Goal: Task Accomplishment & Management: Manage account settings

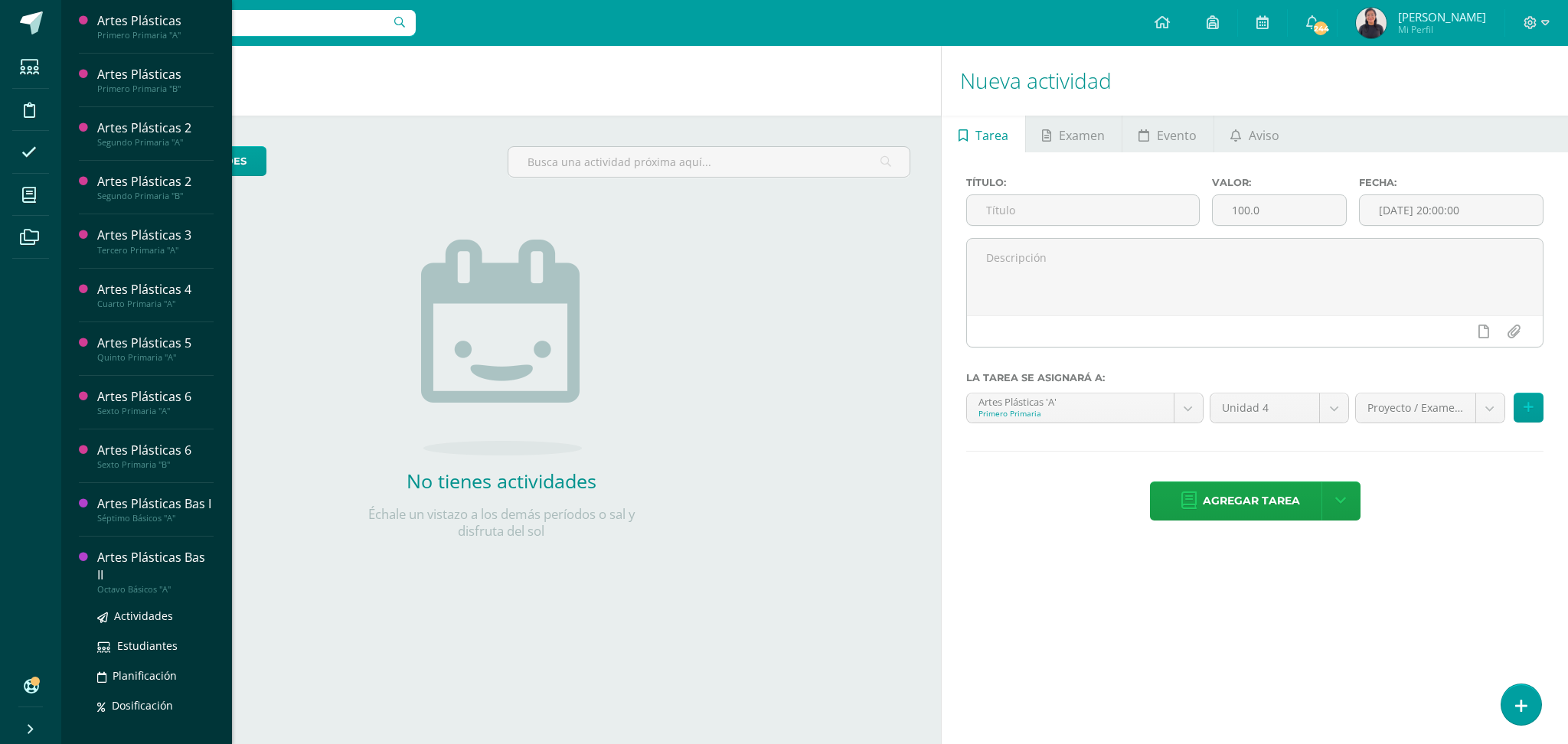
scroll to position [178, 0]
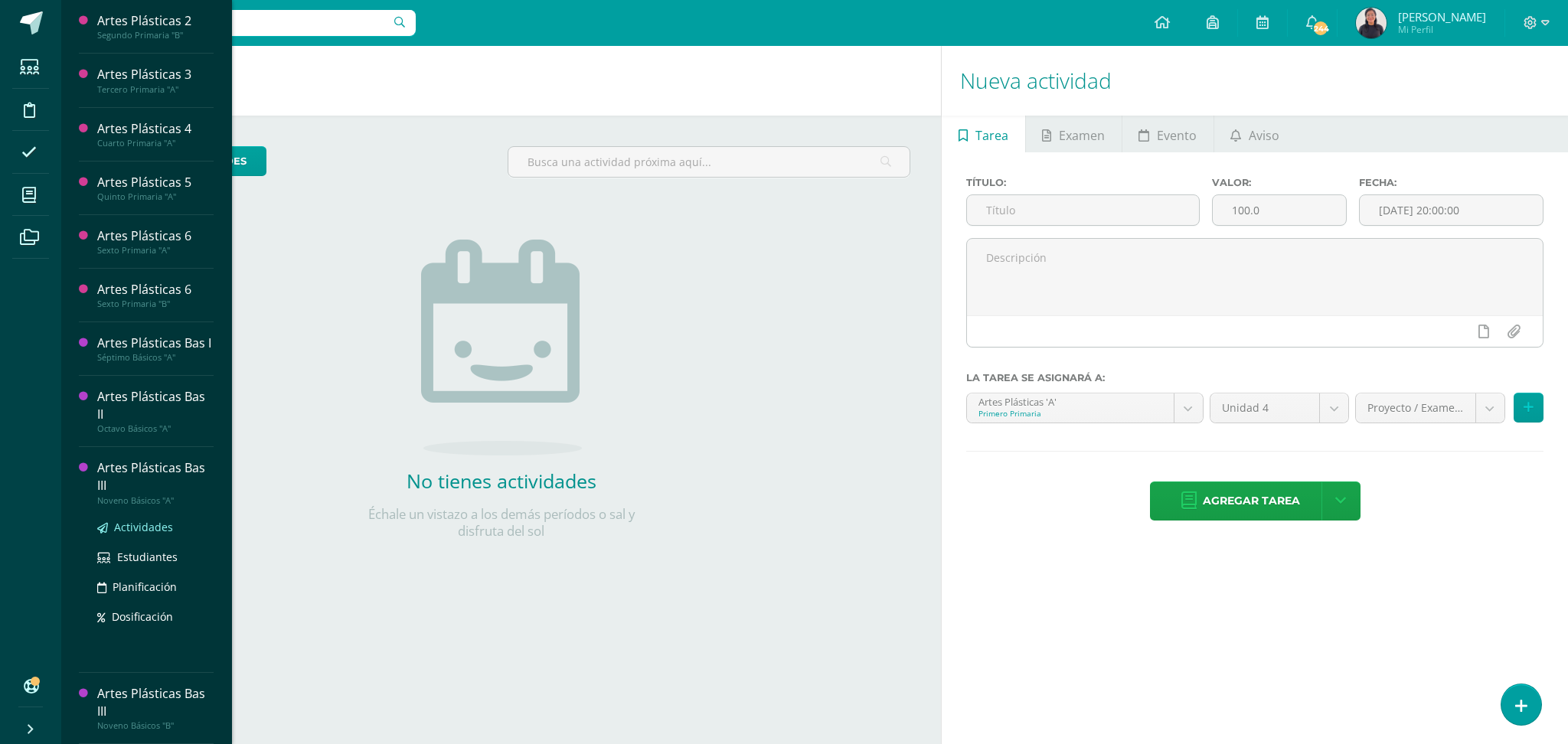
click at [143, 524] on span "Actividades" at bounding box center [143, 526] width 59 height 14
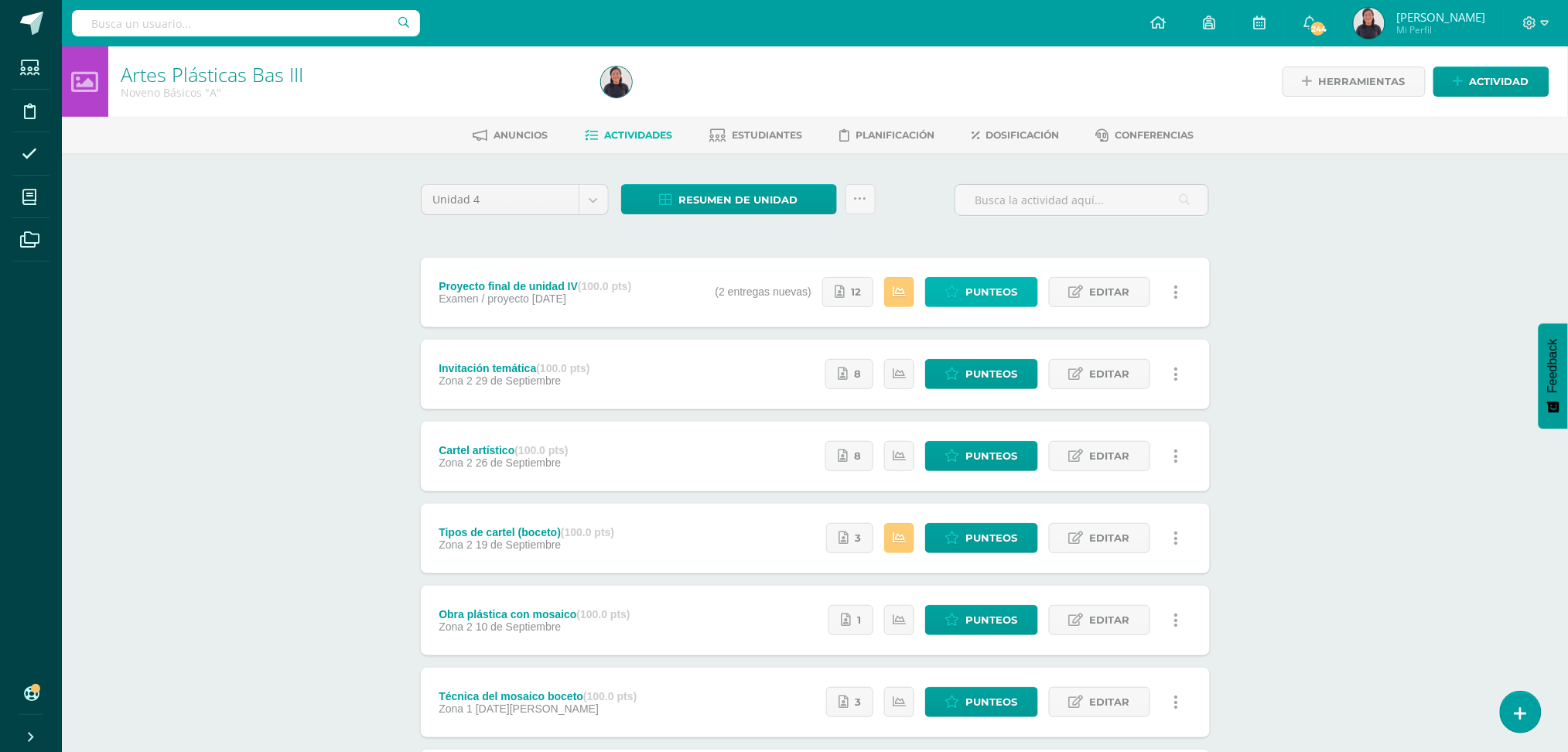
click at [985, 289] on span "Punteos" at bounding box center [992, 291] width 52 height 28
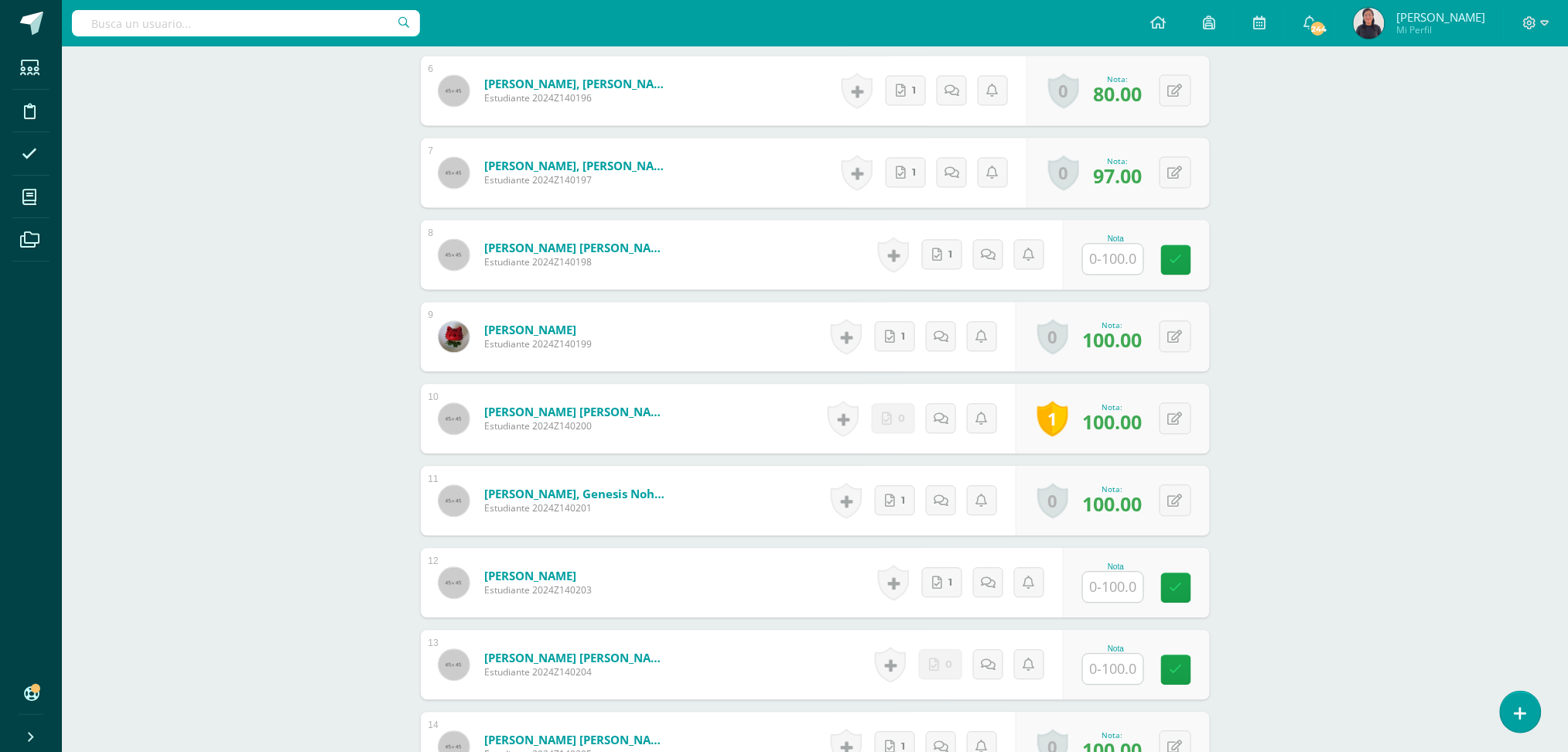
scroll to position [1029, 0]
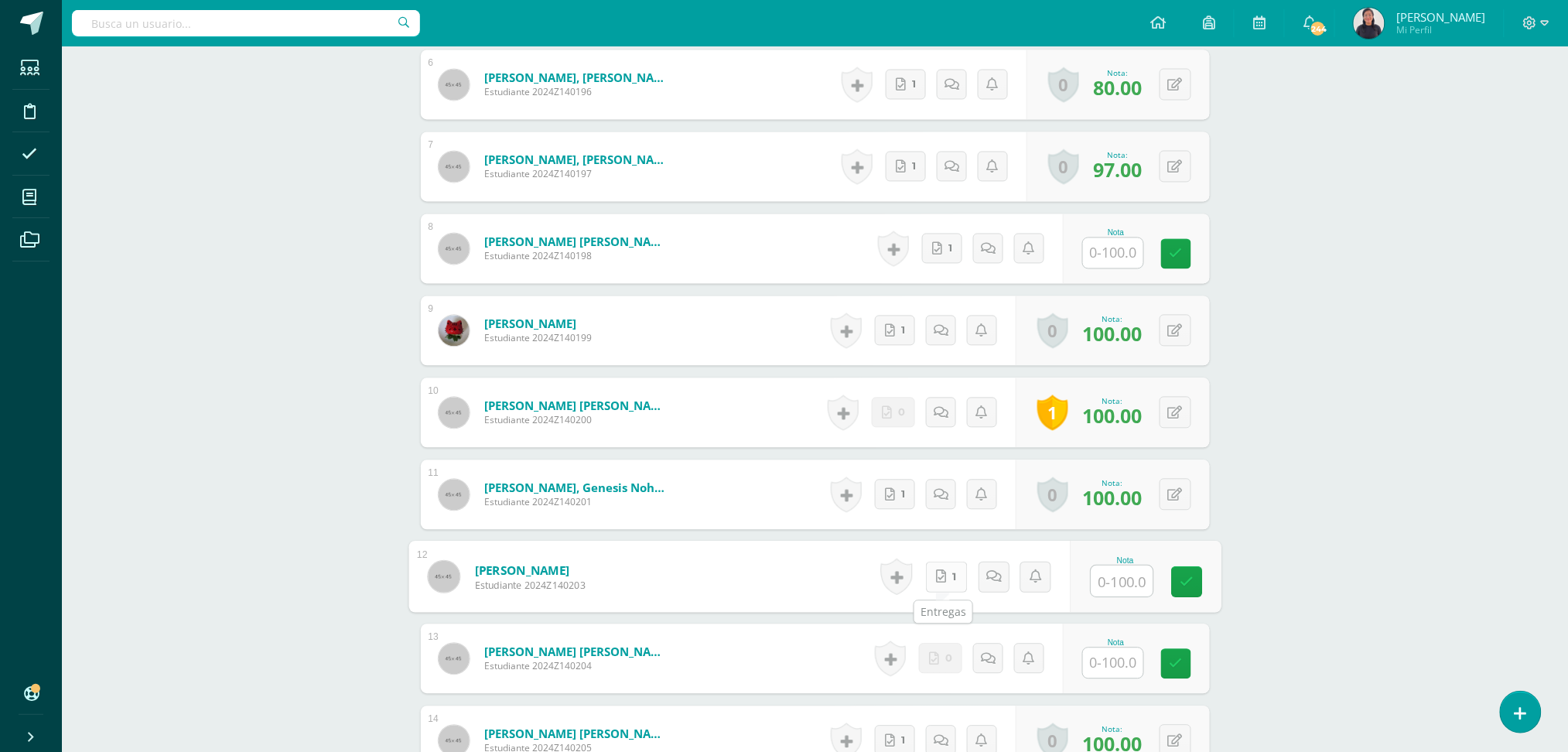
click at [938, 571] on icon at bounding box center [941, 577] width 10 height 13
click at [1122, 579] on input "text" at bounding box center [1121, 582] width 62 height 31
type input "100"
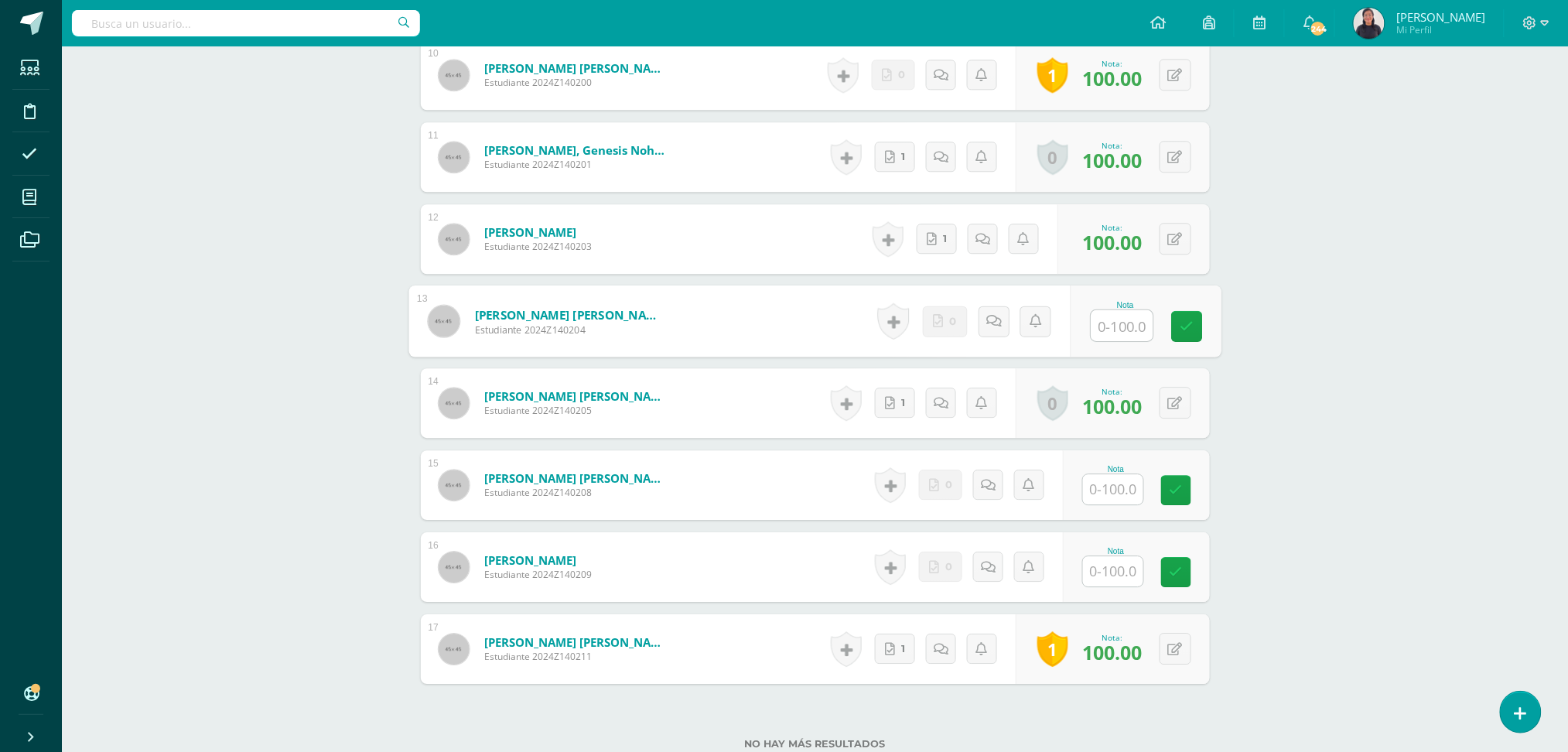
scroll to position [1390, 0]
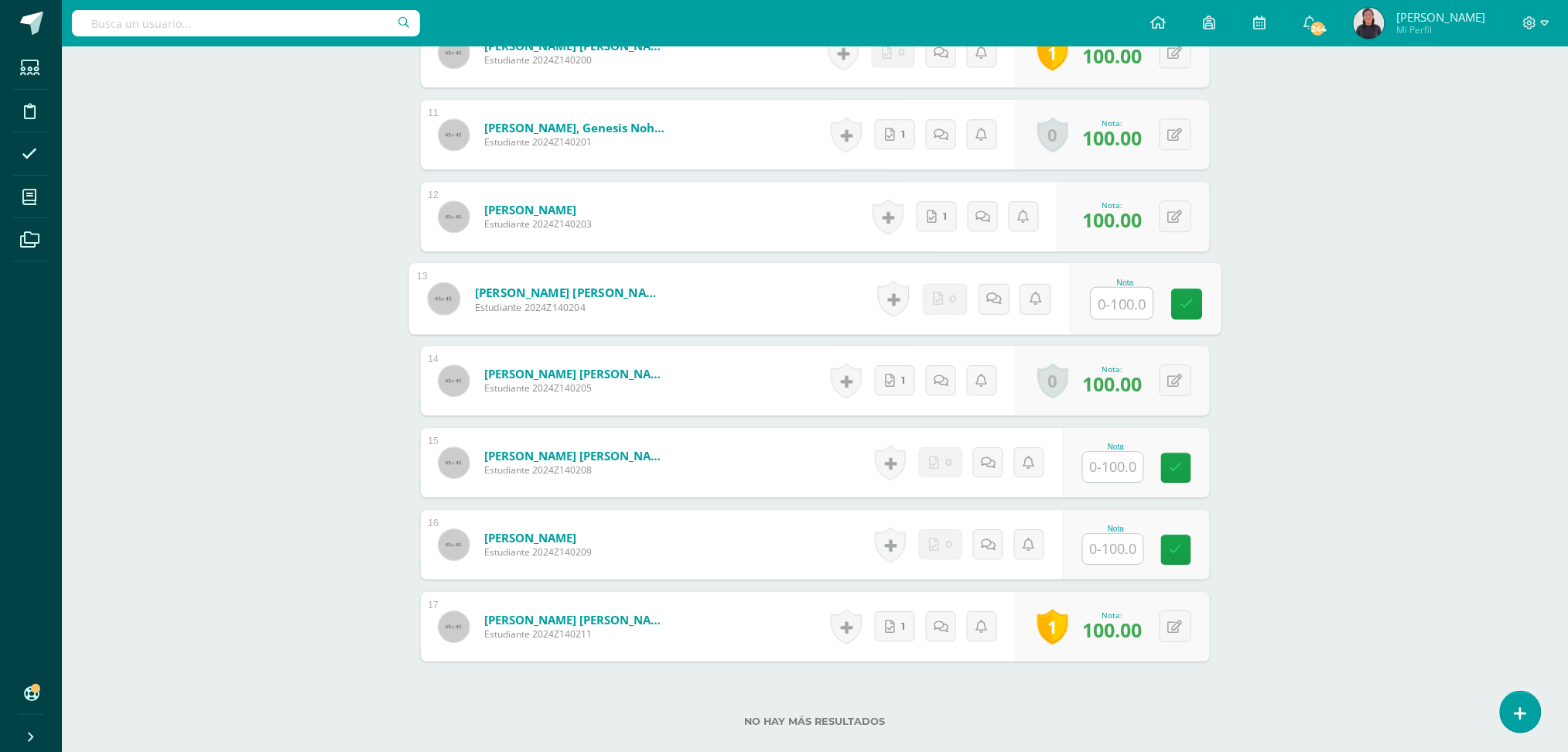
click at [1116, 469] on input "text" at bounding box center [1113, 466] width 60 height 30
click at [1054, 624] on link "1" at bounding box center [1059, 626] width 32 height 37
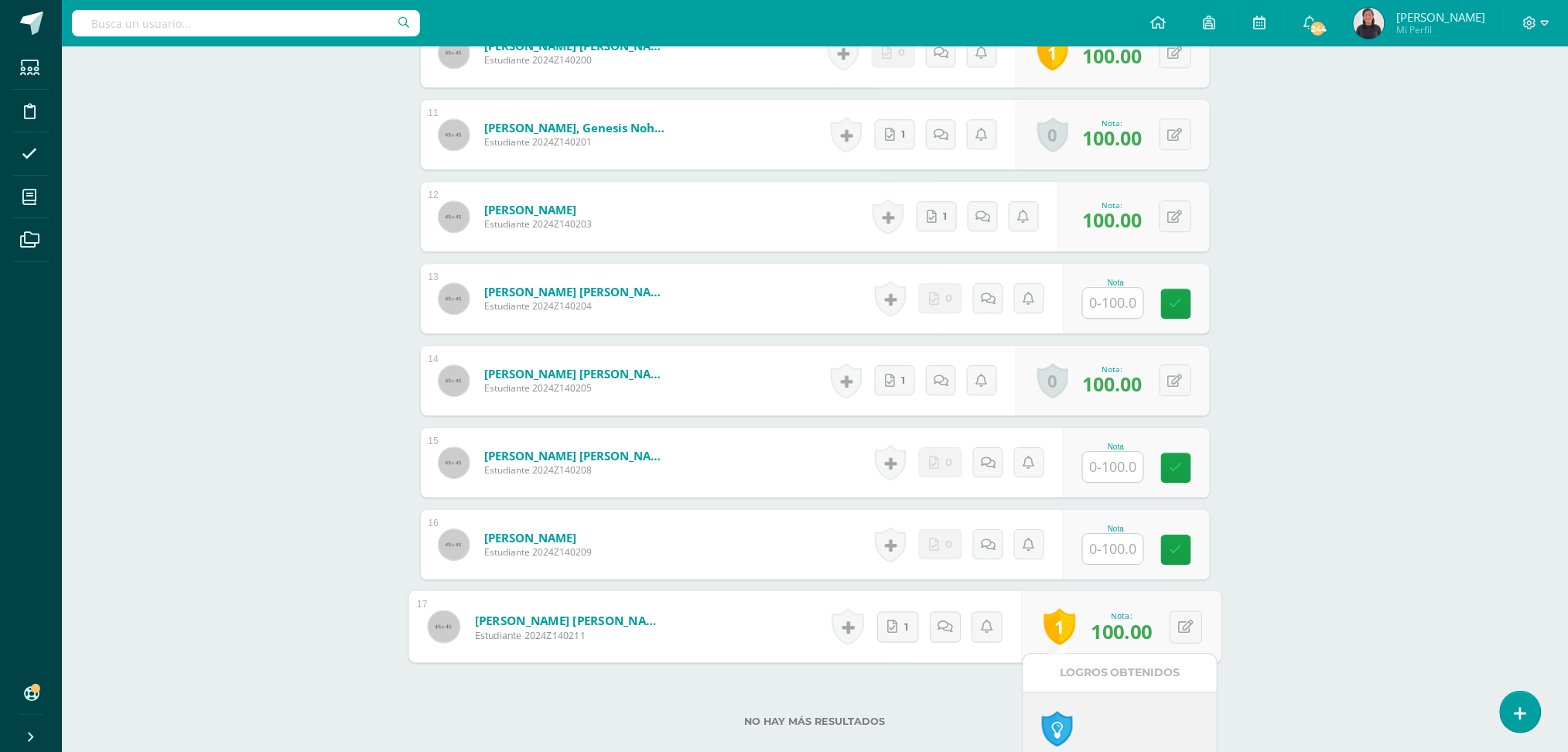
scroll to position [1491, 0]
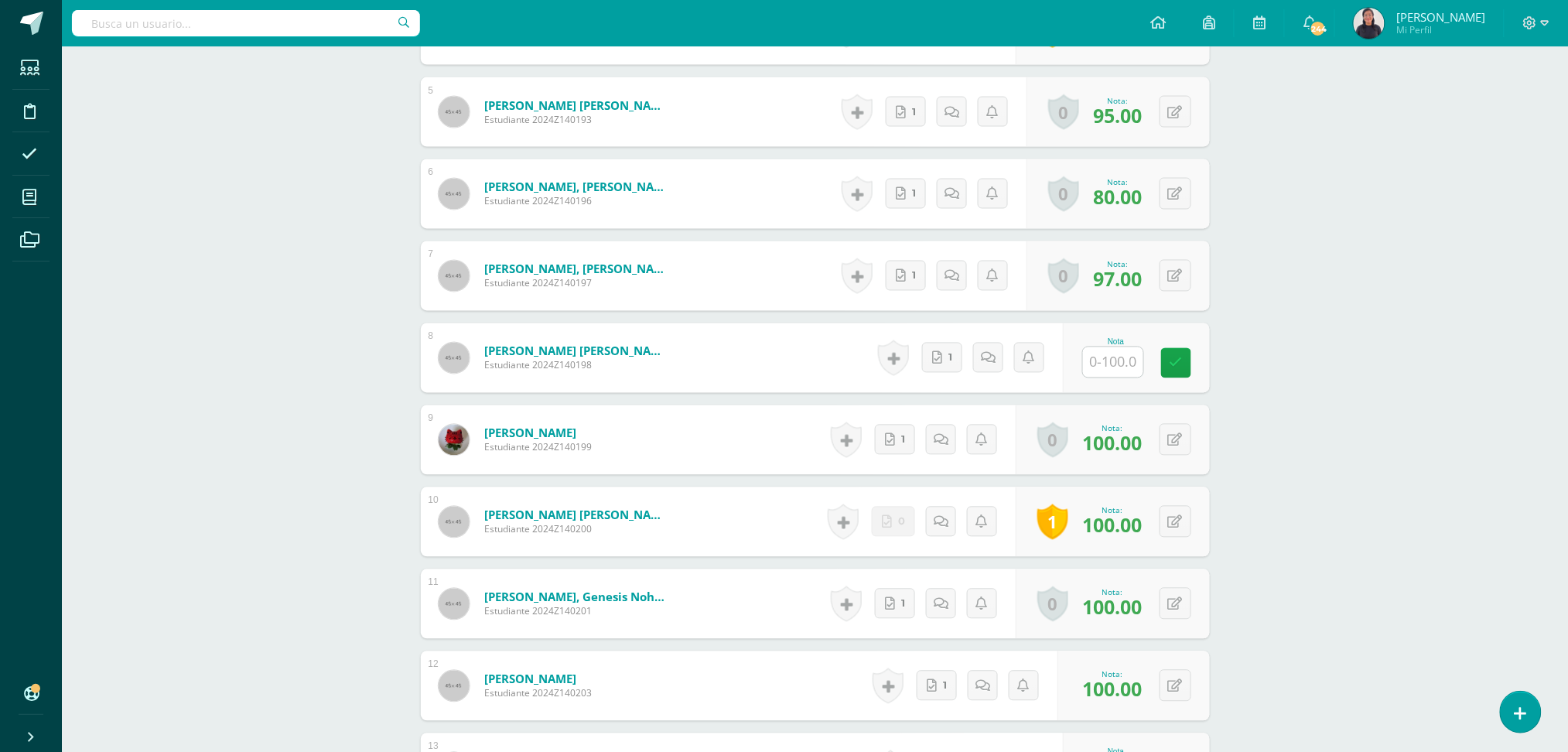
scroll to position [922, 0]
click at [947, 354] on link "1" at bounding box center [945, 357] width 41 height 31
click at [1119, 376] on input "text" at bounding box center [1121, 362] width 62 height 31
type input "100"
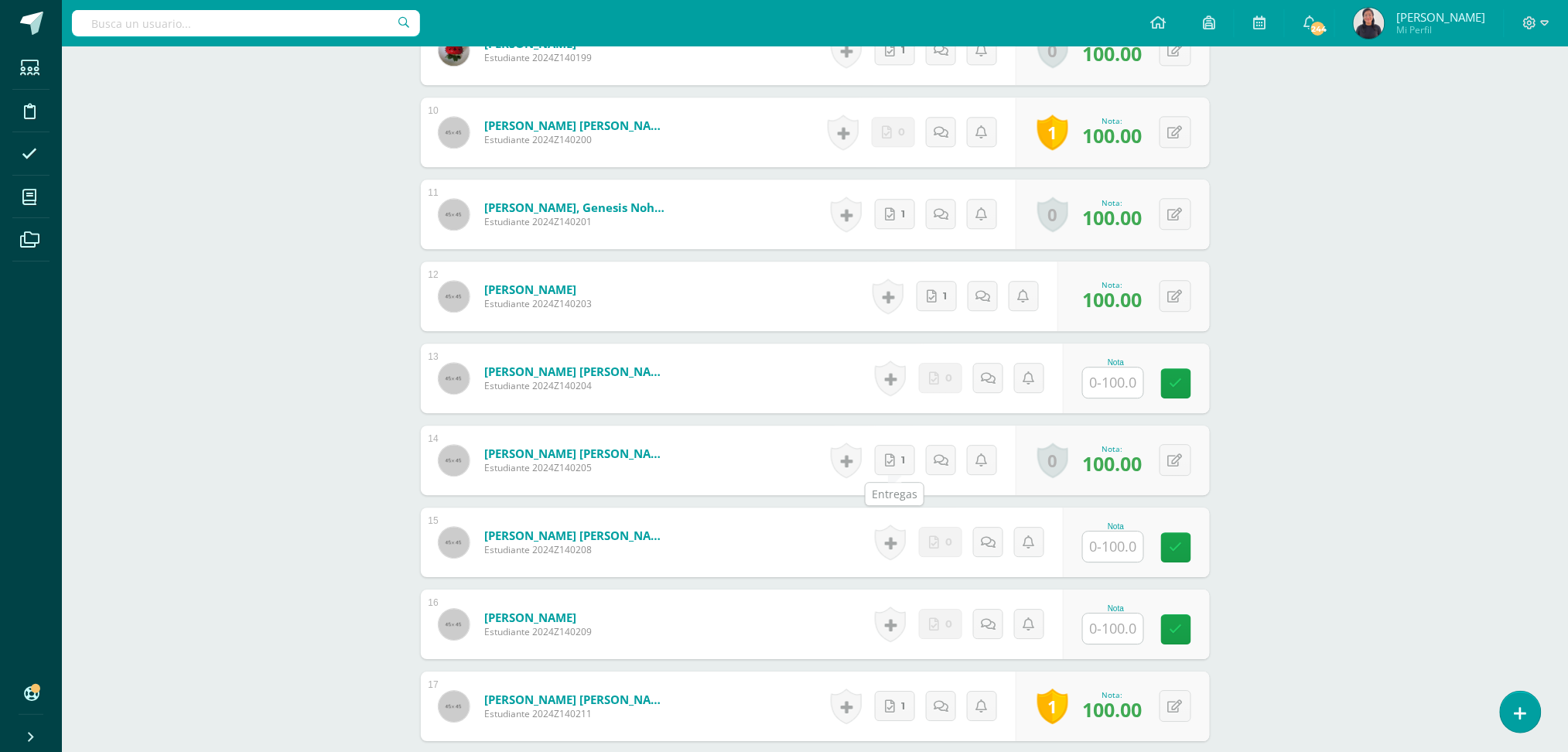
scroll to position [1357, 0]
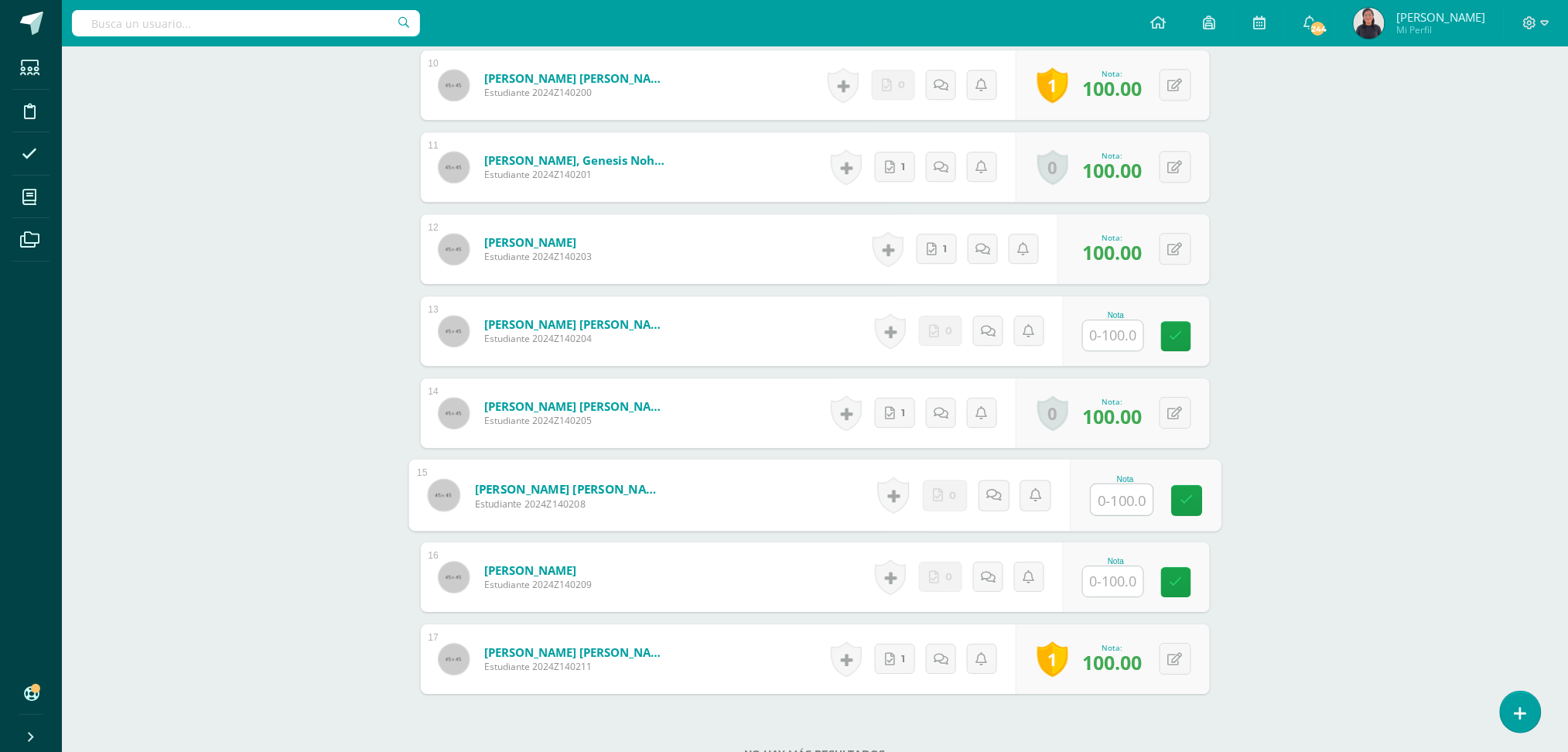
click at [1117, 488] on input "text" at bounding box center [1121, 500] width 62 height 31
type input "100"
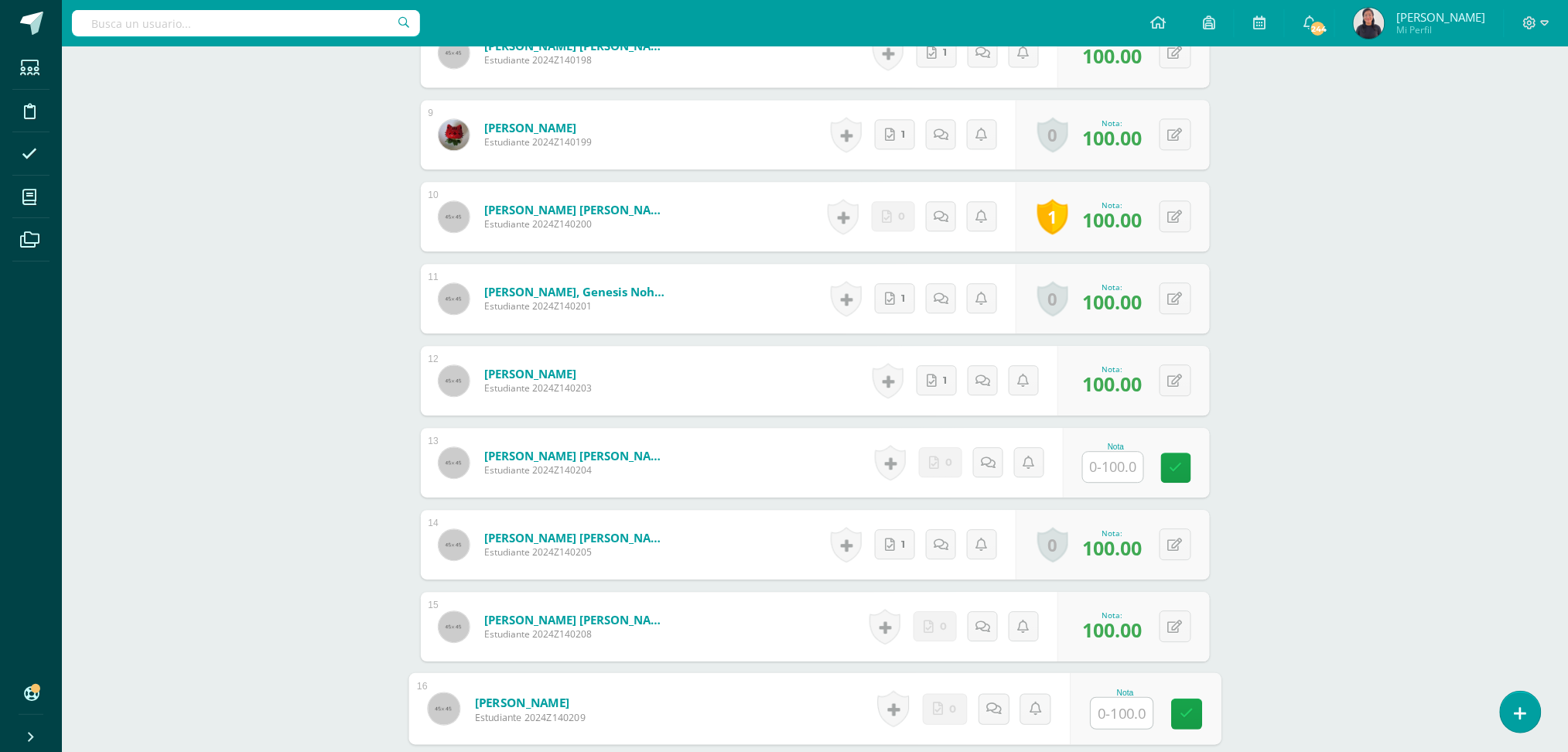
scroll to position [1491, 0]
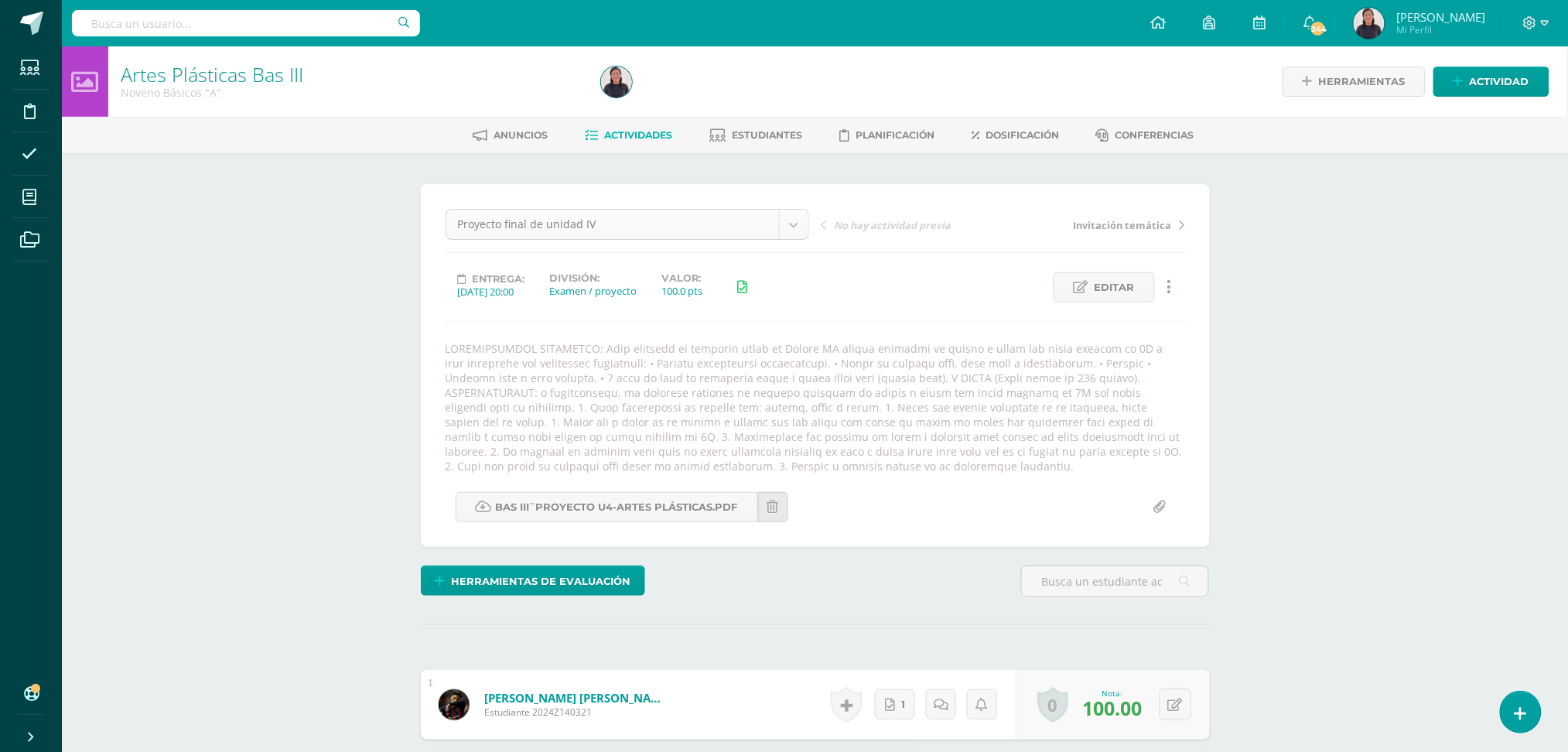
scroll to position [1, 0]
click at [765, 141] on link "Estudiantes" at bounding box center [755, 135] width 92 height 25
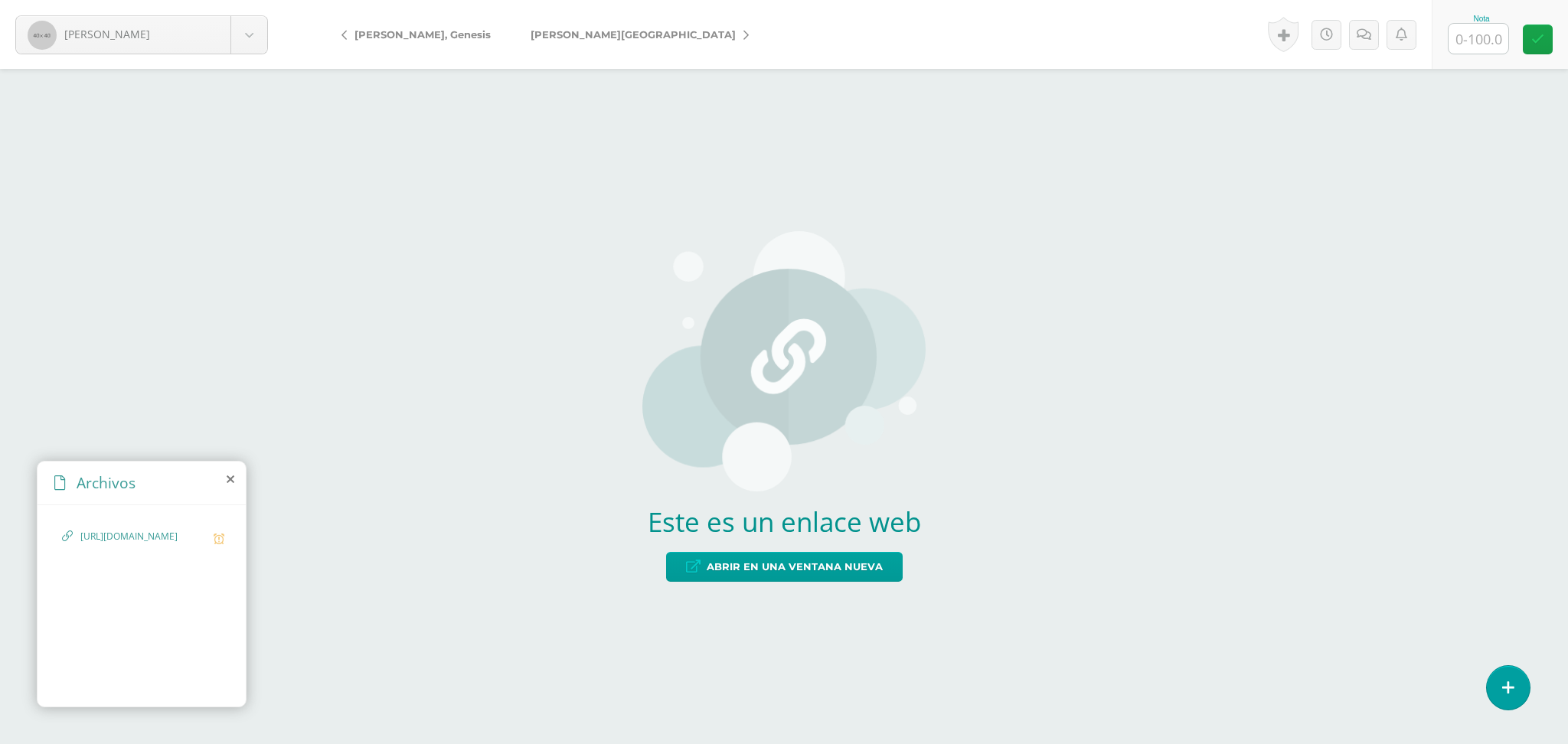
click at [162, 537] on span "https://docs.google.com/document/d/1YrTiqZZYY70P1WjZn9y_6jQqI07H7SjG7u5TGrP8WQE…" at bounding box center [143, 537] width 125 height 14
click at [78, 530] on div "https://docs.google.com/document/d/1YrTiqZZYY70P1WjZn9y_6jQqI07H7SjG7u5TGrP8WQE…" at bounding box center [141, 544] width 159 height 30
click at [113, 544] on span "https://docs.google.com/document/d/1YrTiqZZYY70P1WjZn9y_6jQqI07H7SjG7u5TGrP8WQE…" at bounding box center [143, 537] width 125 height 14
drag, startPoint x: 83, startPoint y: 534, endPoint x: 202, endPoint y: 592, distance: 132.4
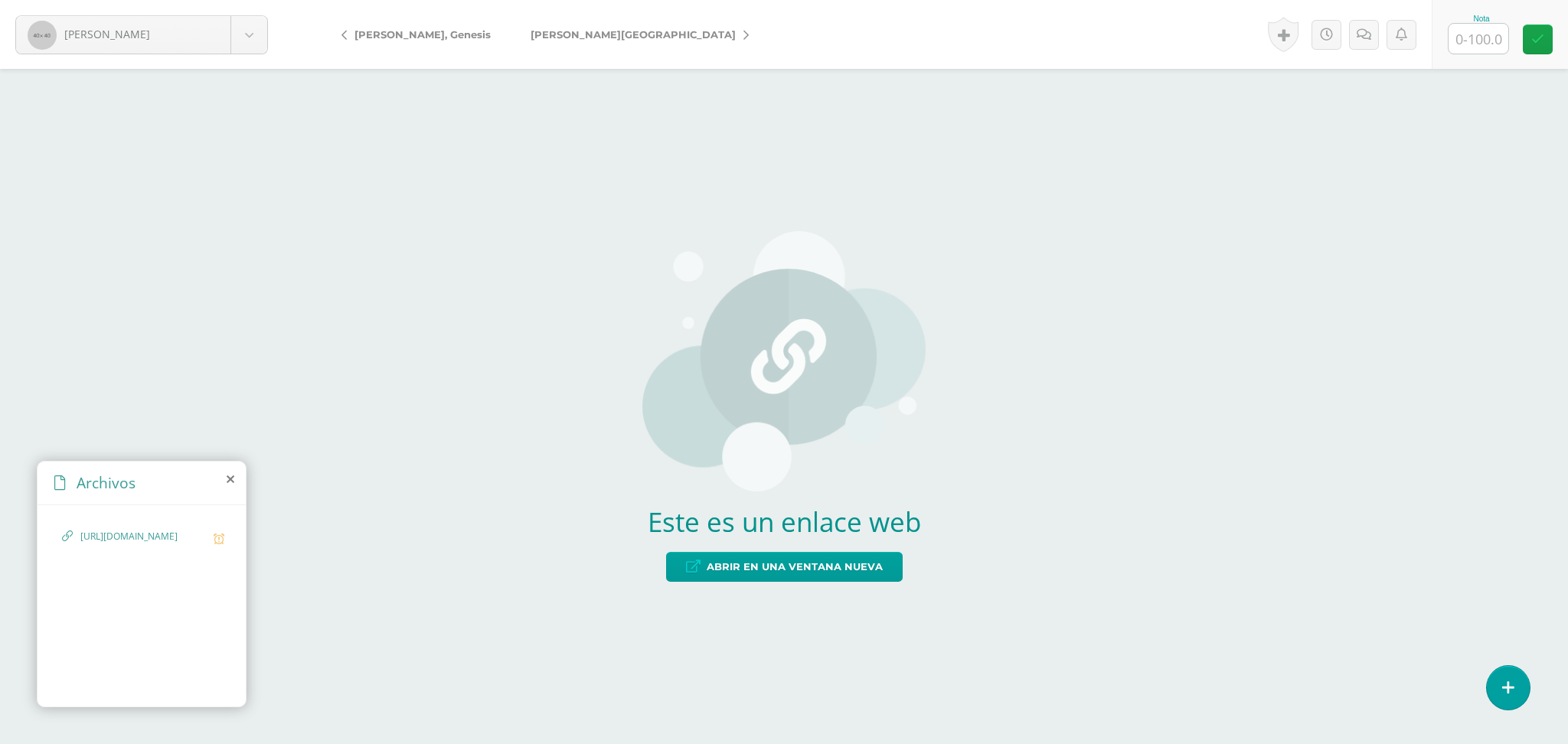
click at [202, 559] on div "https://docs.google.com/document/d/1YrTiqZZYY70P1WjZn9y_6jQqI07H7SjG7u5TGrP8WQE…" at bounding box center [141, 544] width 159 height 30
click at [152, 544] on span "https://docs.google.com/document/d/1YrTiqZZYY70P1WjZn9y_6jQqI07H7SjG7u5TGrP8WQE…" at bounding box center [143, 537] width 125 height 14
click at [128, 643] on div "https://docs.google.com/document/d/1YrTiqZZYY70P1WjZn9y_6jQqI07H7SjG7u5TGrP8WQE…" at bounding box center [141, 603] width 208 height 196
drag, startPoint x: 202, startPoint y: 582, endPoint x: 75, endPoint y: 536, distance: 135.1
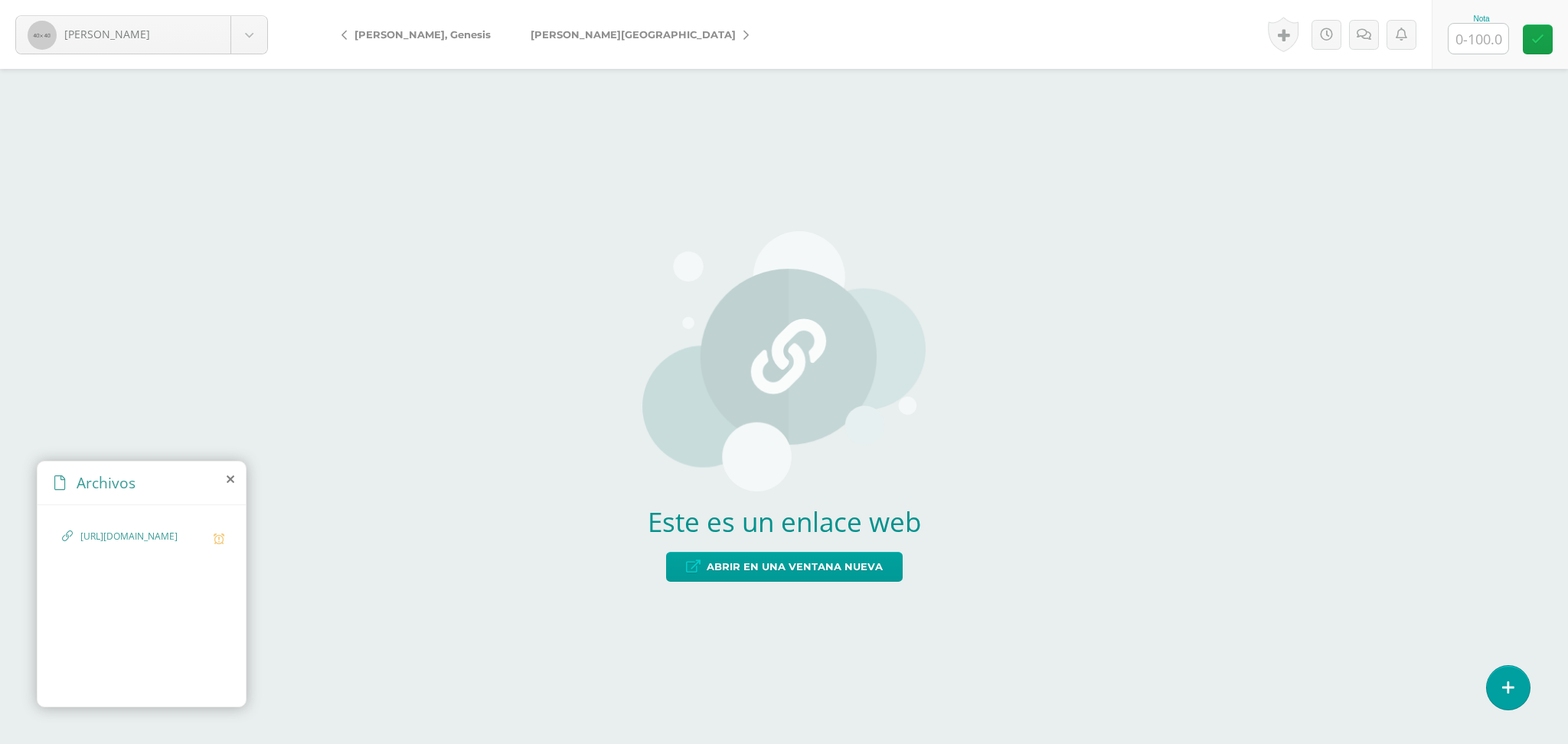
click at [75, 536] on div "https://docs.google.com/document/d/1YrTiqZZYY70P1WjZn9y_6jQqI07H7SjG7u5TGrP8WQE…" at bounding box center [141, 544] width 159 height 30
copy div "https://docs.google.com/document/d/1YrTiqZZYY70P1WjZn9y_6jQqI07H7SjG7u5TGrP8WQE…"
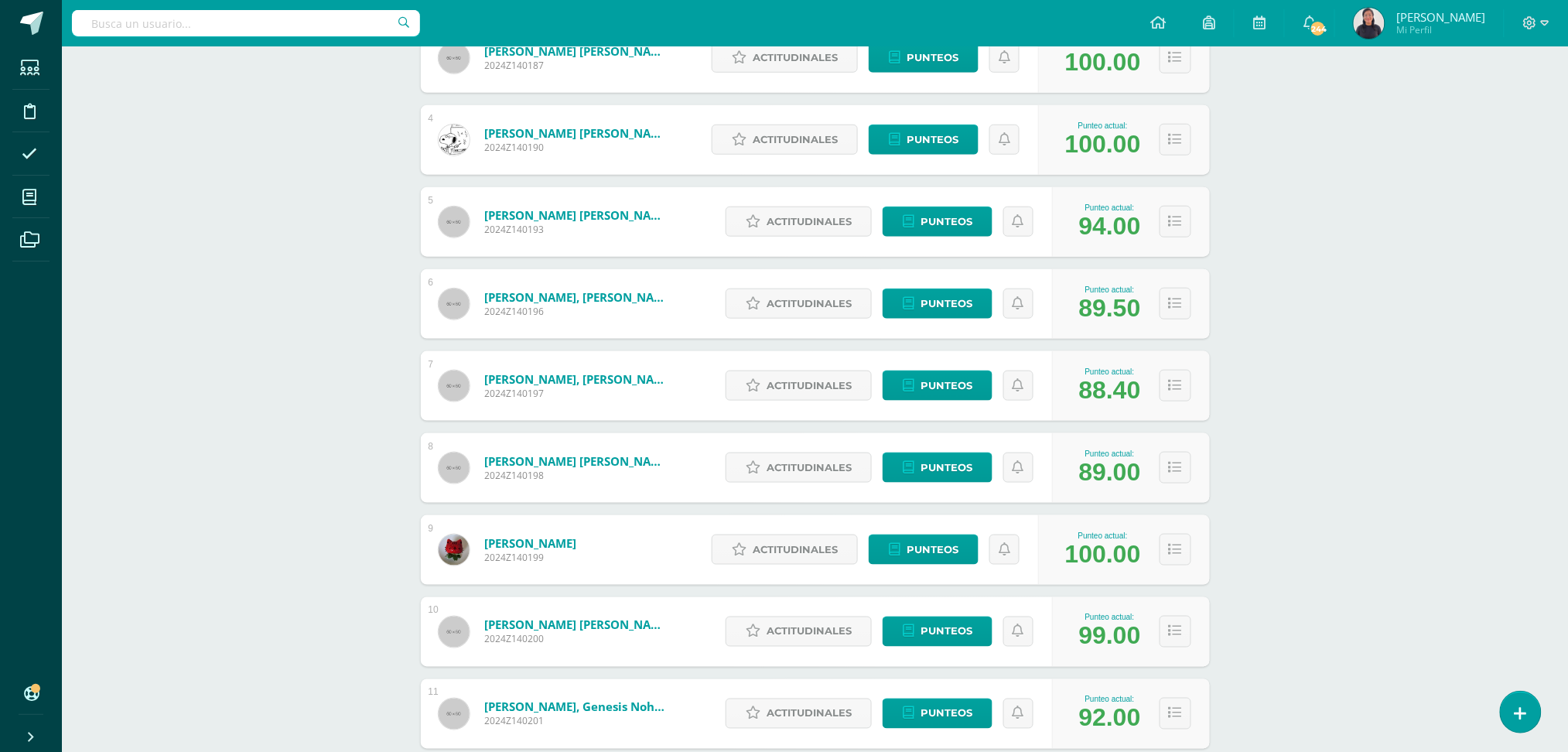
scroll to position [479, 0]
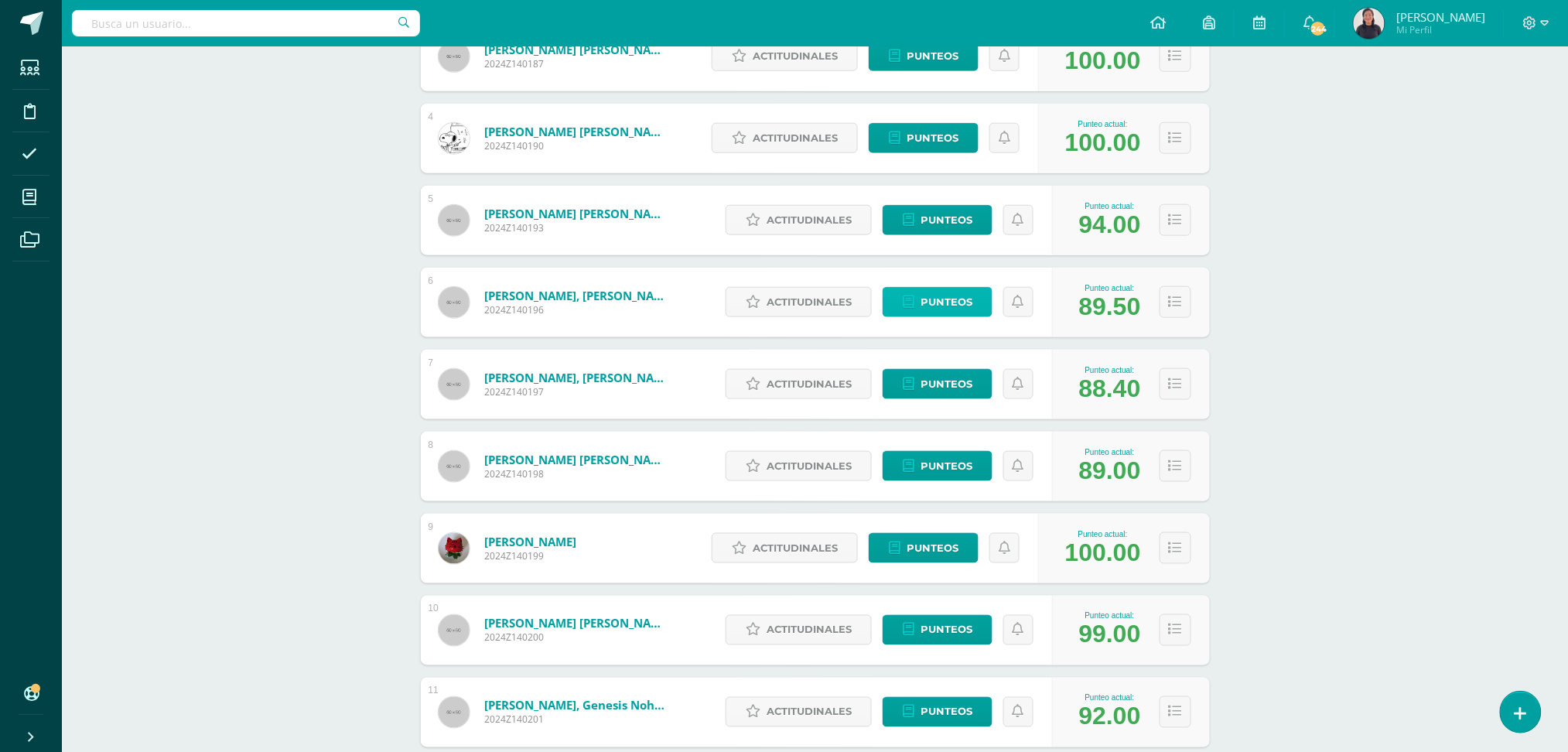
click at [944, 308] on span "Punteos" at bounding box center [947, 302] width 52 height 28
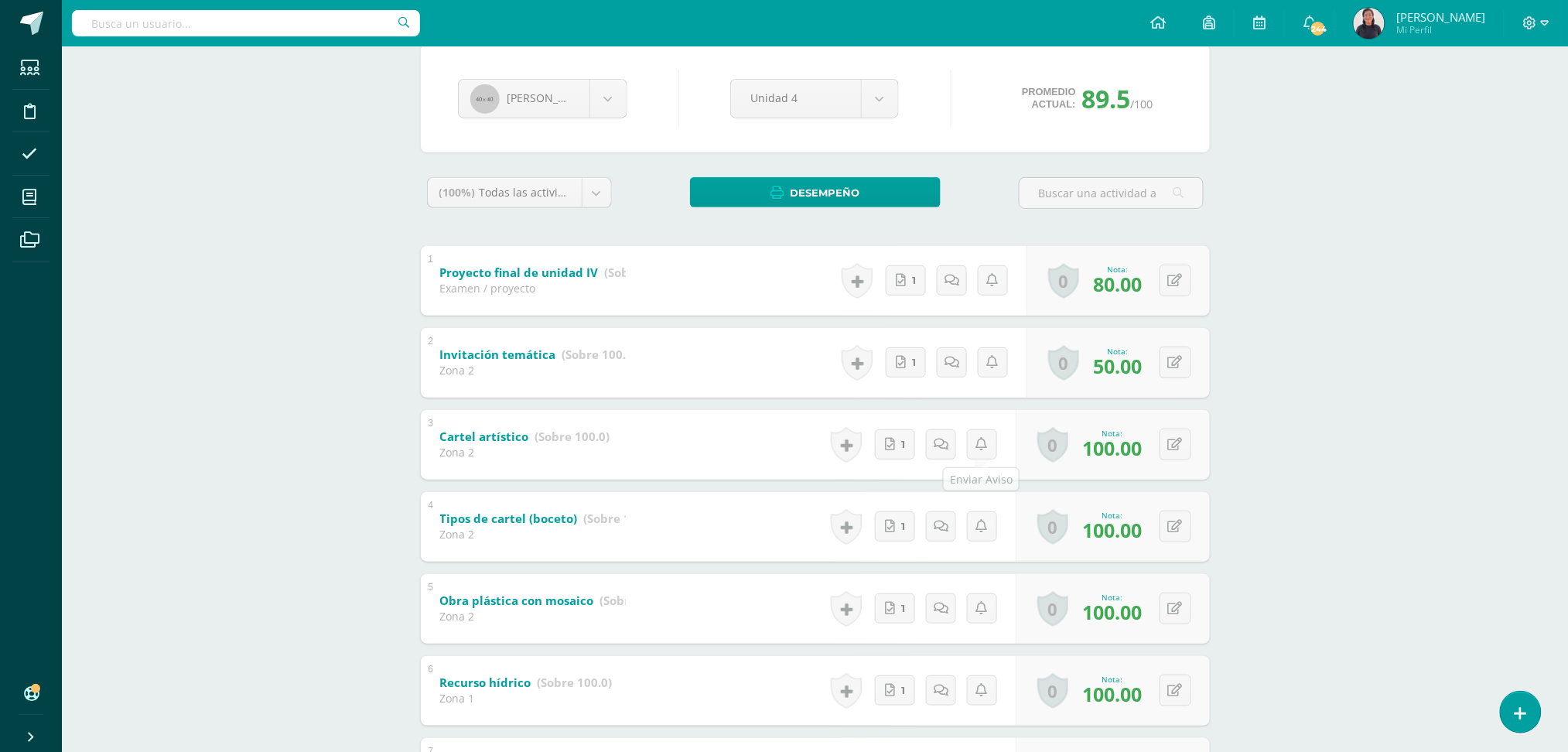
scroll to position [141, 0]
click at [1181, 355] on icon at bounding box center [1185, 362] width 15 height 13
click at [894, 355] on icon at bounding box center [898, 362] width 10 height 13
click at [1185, 368] on button at bounding box center [1186, 362] width 32 height 32
type input "100"
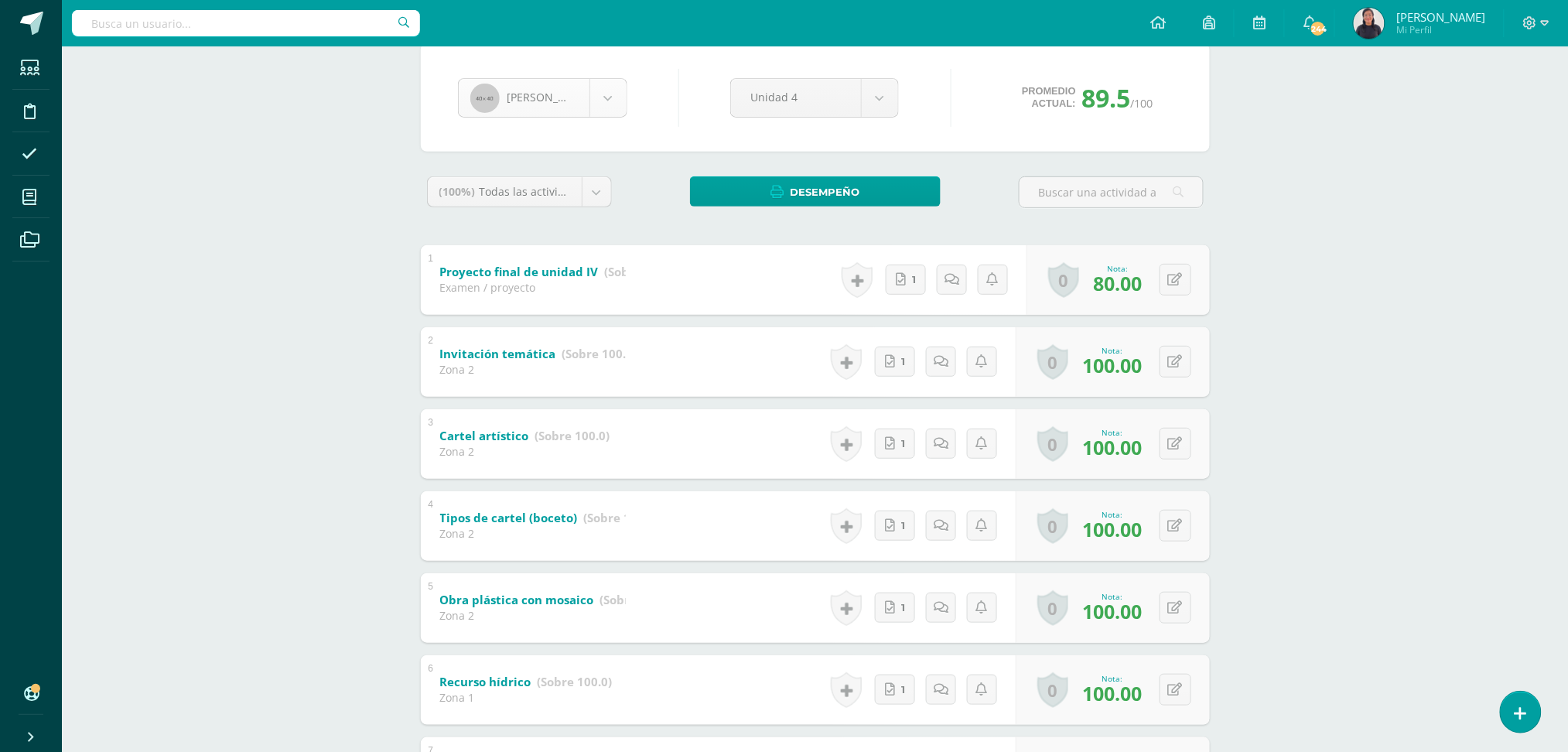
scroll to position [0, 0]
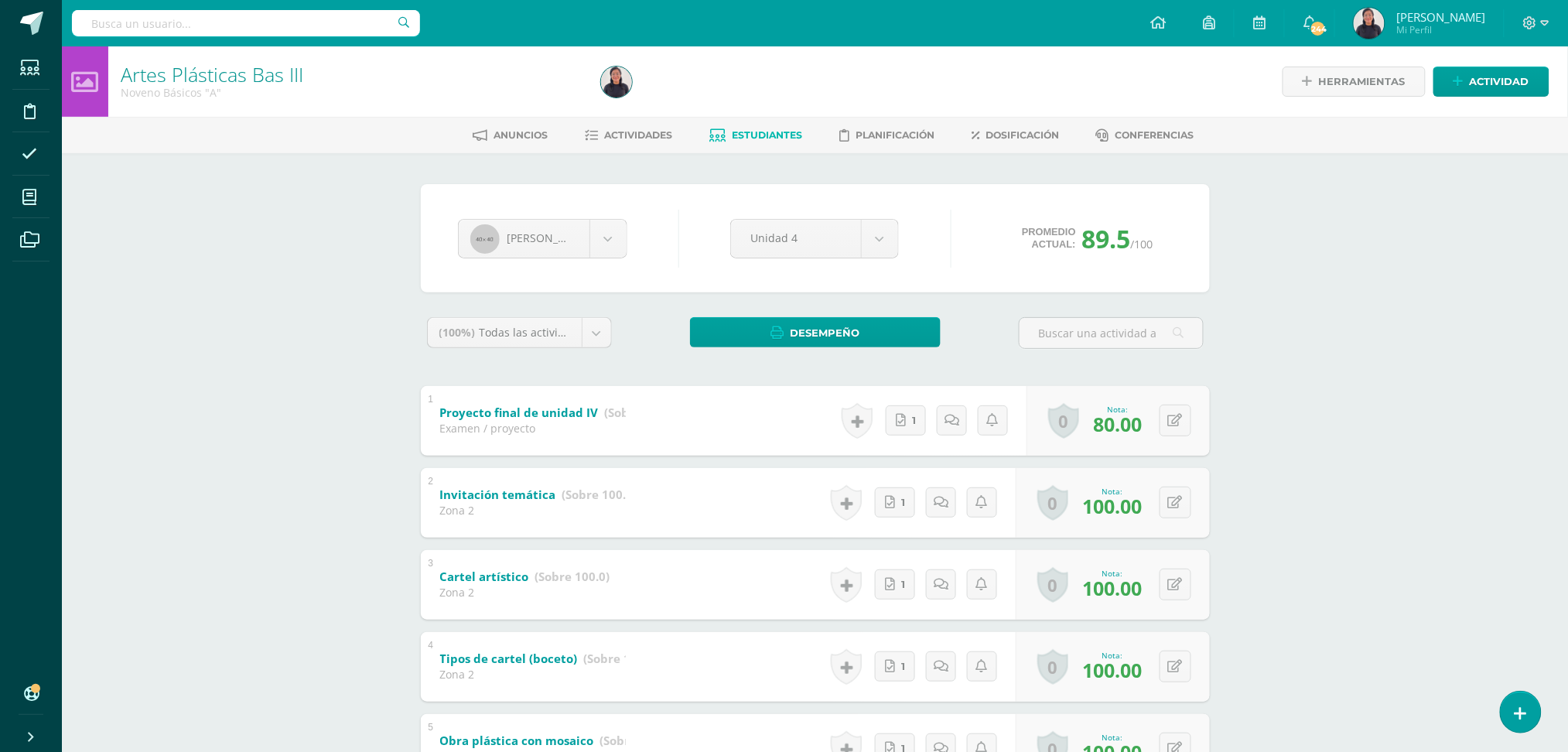
click at [776, 138] on span "Estudiantes" at bounding box center [767, 135] width 71 height 11
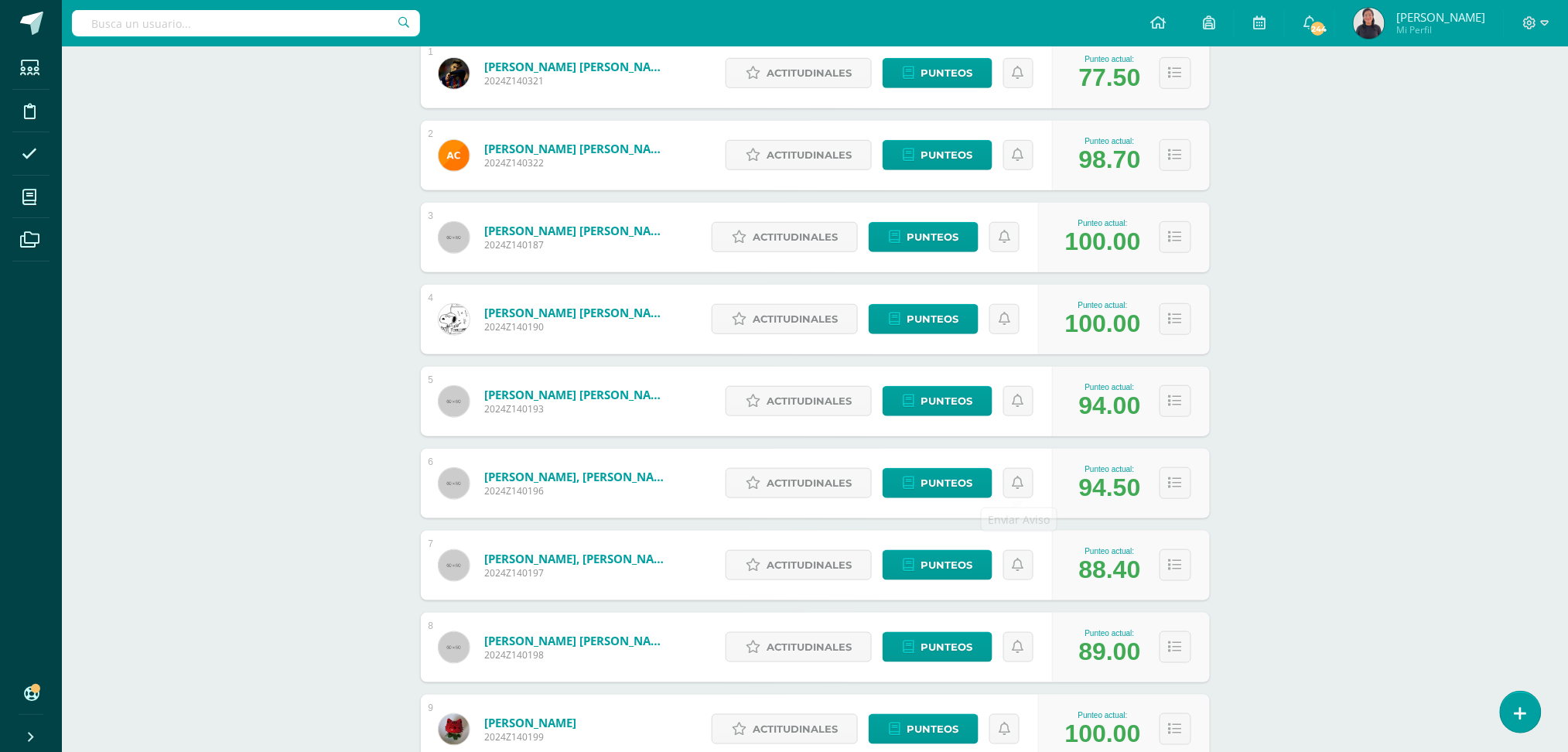
scroll to position [300, 0]
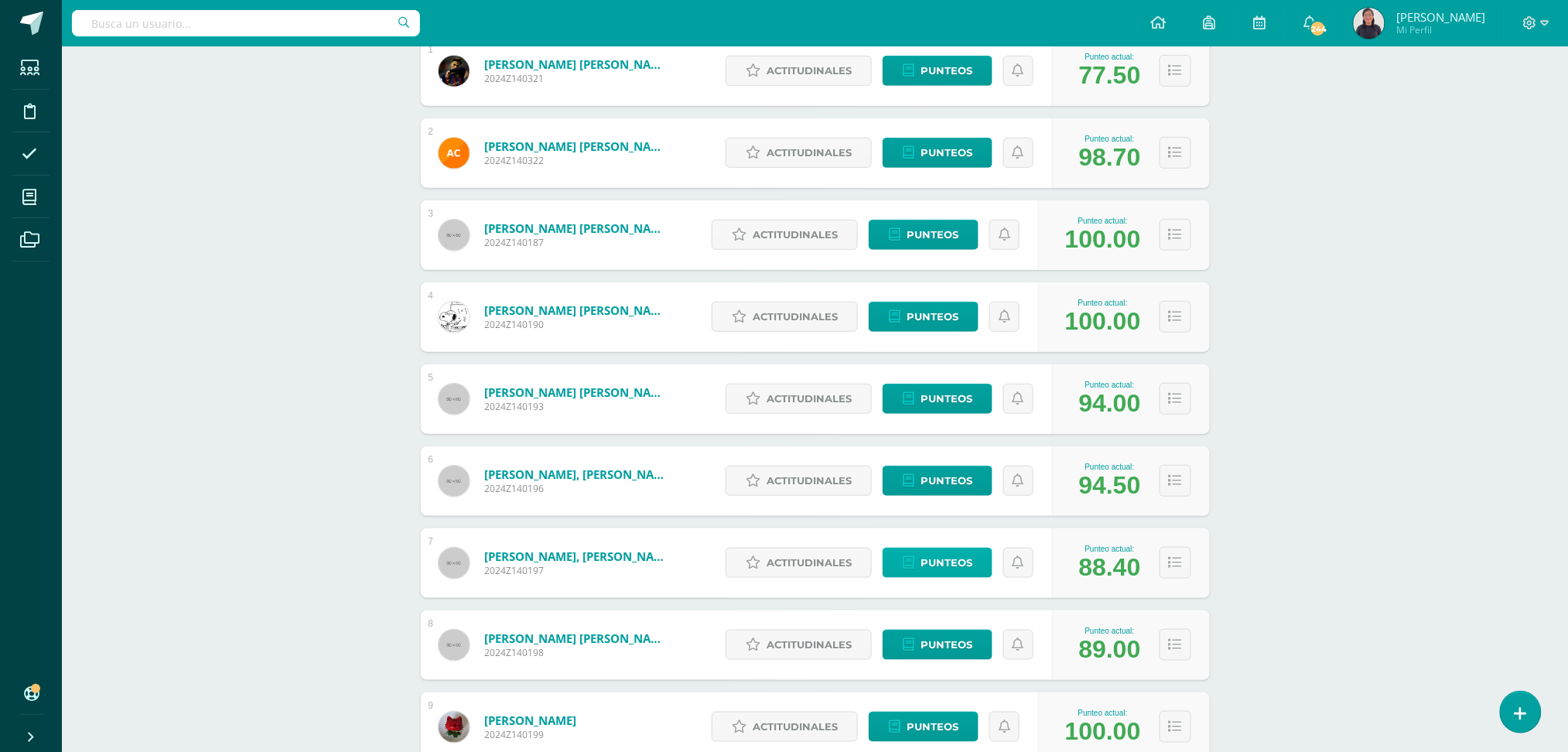
click at [951, 528] on div "Actitudinales Punteos" at bounding box center [885, 563] width 334 height 70
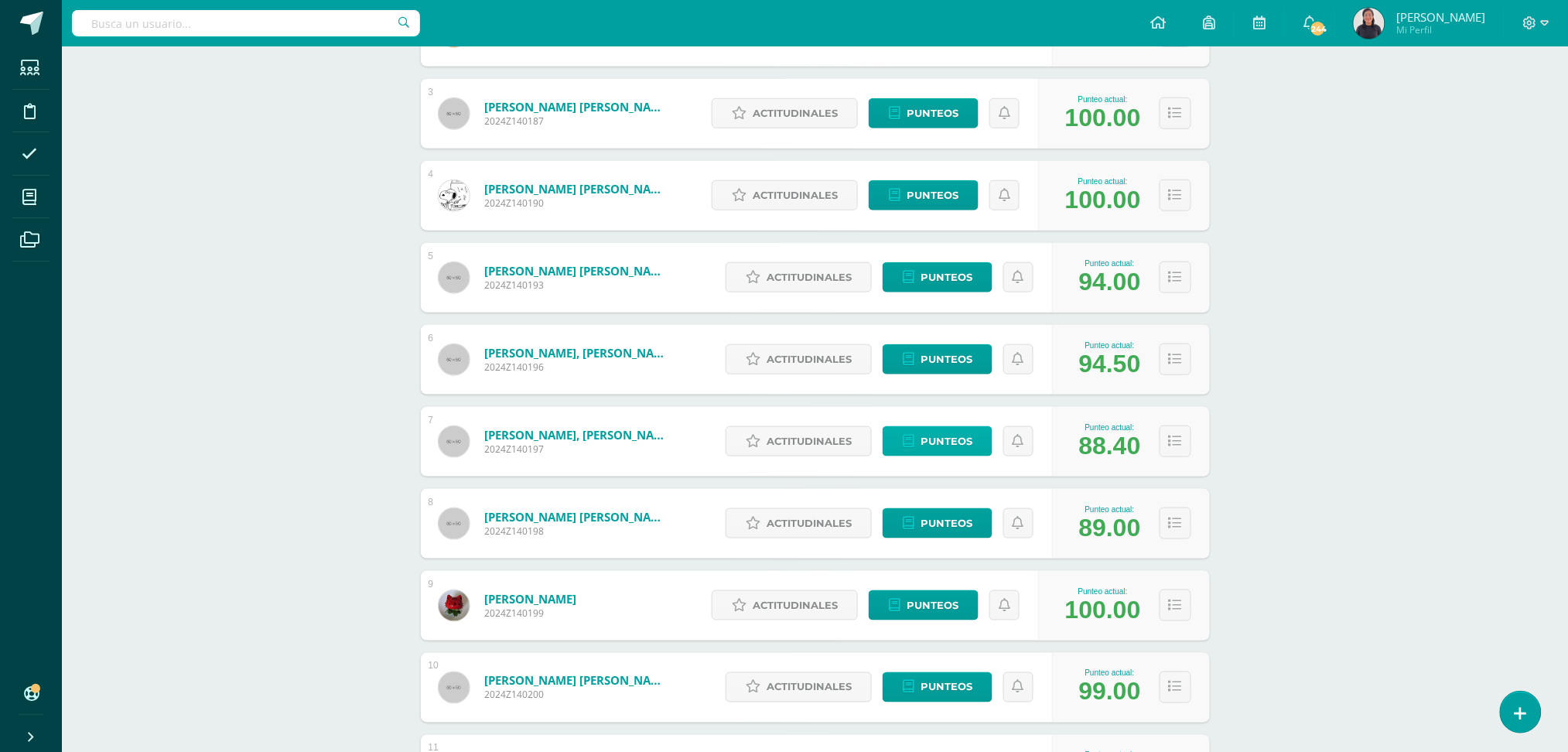
scroll to position [423, 0]
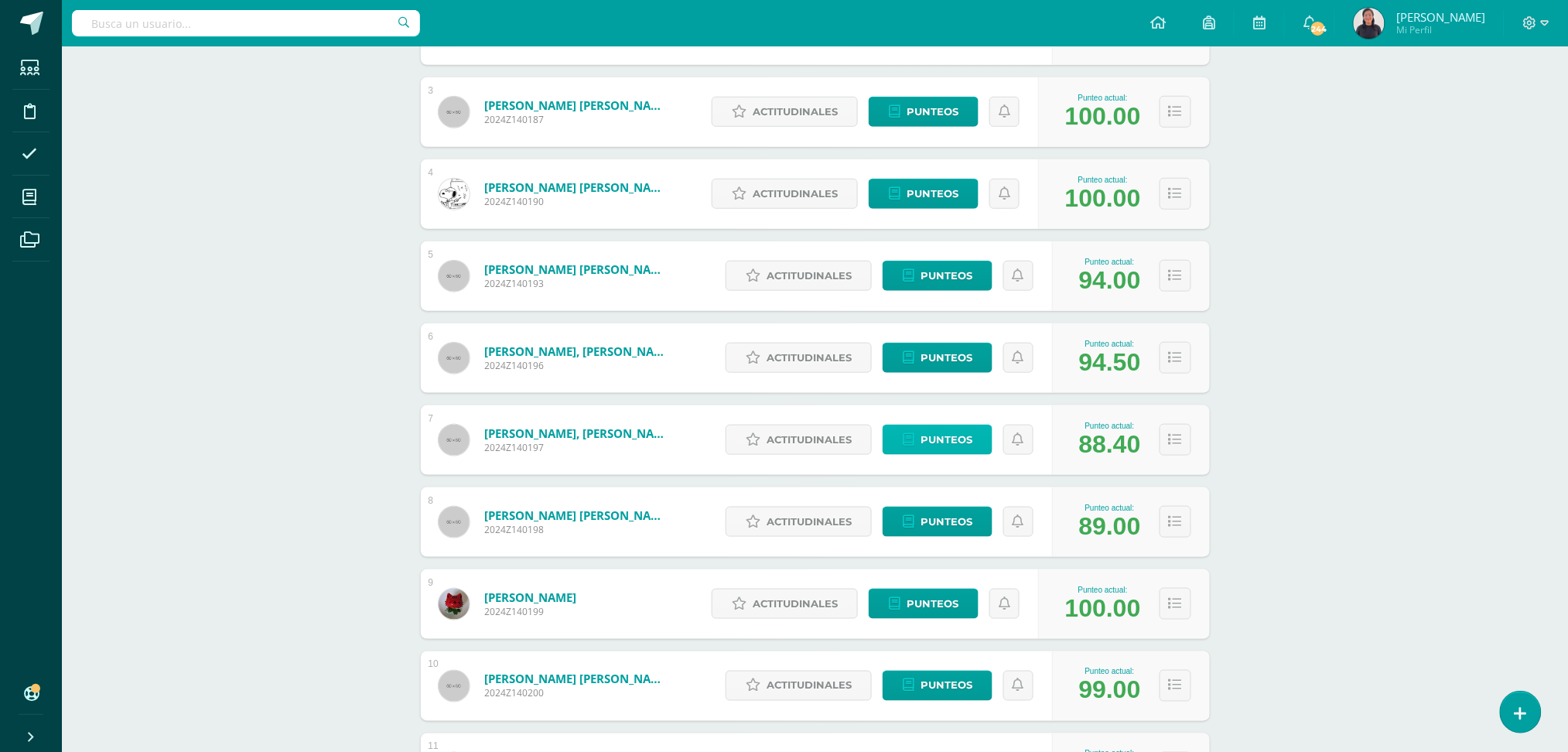
click at [947, 433] on span "Punteos" at bounding box center [947, 439] width 52 height 28
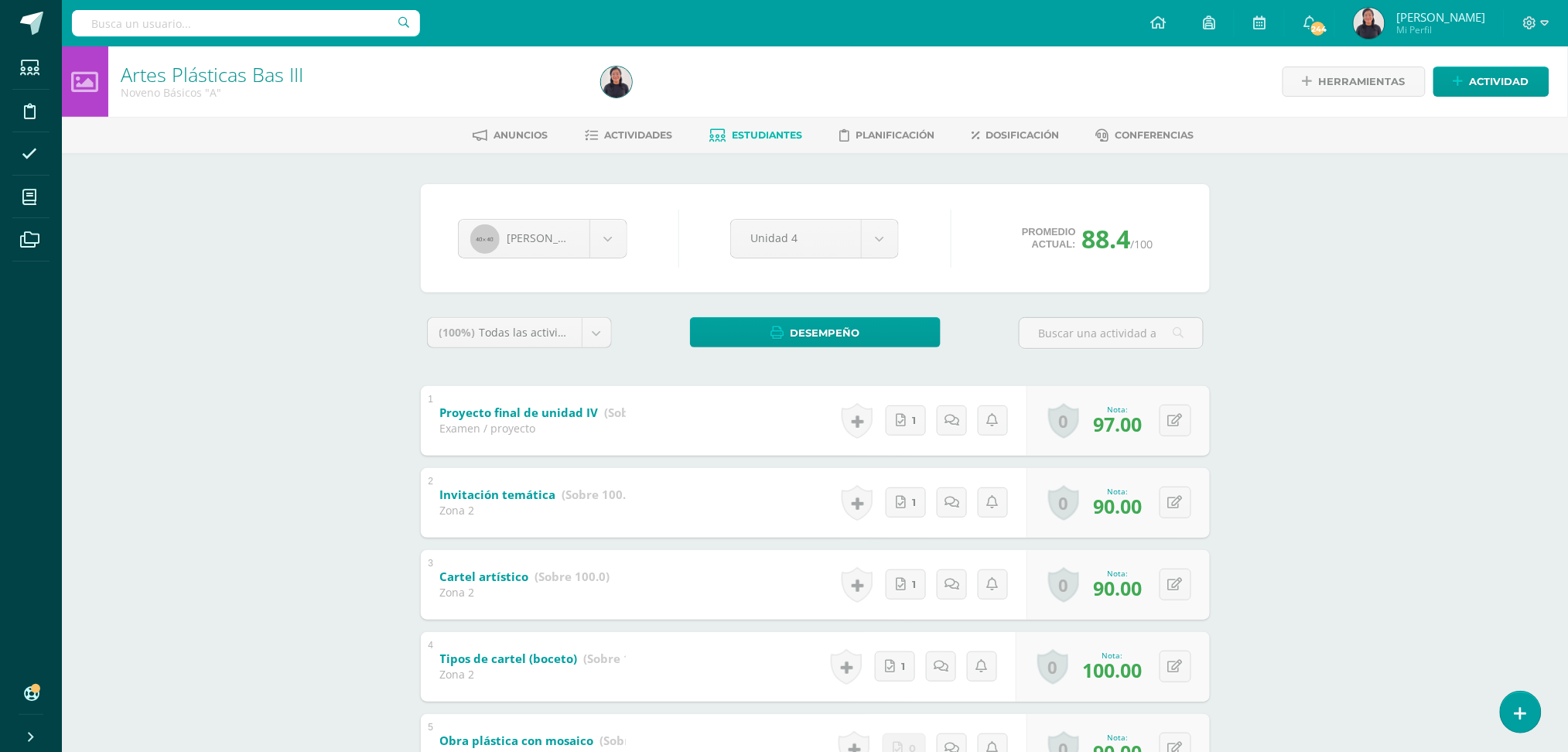
click at [780, 131] on span "Estudiantes" at bounding box center [767, 135] width 71 height 11
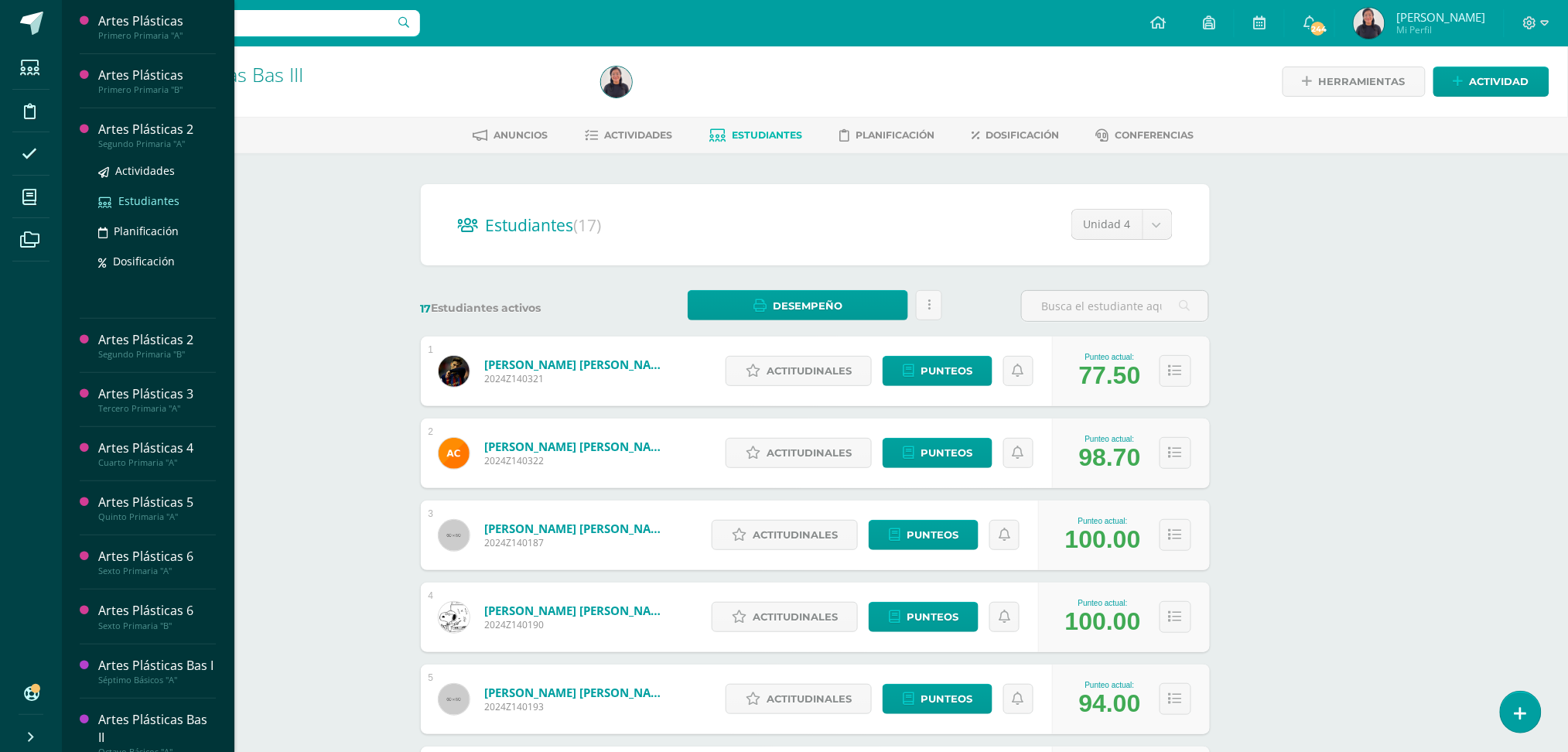
click at [162, 196] on span "Estudiantes" at bounding box center [148, 200] width 61 height 15
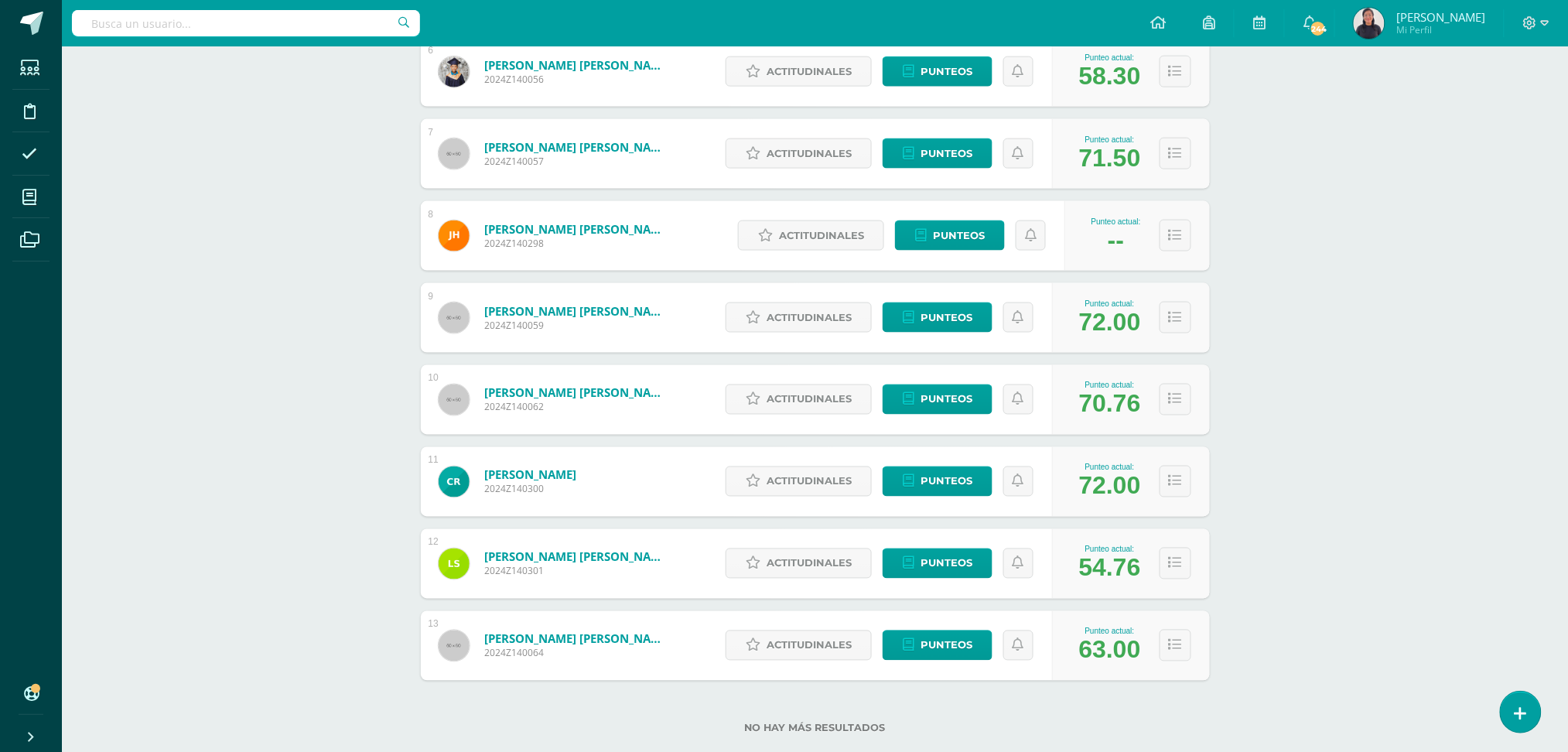
scroll to position [741, 0]
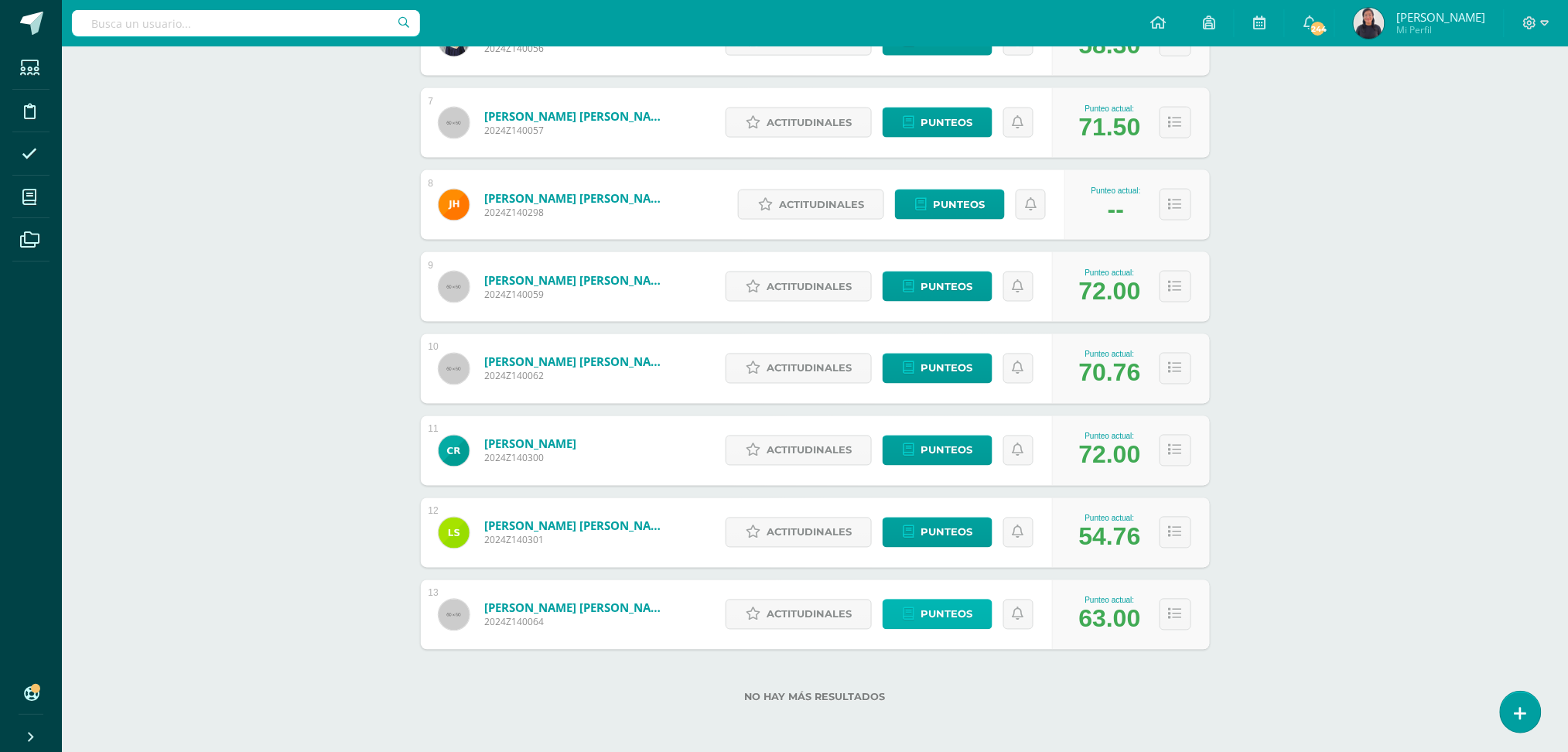
click at [929, 608] on span "Punteos" at bounding box center [947, 614] width 52 height 28
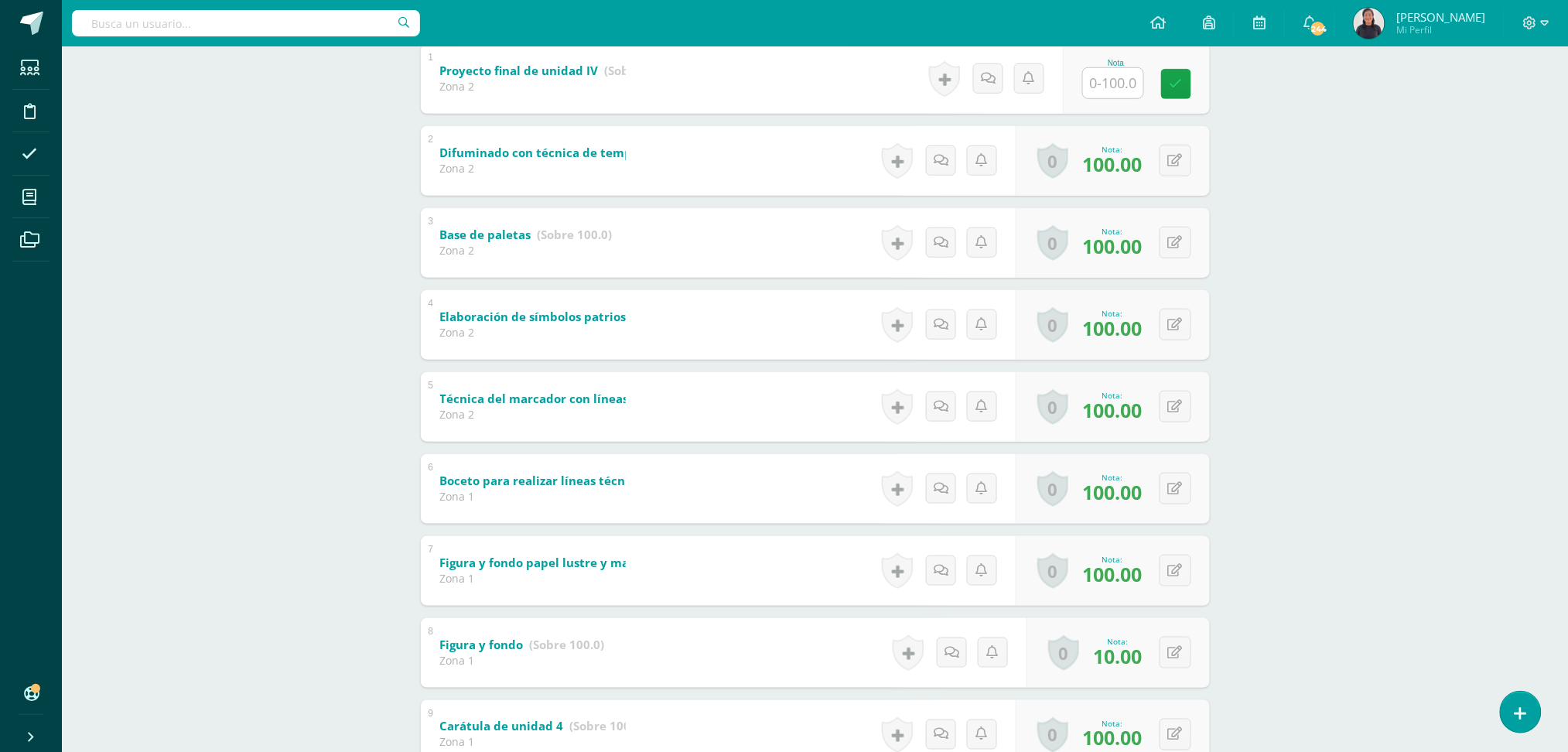
scroll to position [462, 0]
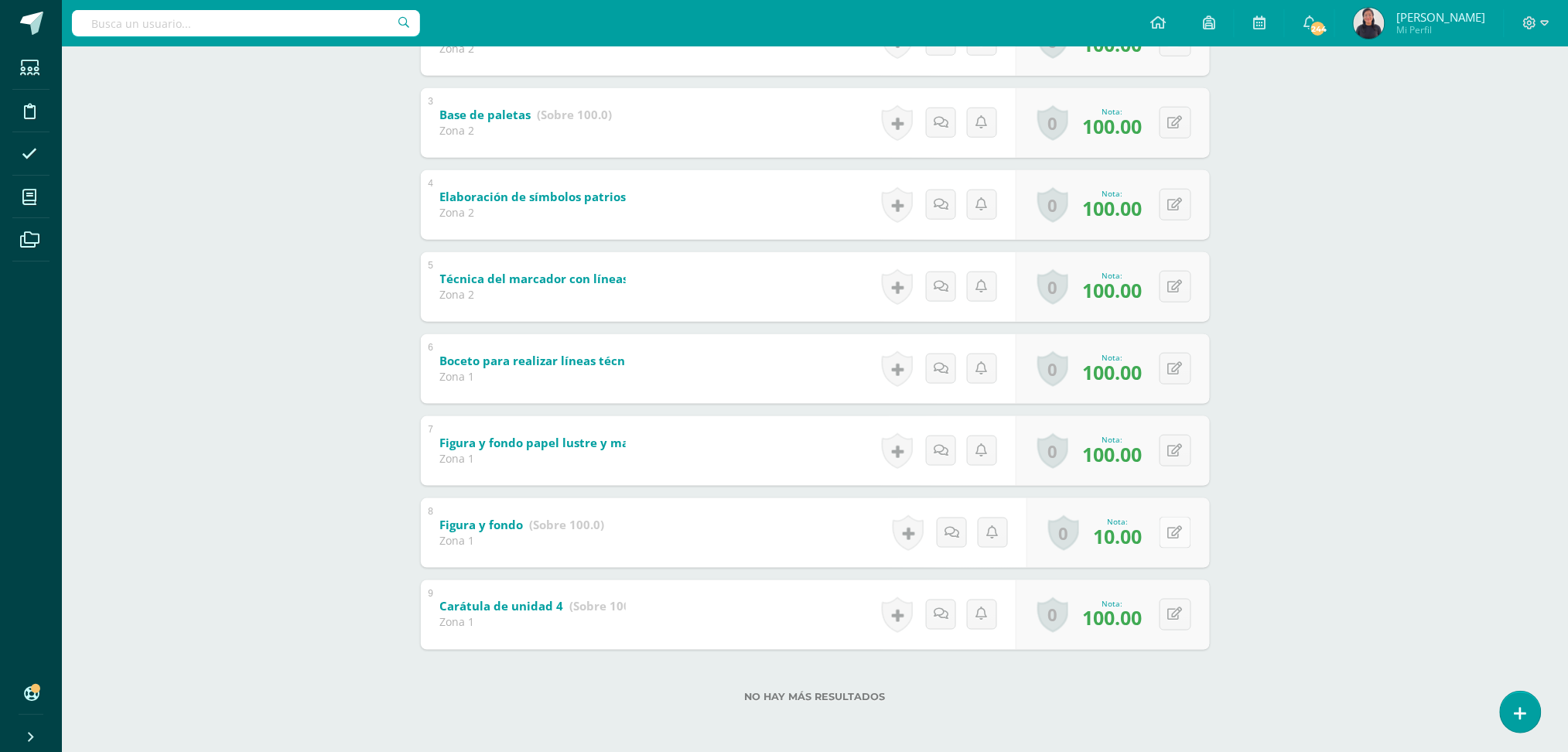
click at [1177, 529] on button at bounding box center [1175, 532] width 32 height 32
type input "100"
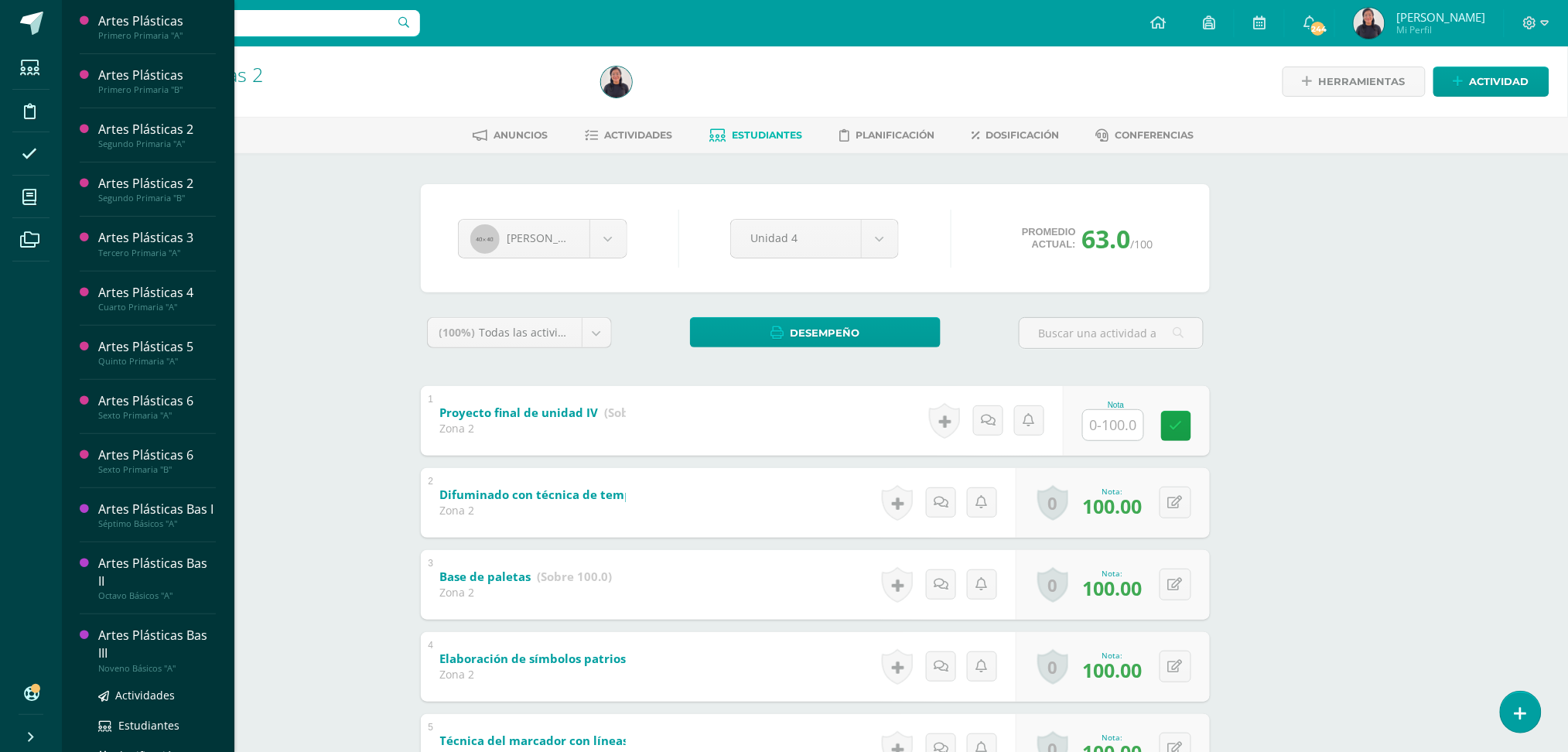
scroll to position [180, 0]
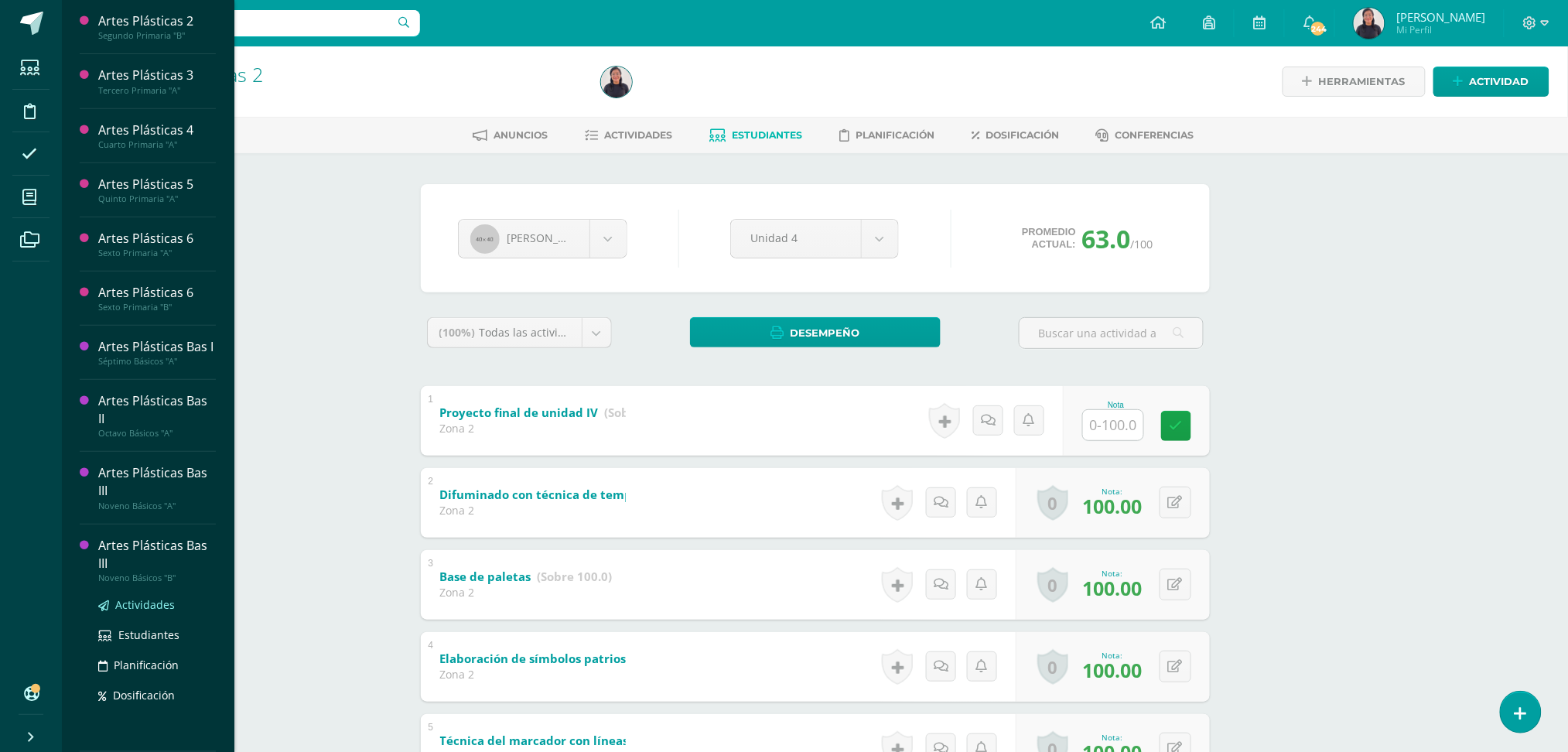
click at [145, 597] on span "Actividades" at bounding box center [144, 604] width 59 height 15
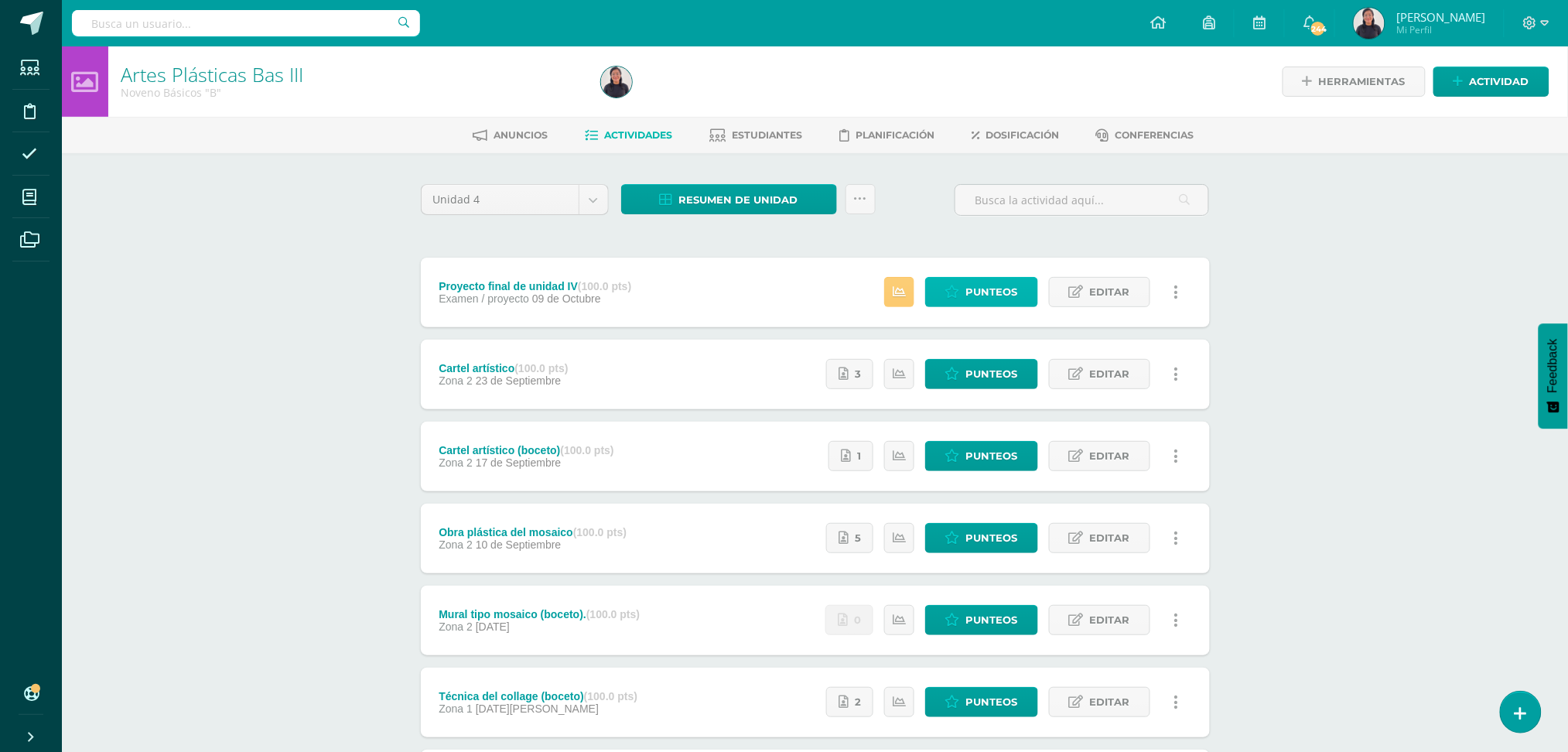
click at [997, 290] on span "Punteos" at bounding box center [992, 291] width 52 height 28
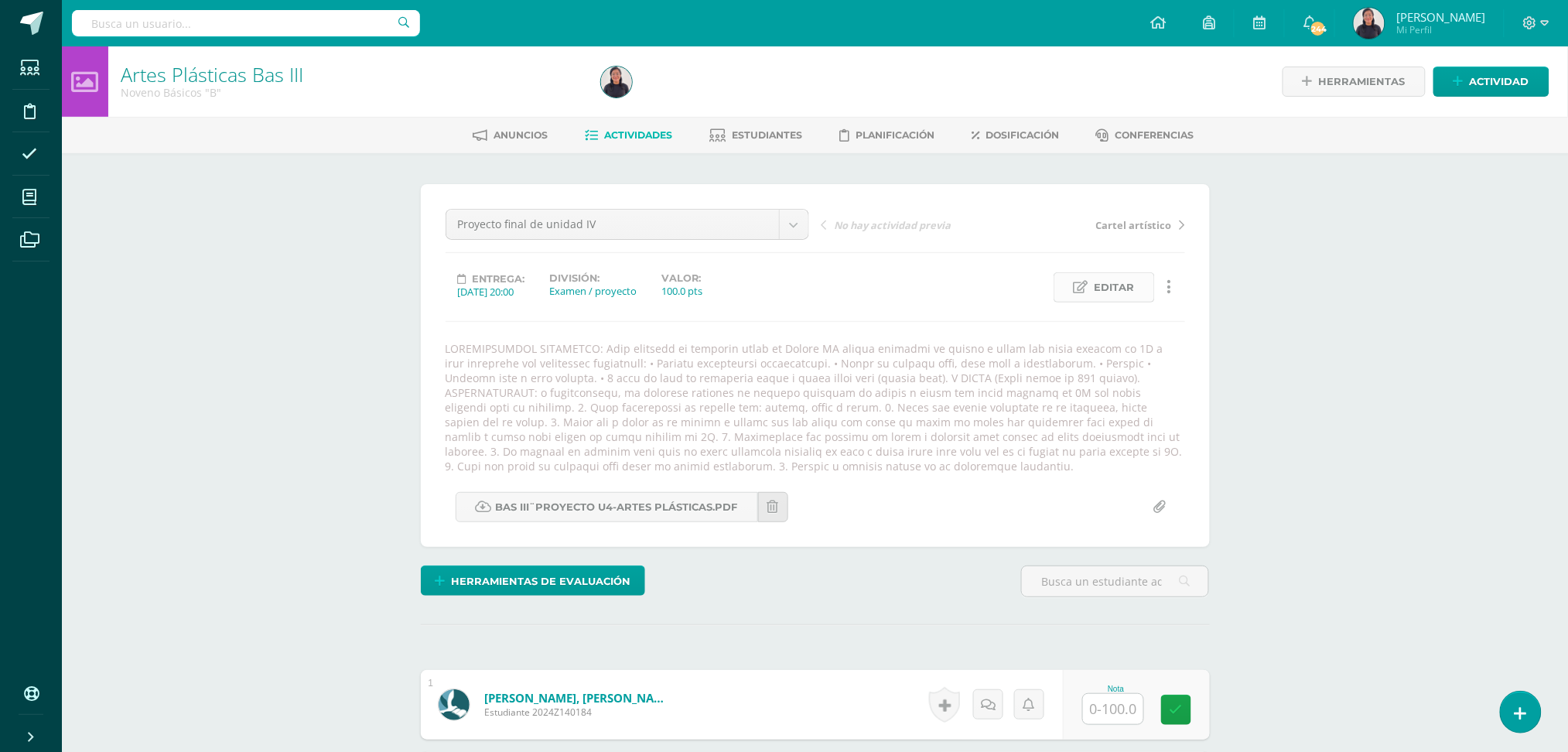
click at [1094, 286] on span "Editar" at bounding box center [1115, 287] width 41 height 28
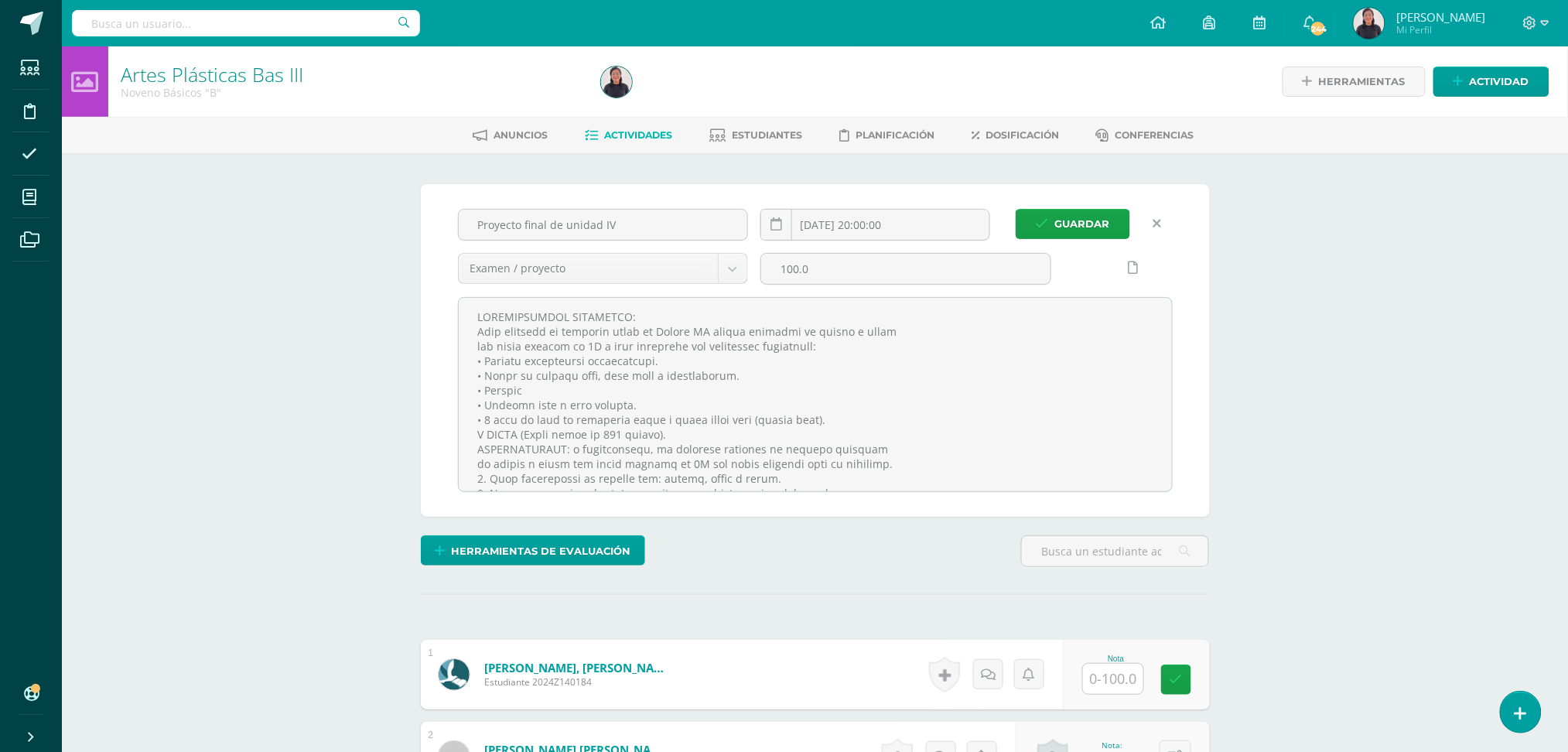
scroll to position [1, 0]
click at [1134, 266] on icon at bounding box center [1132, 267] width 10 height 13
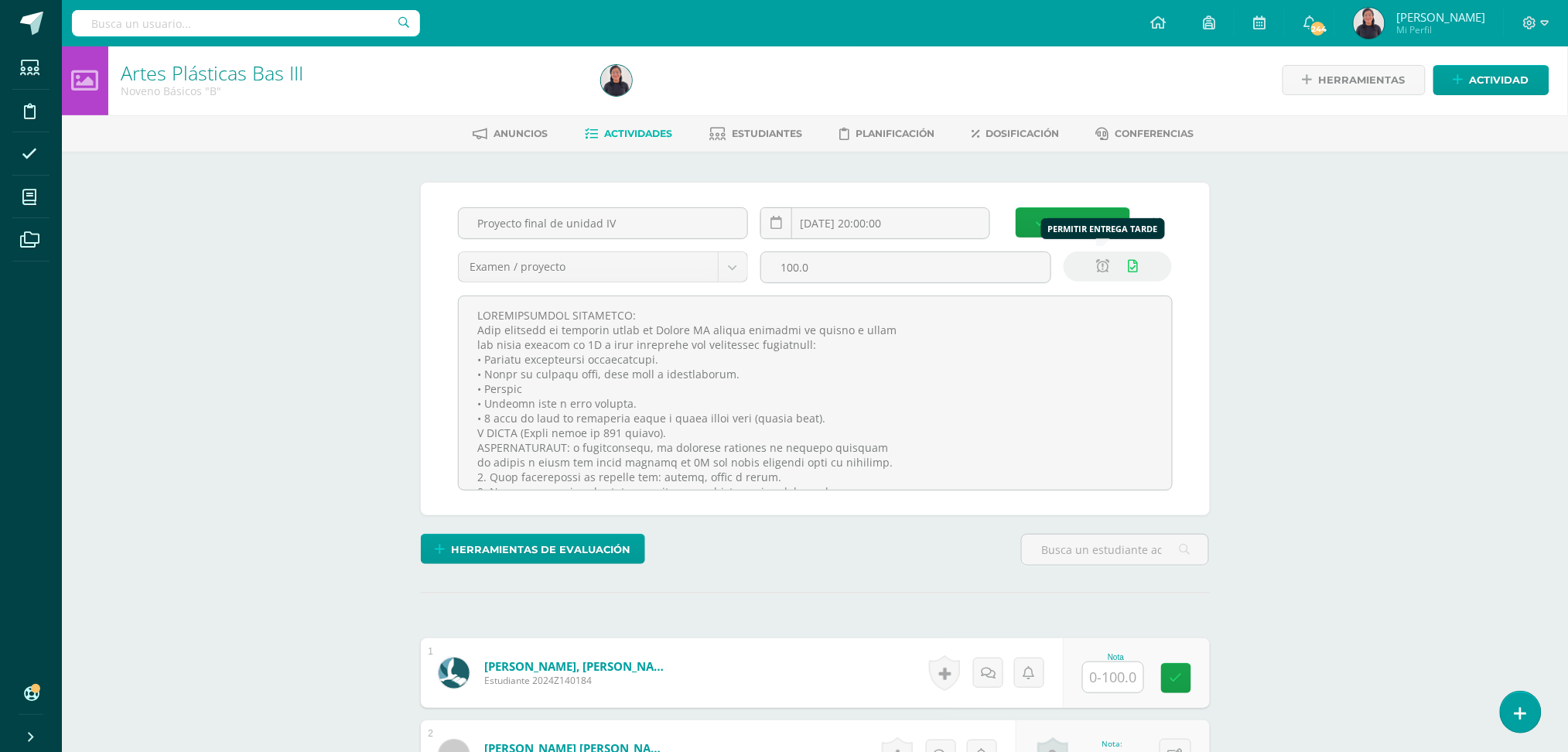
click at [1099, 262] on icon at bounding box center [1102, 266] width 13 height 13
click at [1088, 221] on span "Guardar" at bounding box center [1083, 221] width 55 height 28
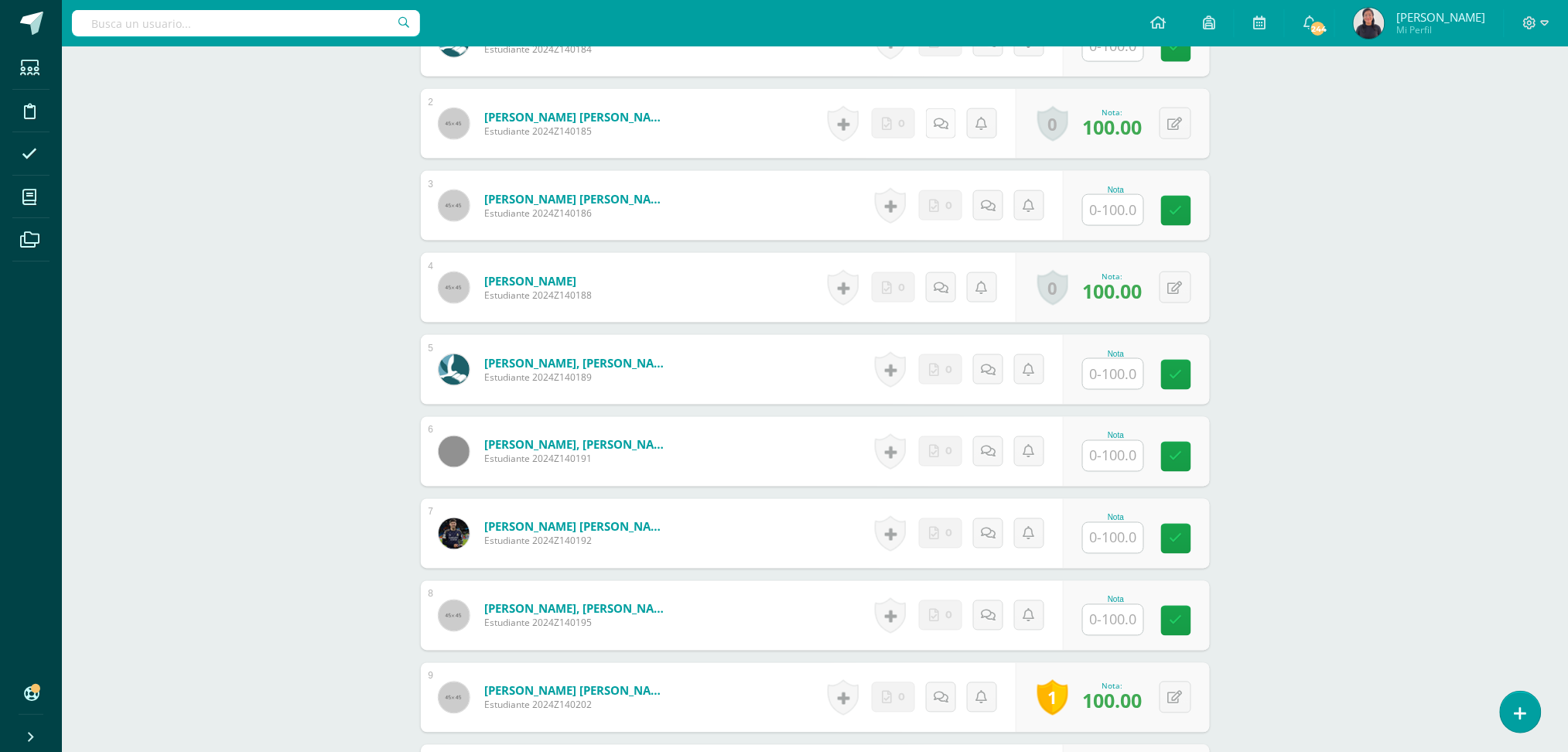
scroll to position [664, 0]
click at [1124, 458] on input "text" at bounding box center [1121, 456] width 62 height 31
type input "95"
click at [1123, 225] on div at bounding box center [1113, 208] width 62 height 32
click at [1115, 204] on input "text" at bounding box center [1121, 209] width 62 height 31
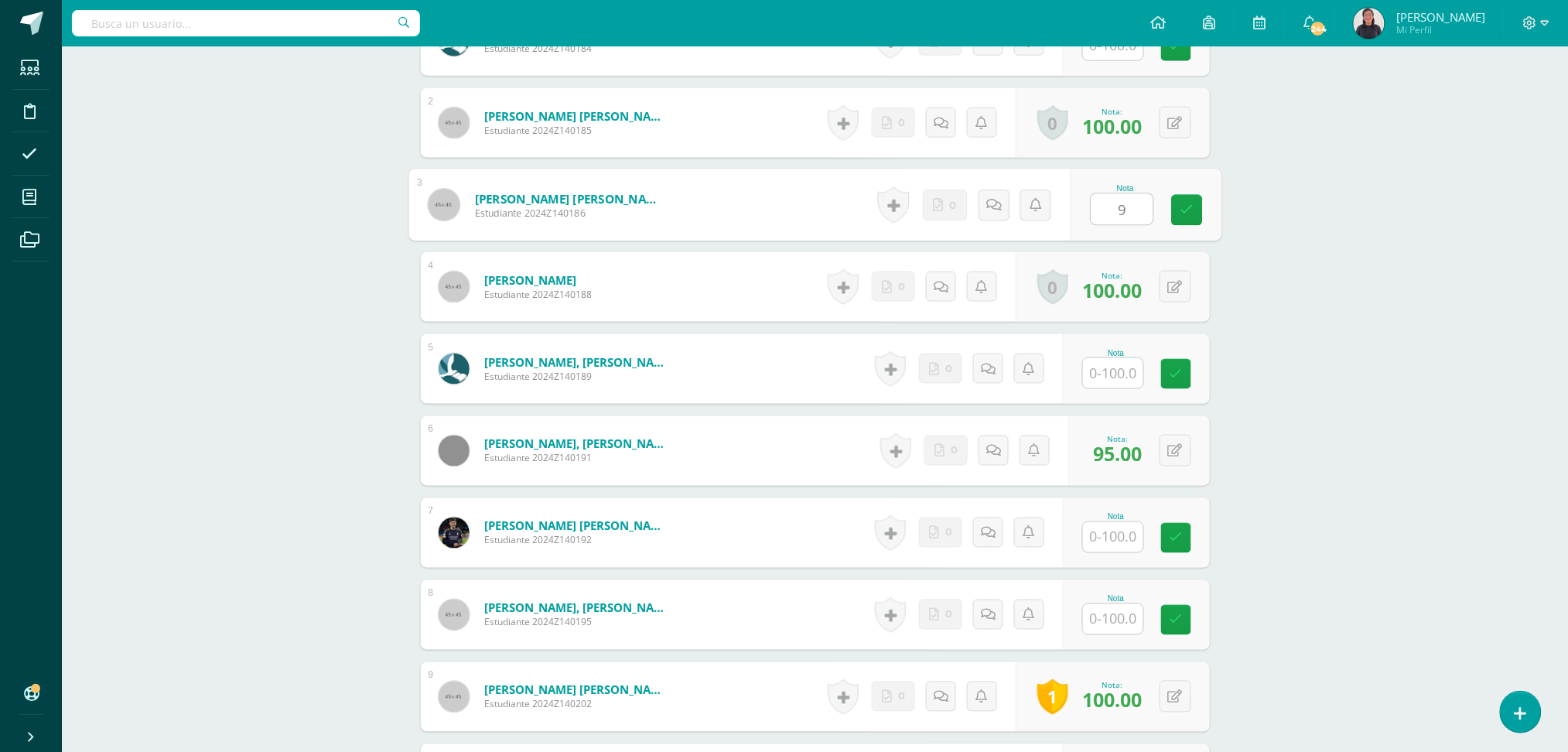
type input "90"
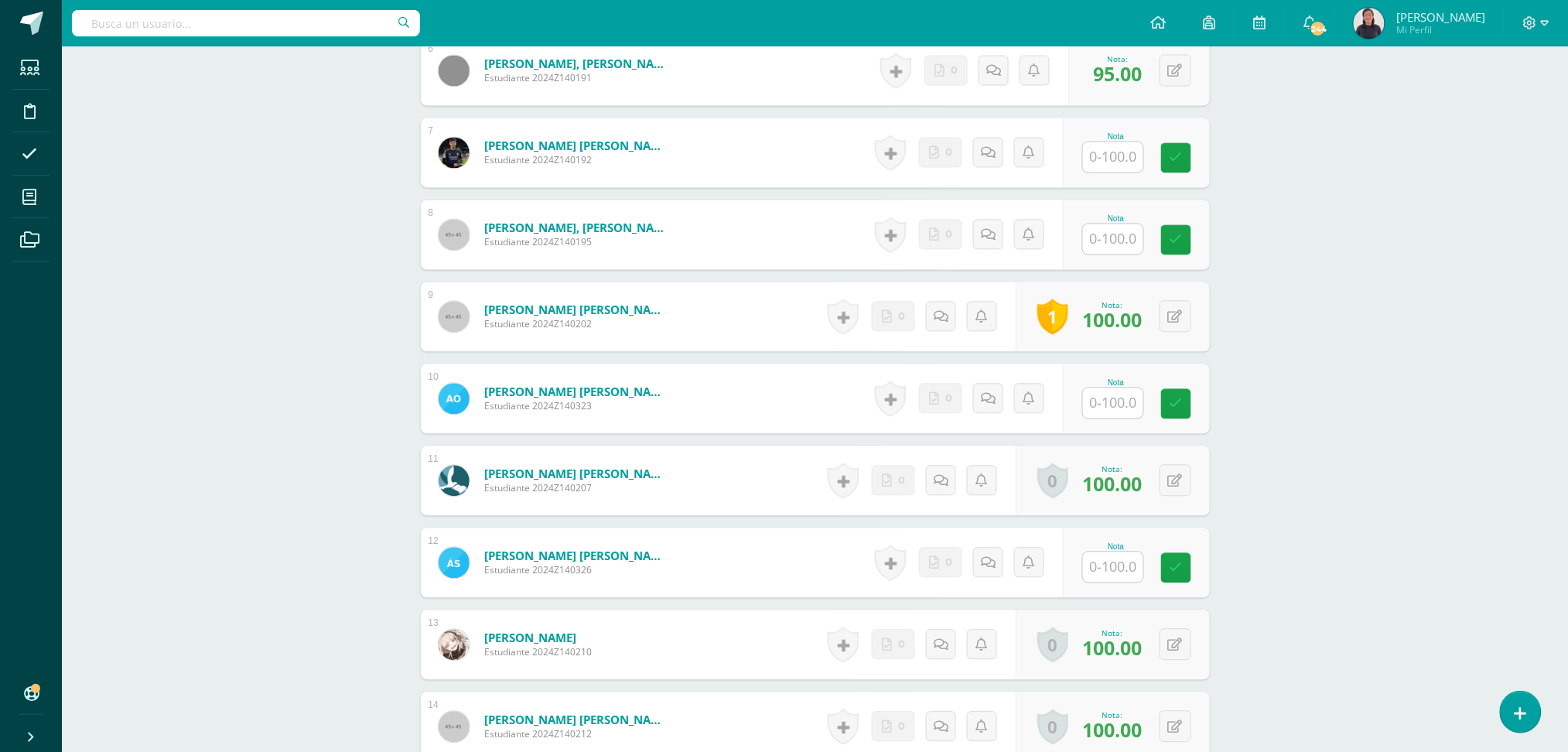
scroll to position [1072, 0]
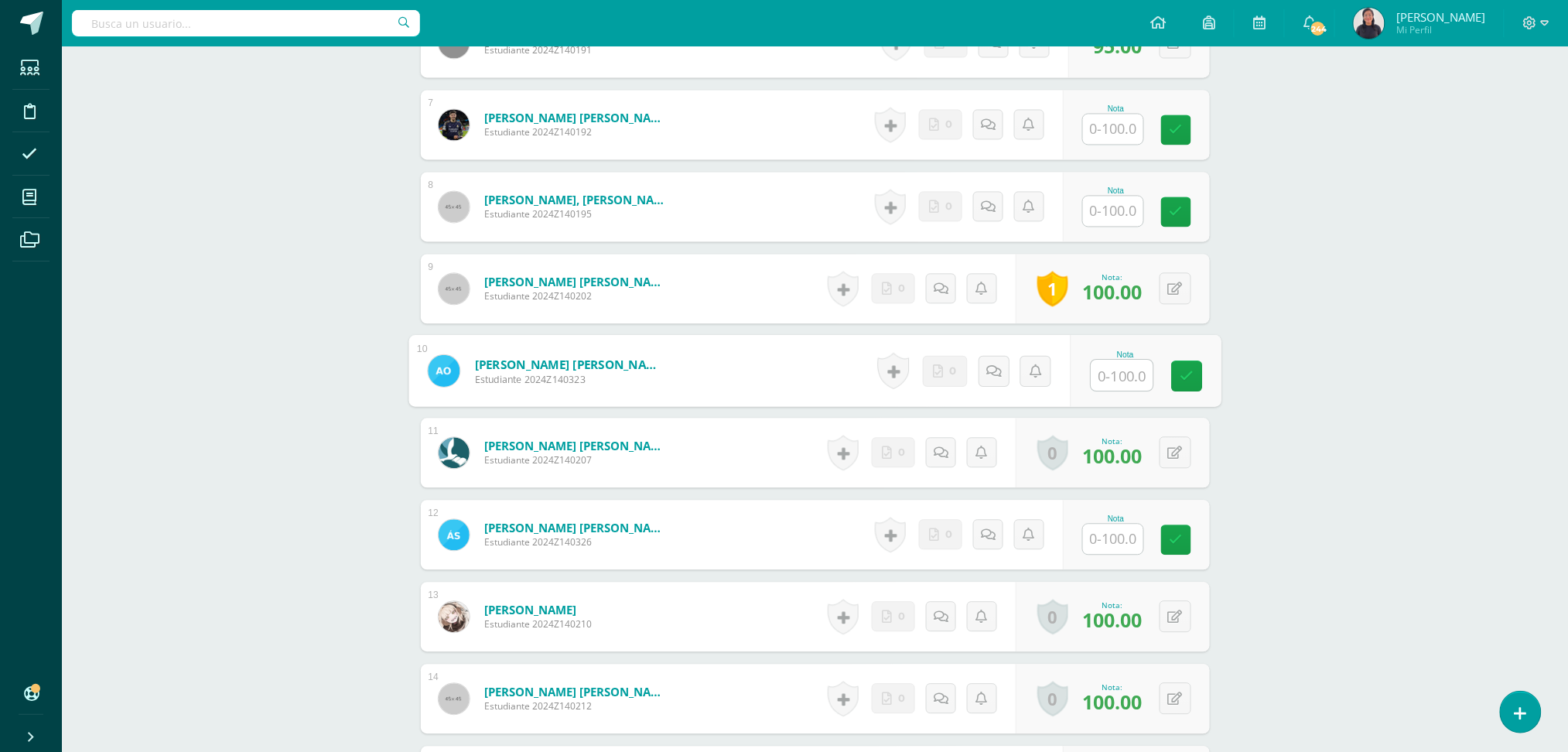
click at [1105, 386] on input "text" at bounding box center [1121, 375] width 62 height 31
type input "100"
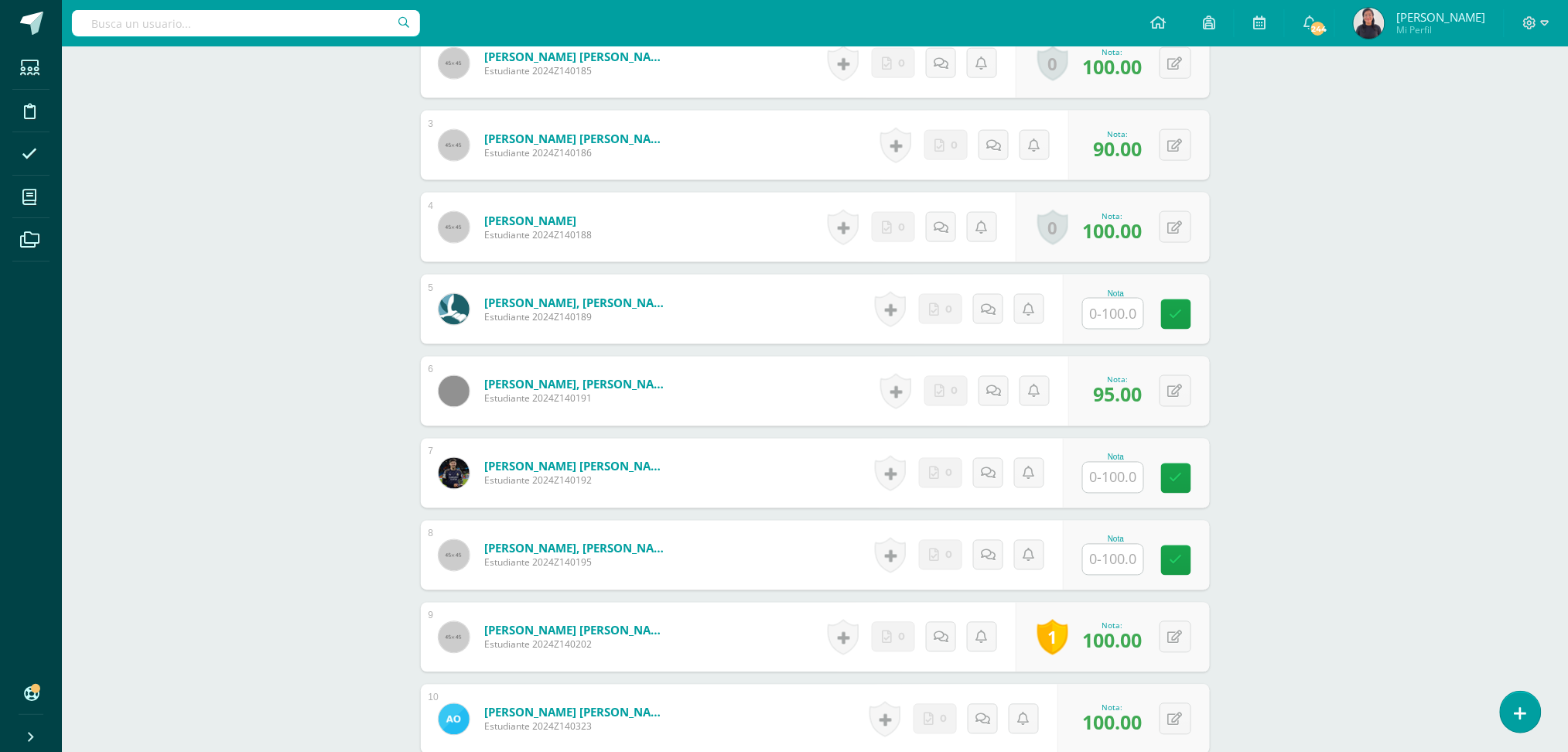
scroll to position [724, 0]
click at [1123, 484] on input "text" at bounding box center [1121, 477] width 62 height 31
type input "90"
click at [1347, 421] on div "Artes Plásticas Bas III Noveno Básicos "B" Herramientas Detalle de asistencias …" at bounding box center [814, 332] width 1506 height 2018
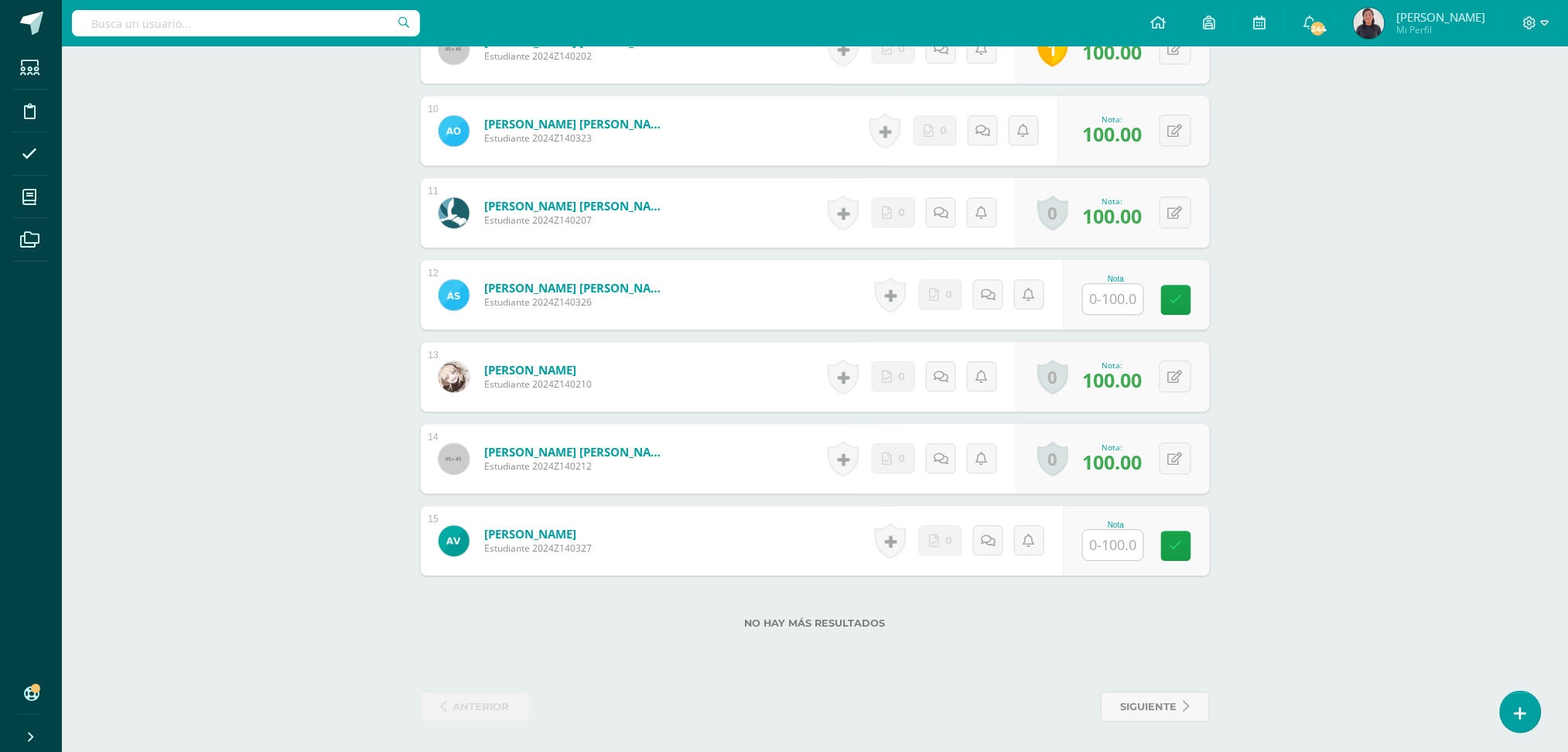
scroll to position [1315, 0]
click at [1119, 297] on input "text" at bounding box center [1121, 299] width 62 height 31
type input "100"
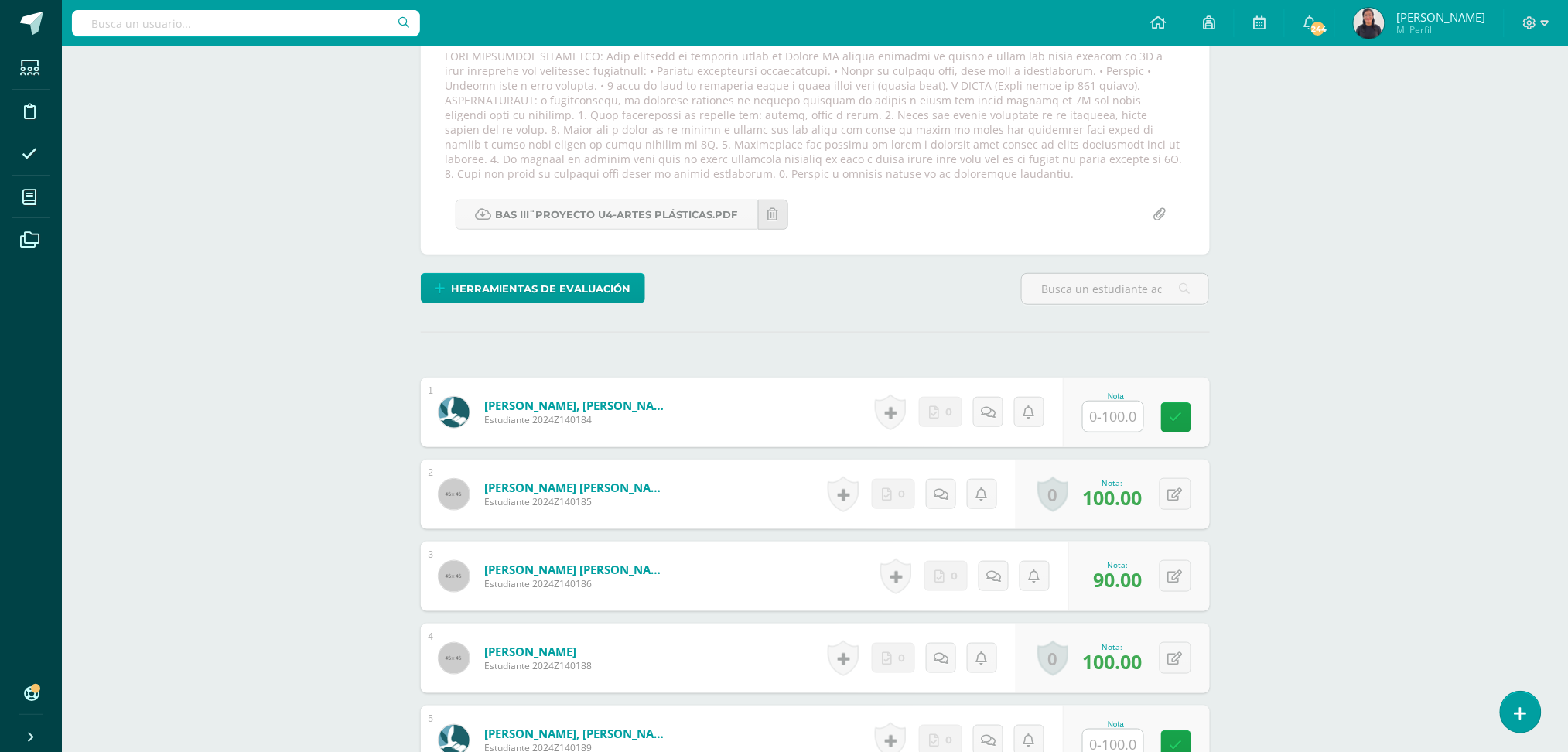
scroll to position [291, 0]
click at [1134, 424] on input "text" at bounding box center [1113, 417] width 60 height 30
type input "100"
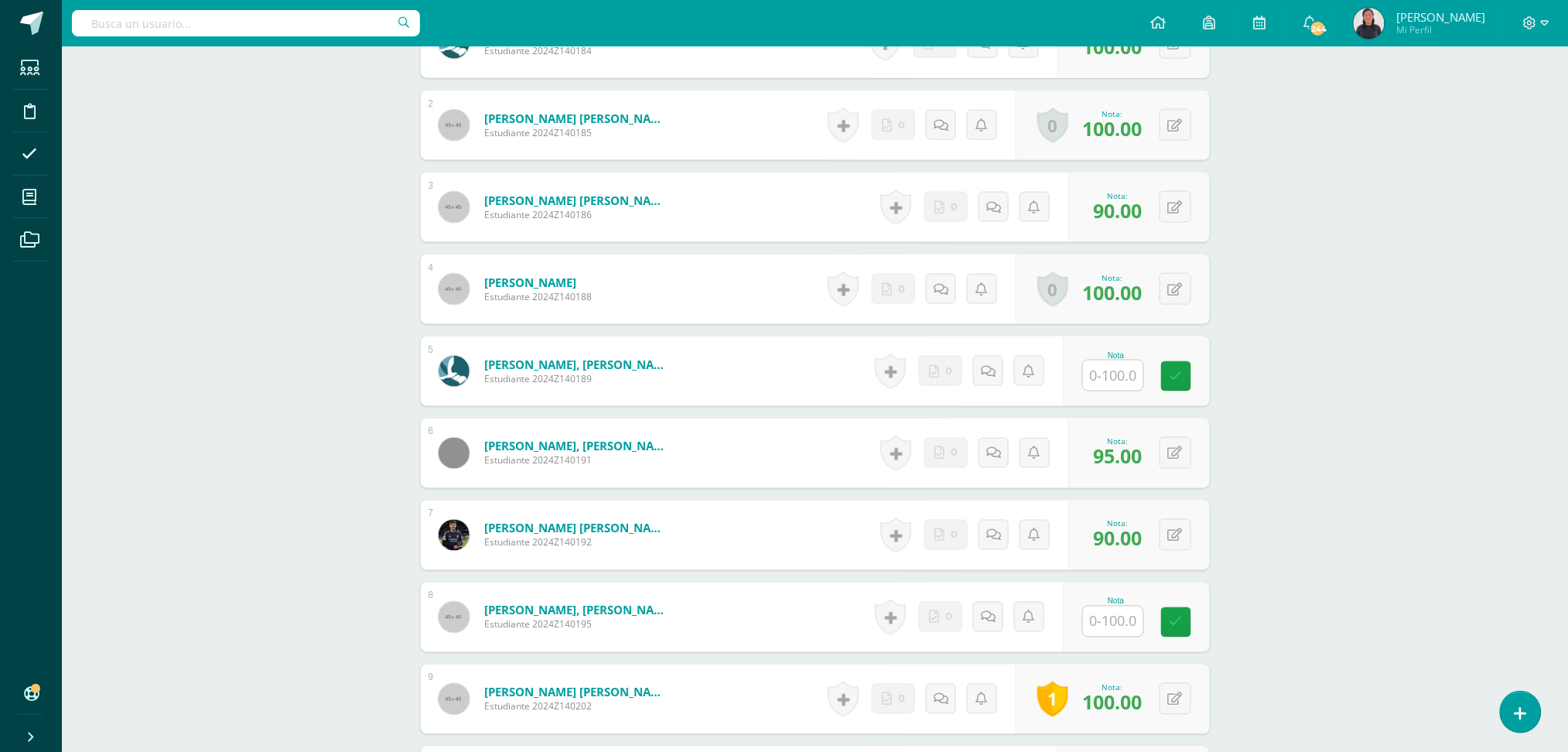
scroll to position [662, 0]
click at [1108, 379] on input "text" at bounding box center [1121, 375] width 62 height 31
type input "1"
type input "50"
click at [994, 376] on icon at bounding box center [994, 371] width 15 height 13
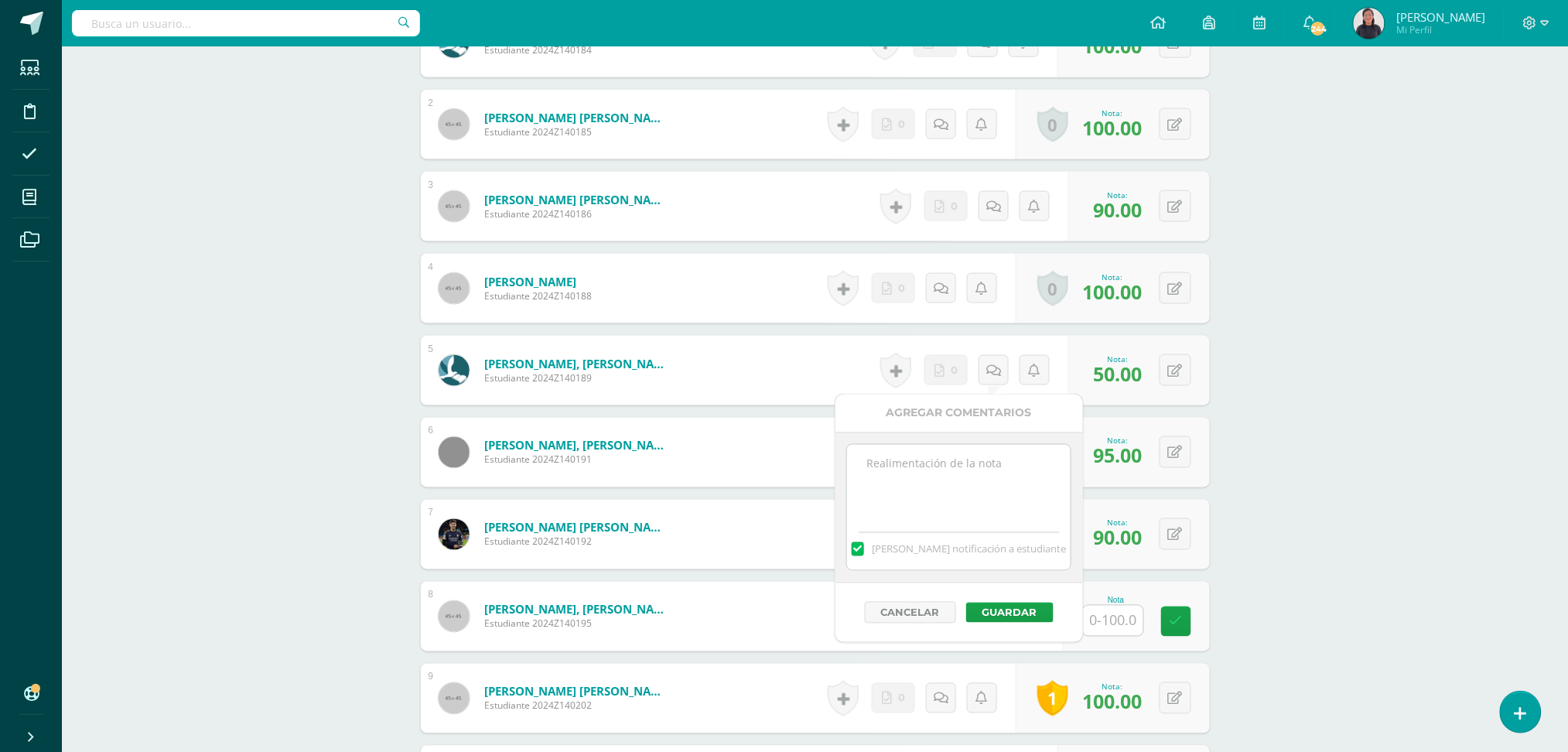
click at [929, 498] on textarea at bounding box center [959, 483] width 224 height 77
drag, startPoint x: 979, startPoint y: 521, endPoint x: 826, endPoint y: 445, distance: 170.8
click at [826, 445] on body "La tarea Proyecto final de unidad IV fue editada exitosamente. Estudiantes Disc…" at bounding box center [784, 370] width 1568 height 2065
type textarea "Buen día estimado alumno, por favor entregar su proyecto pendiente de entrega, …"
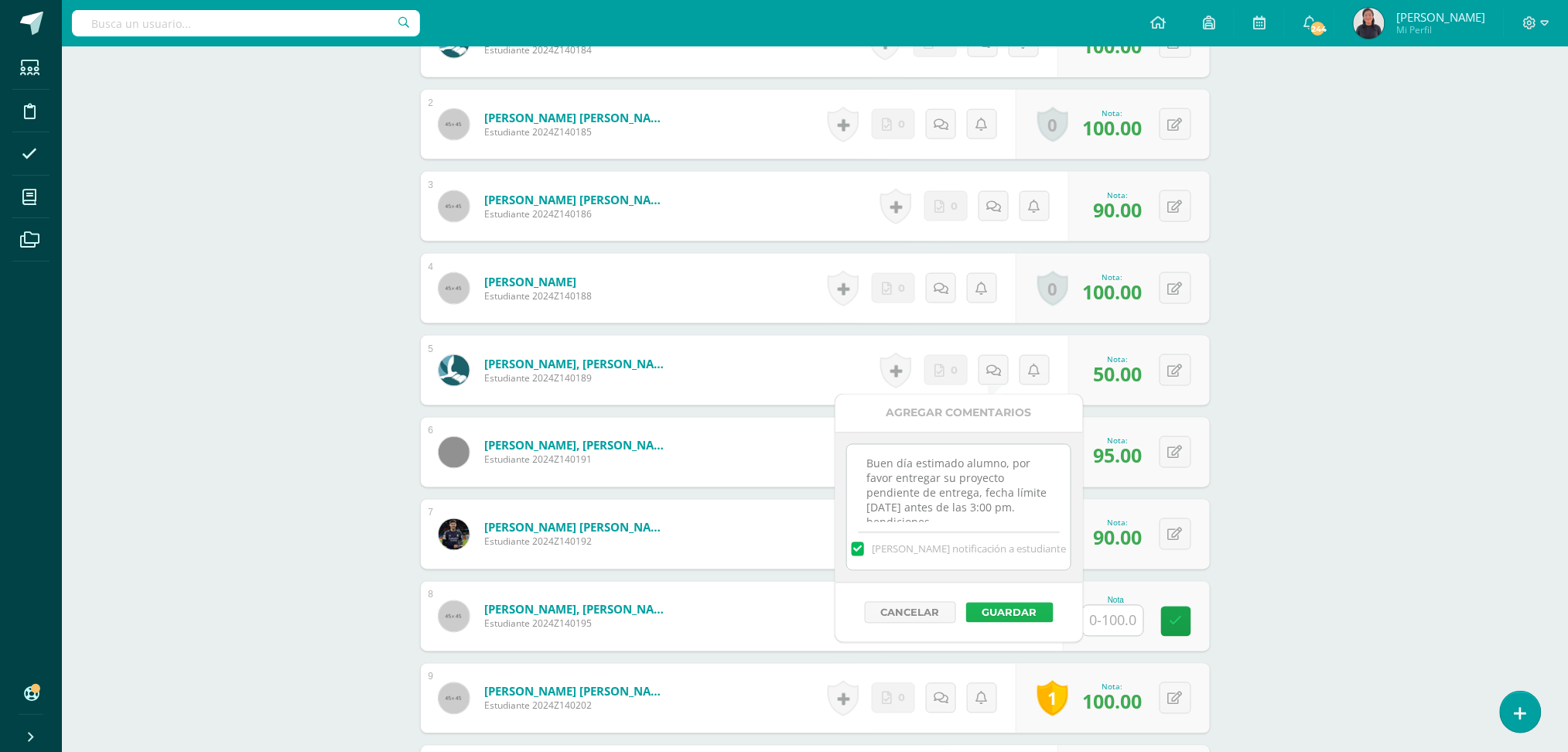
click at [1000, 616] on button "Guardar" at bounding box center [1010, 612] width 88 height 20
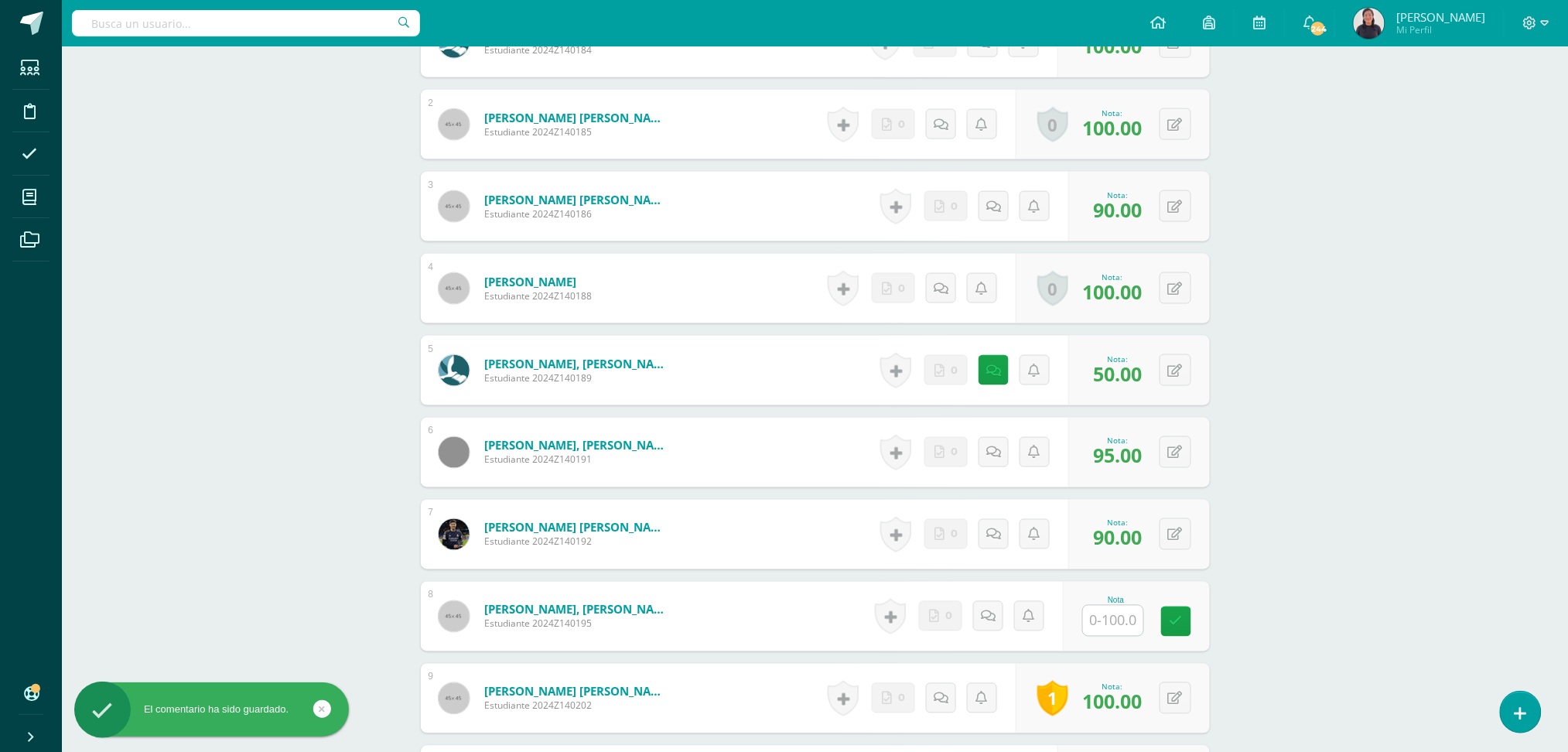
drag, startPoint x: 1119, startPoint y: 638, endPoint x: 1109, endPoint y: 606, distance: 33.5
click at [1109, 606] on div "Nota" at bounding box center [1136, 617] width 147 height 70
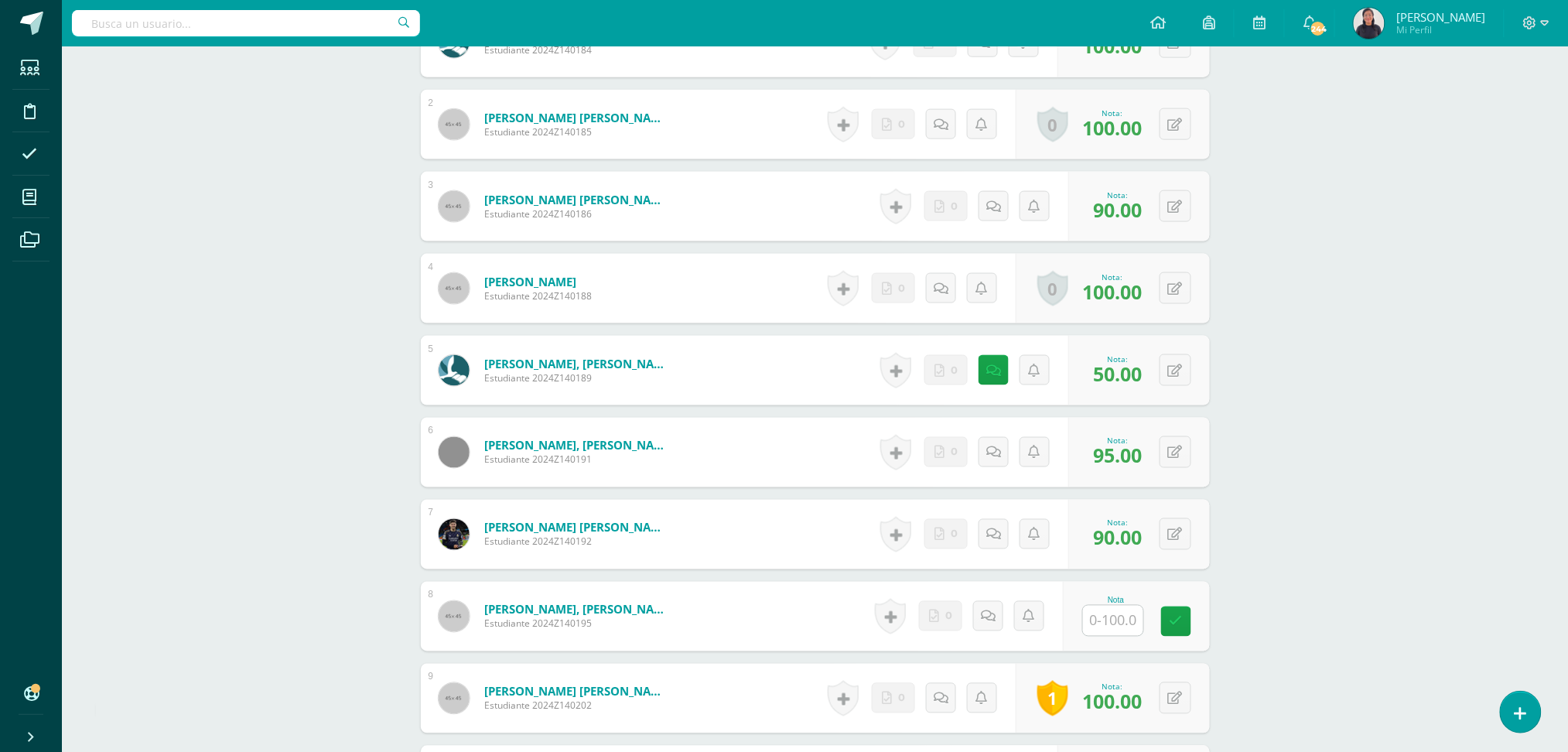
click at [1109, 606] on div at bounding box center [1113, 621] width 62 height 32
click at [1122, 636] on input "text" at bounding box center [1121, 621] width 62 height 31
type input "50"
click at [997, 611] on icon at bounding box center [999, 616] width 15 height 13
click at [923, 715] on textarea at bounding box center [959, 728] width 224 height 77
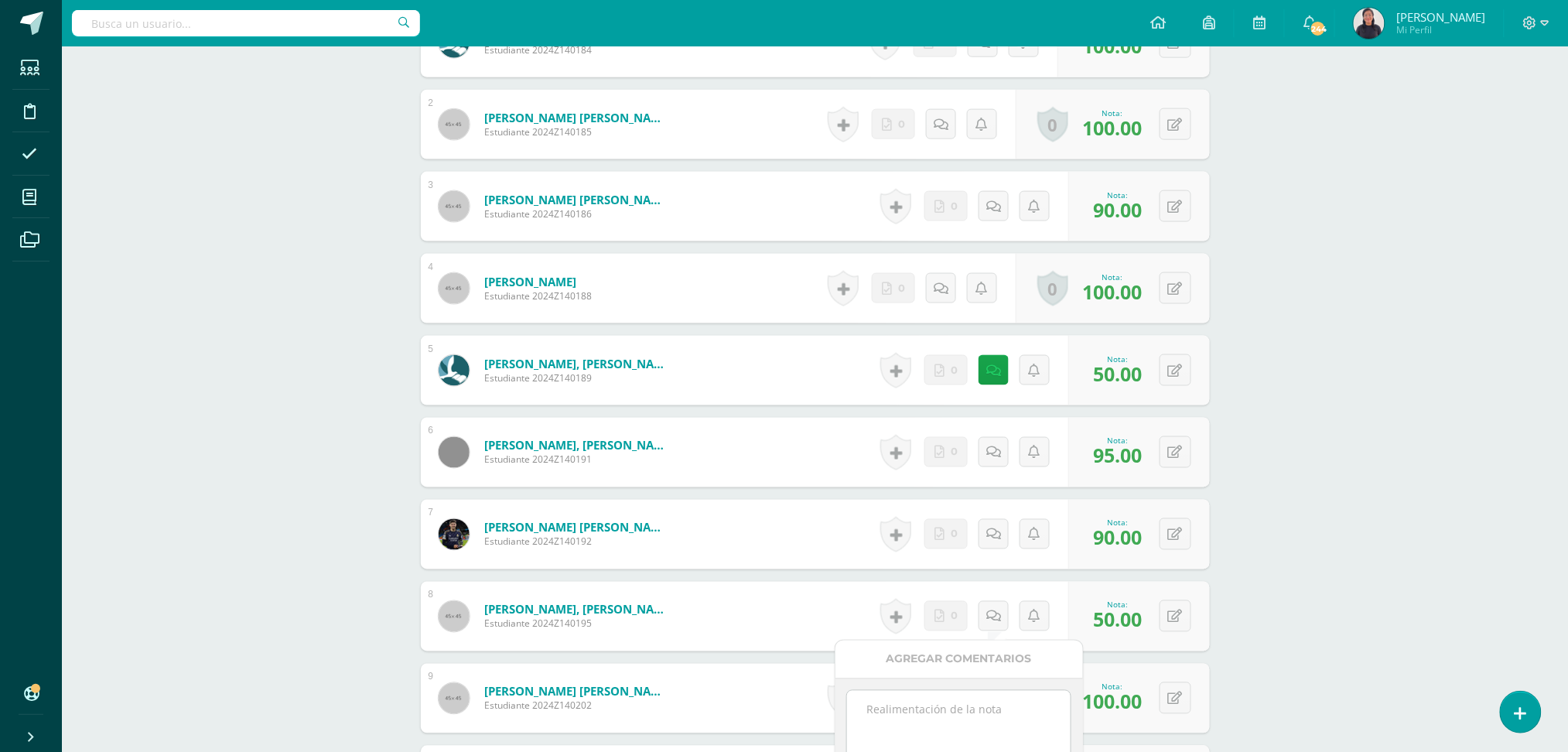
paste textarea "Buen día estimado alumno, por favor entregar su proyecto pendiente de entrega, …"
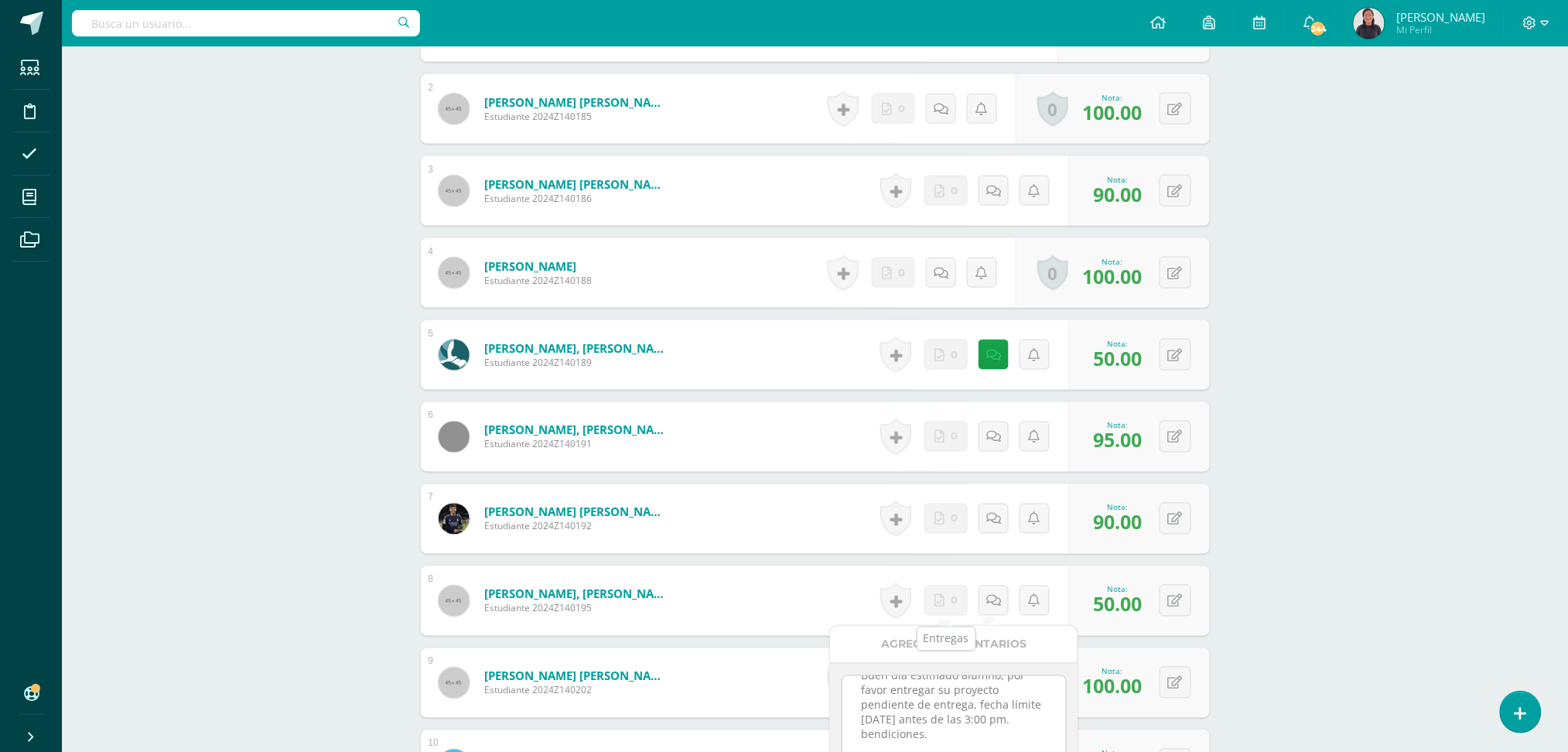
scroll to position [799, 0]
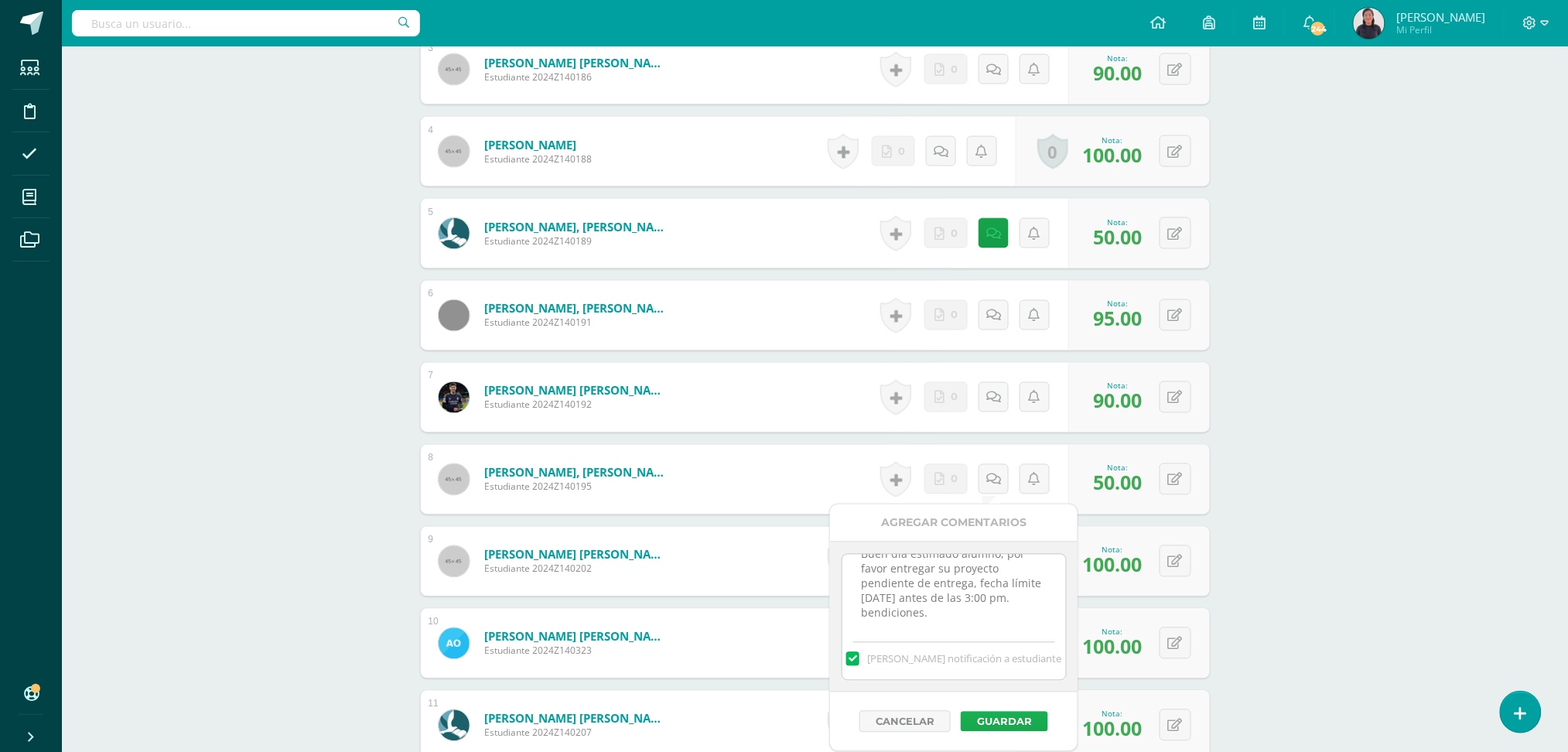
type textarea "Buen día estimado alumno, por favor entregar su proyecto pendiente de entrega, …"
click at [989, 717] on button "Guardar" at bounding box center [1004, 721] width 88 height 20
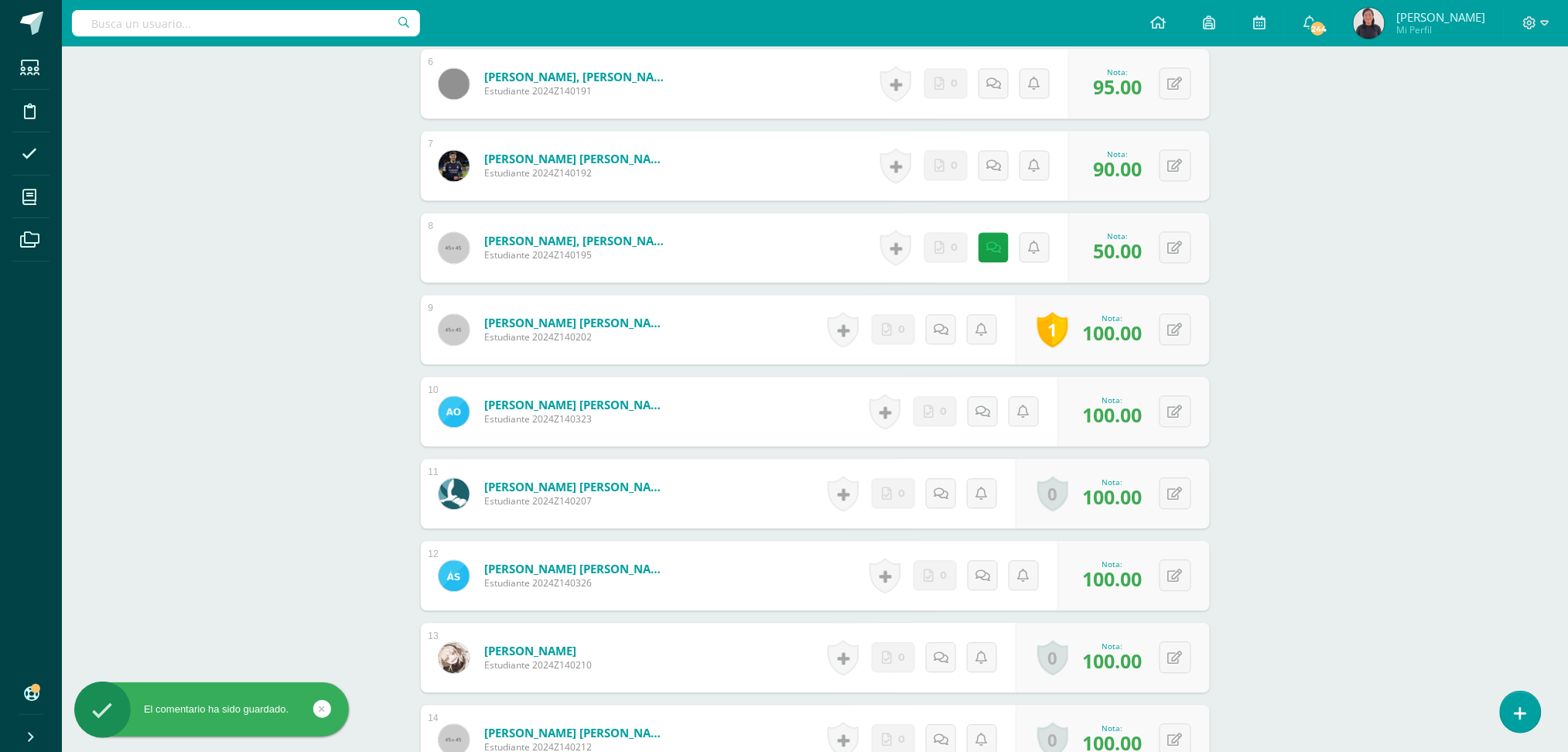
scroll to position [1315, 0]
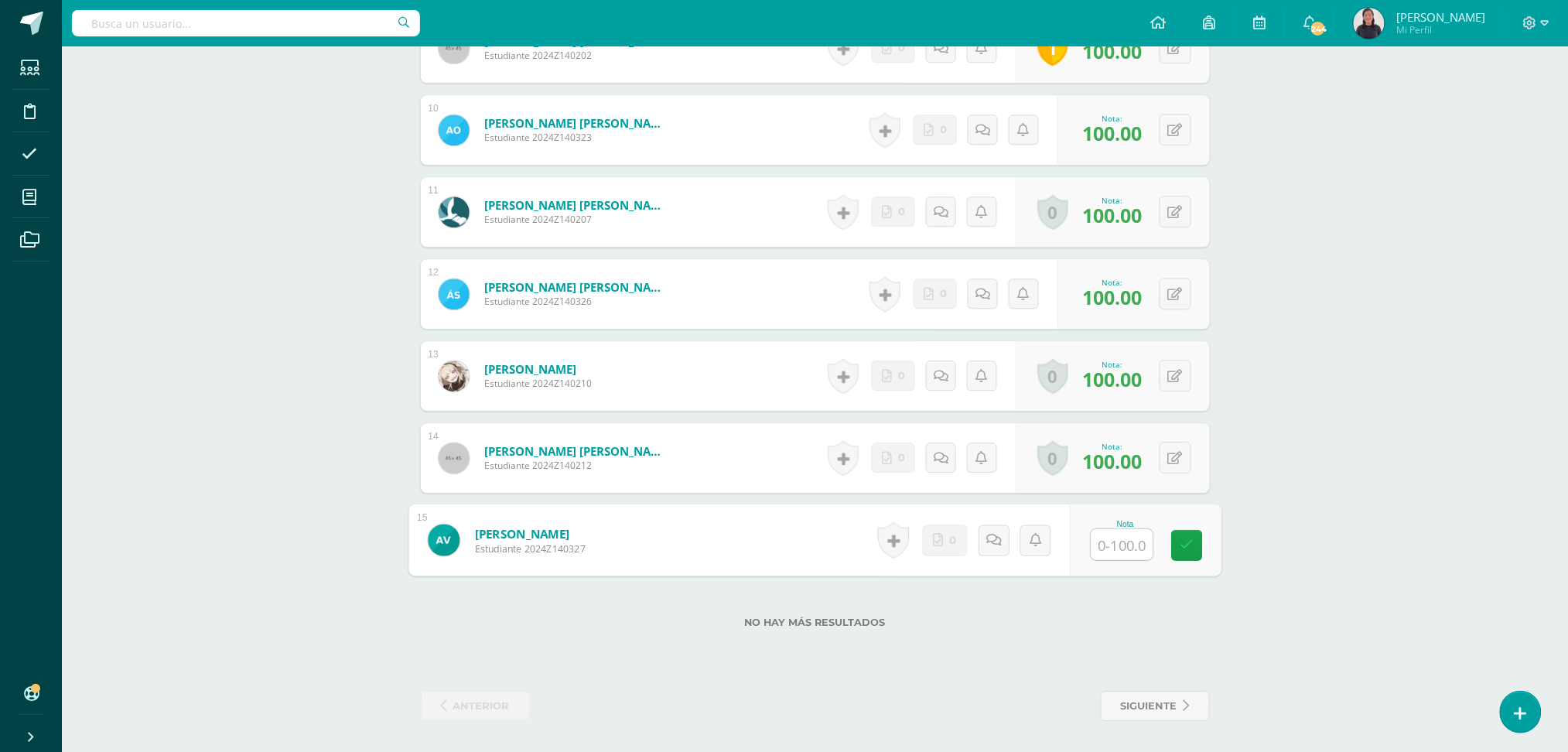
click at [1120, 535] on input "text" at bounding box center [1121, 544] width 62 height 31
type input "50"
click at [997, 534] on icon at bounding box center [999, 539] width 15 height 13
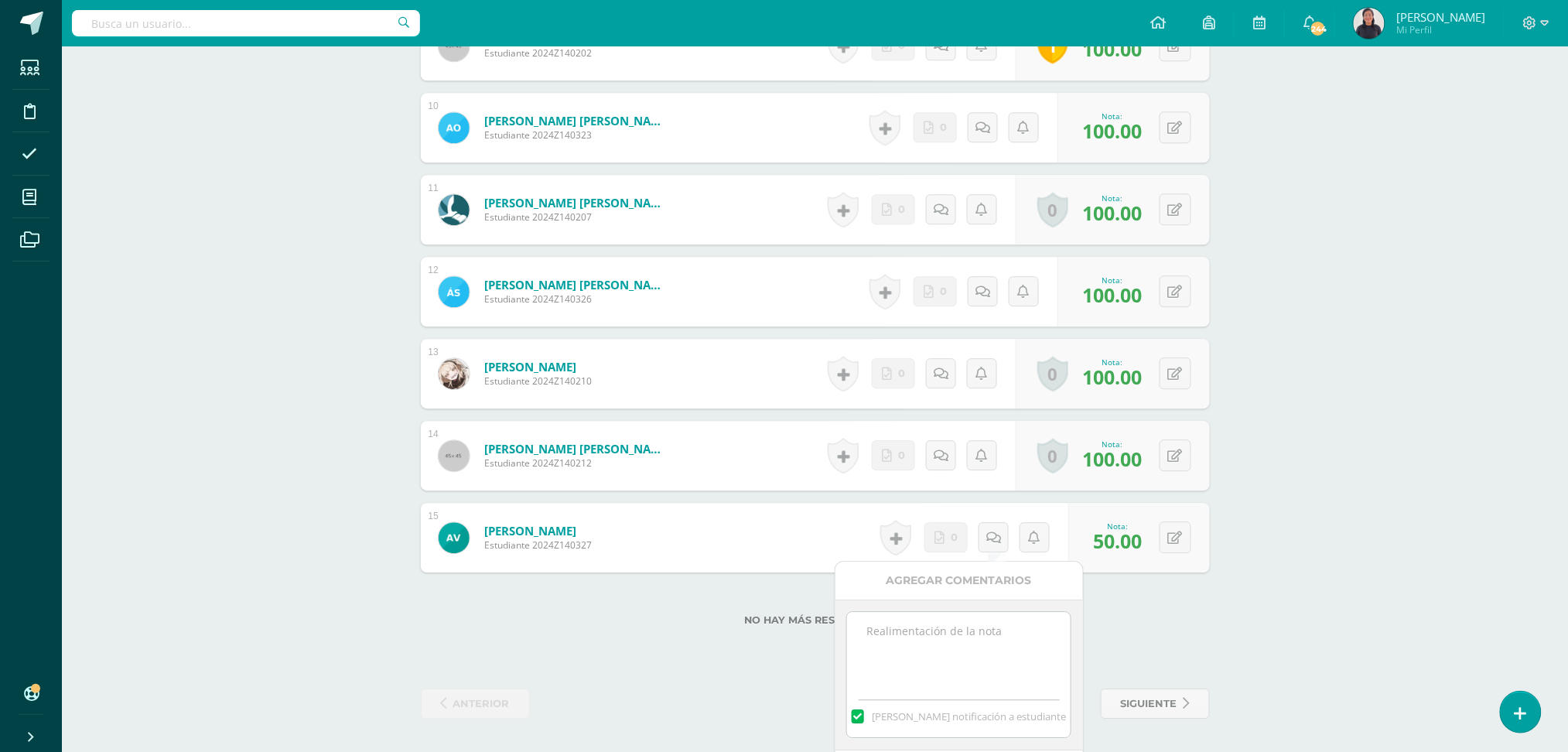
click at [907, 655] on textarea at bounding box center [959, 650] width 224 height 77
paste textarea "Buen día estimado alumno, por favor entregar su proyecto pendiente de entrega, …"
click at [998, 623] on textarea "Buen día estimado alumno, por favor entregar su proyecto pendiente de entrega, …" at bounding box center [959, 650] width 224 height 77
click at [959, 624] on textarea "Buen día estimado alumna, por favor entregar su proyecto pendiente de entrega, …" at bounding box center [959, 650] width 224 height 77
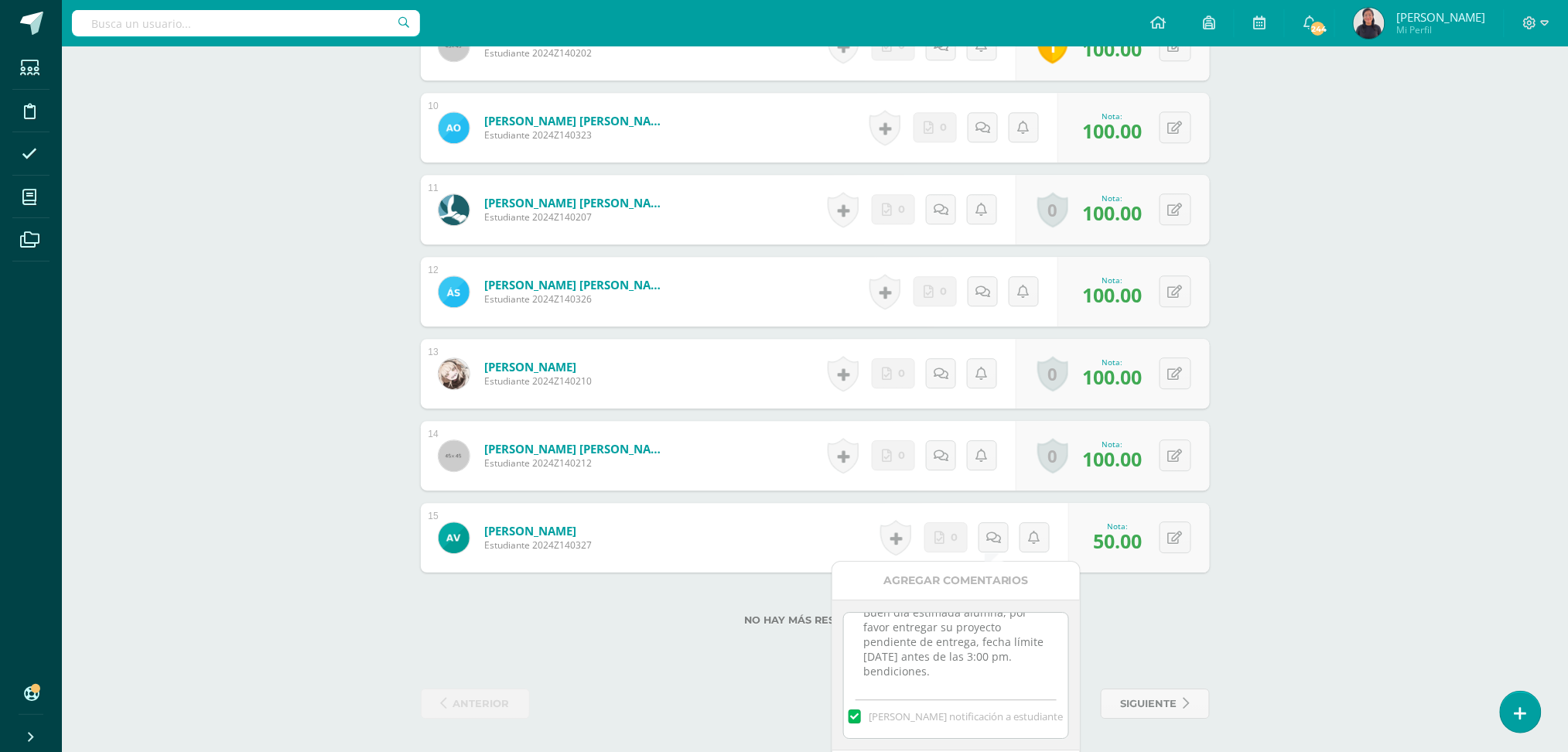
scroll to position [1373, 0]
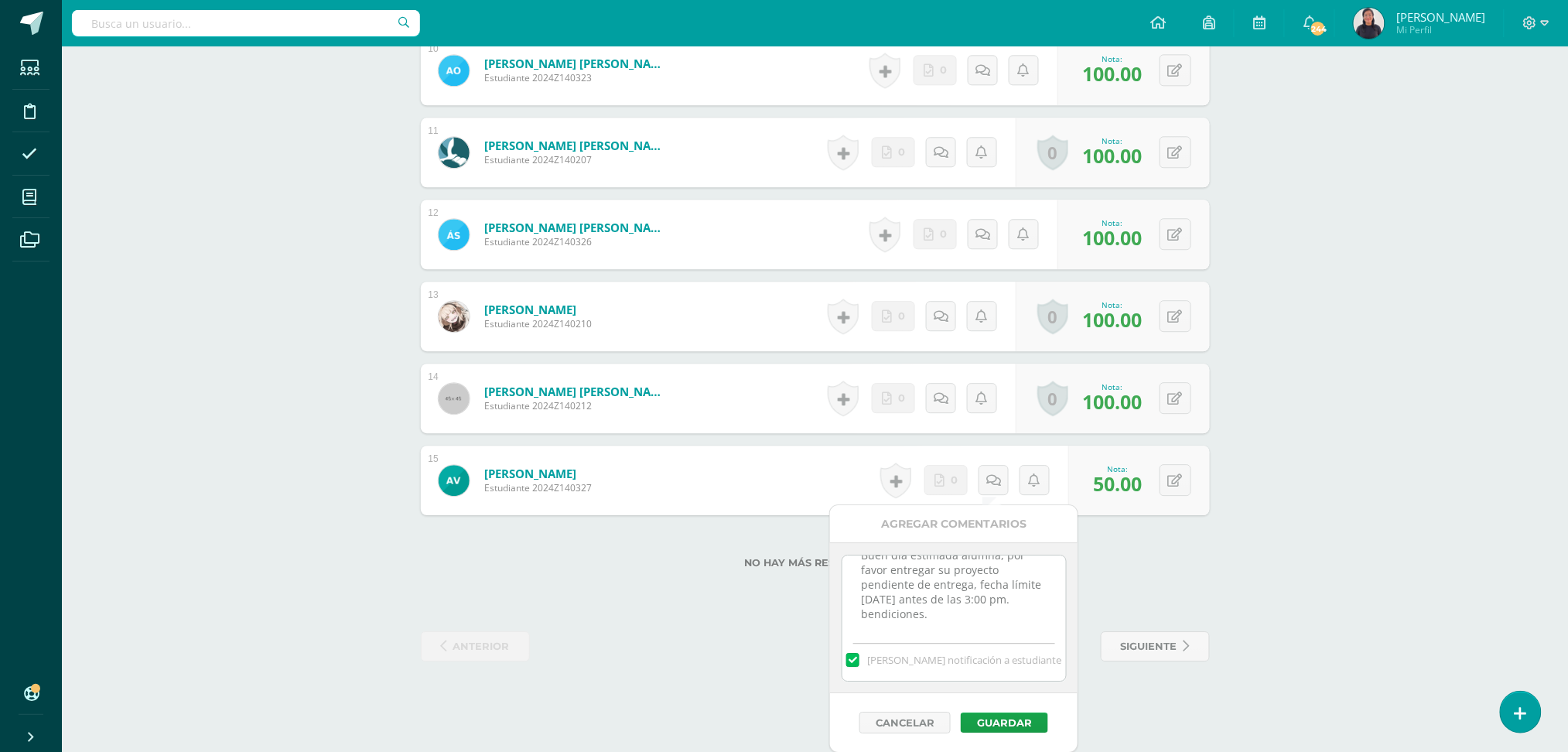
type textarea "Buen día estimada alumna, por favor entregar su proyecto pendiente de entrega, …"
click at [1008, 709] on div "Cancelar Guardar" at bounding box center [953, 722] width 247 height 58
click at [1003, 724] on button "Guardar" at bounding box center [1004, 722] width 88 height 20
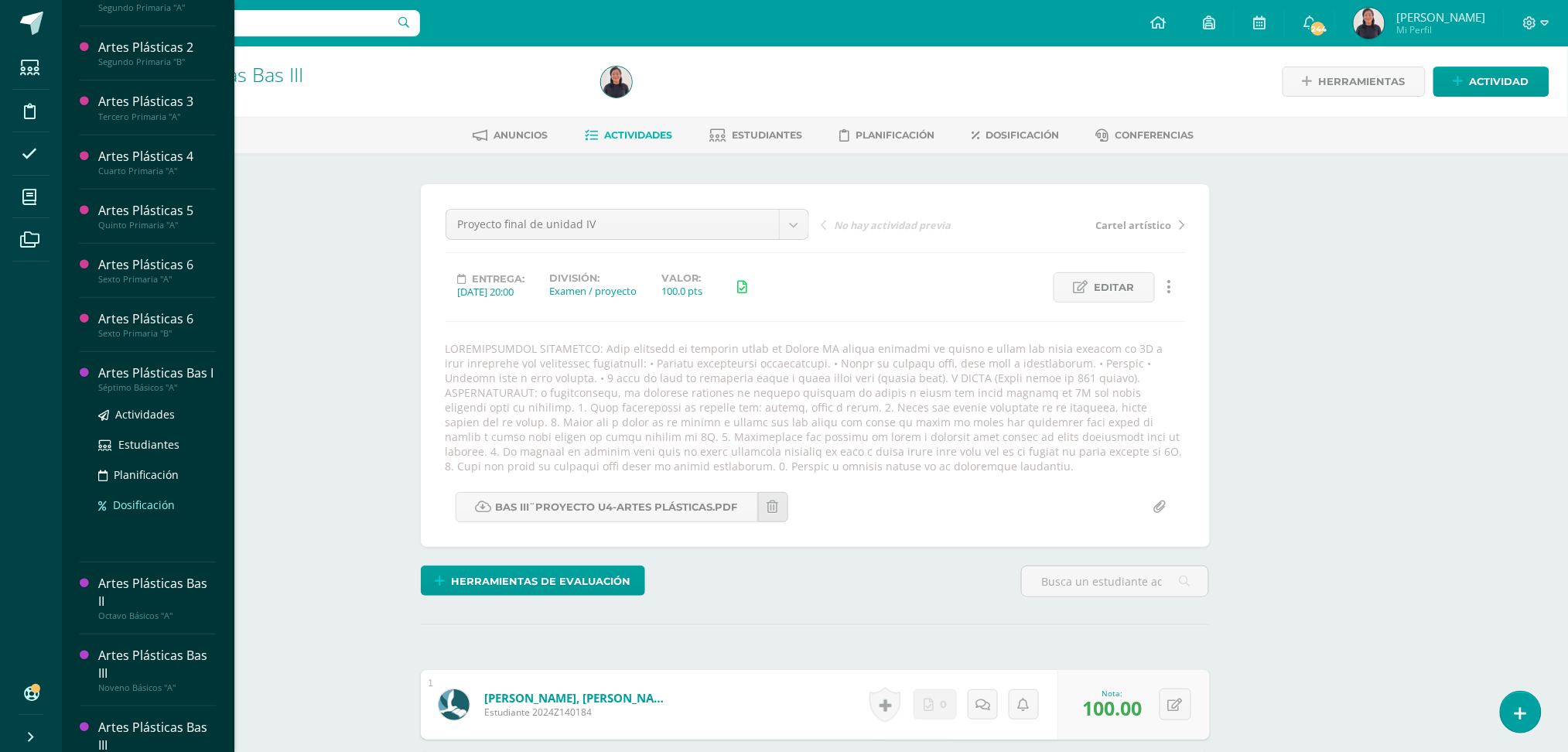
scroll to position [180, 0]
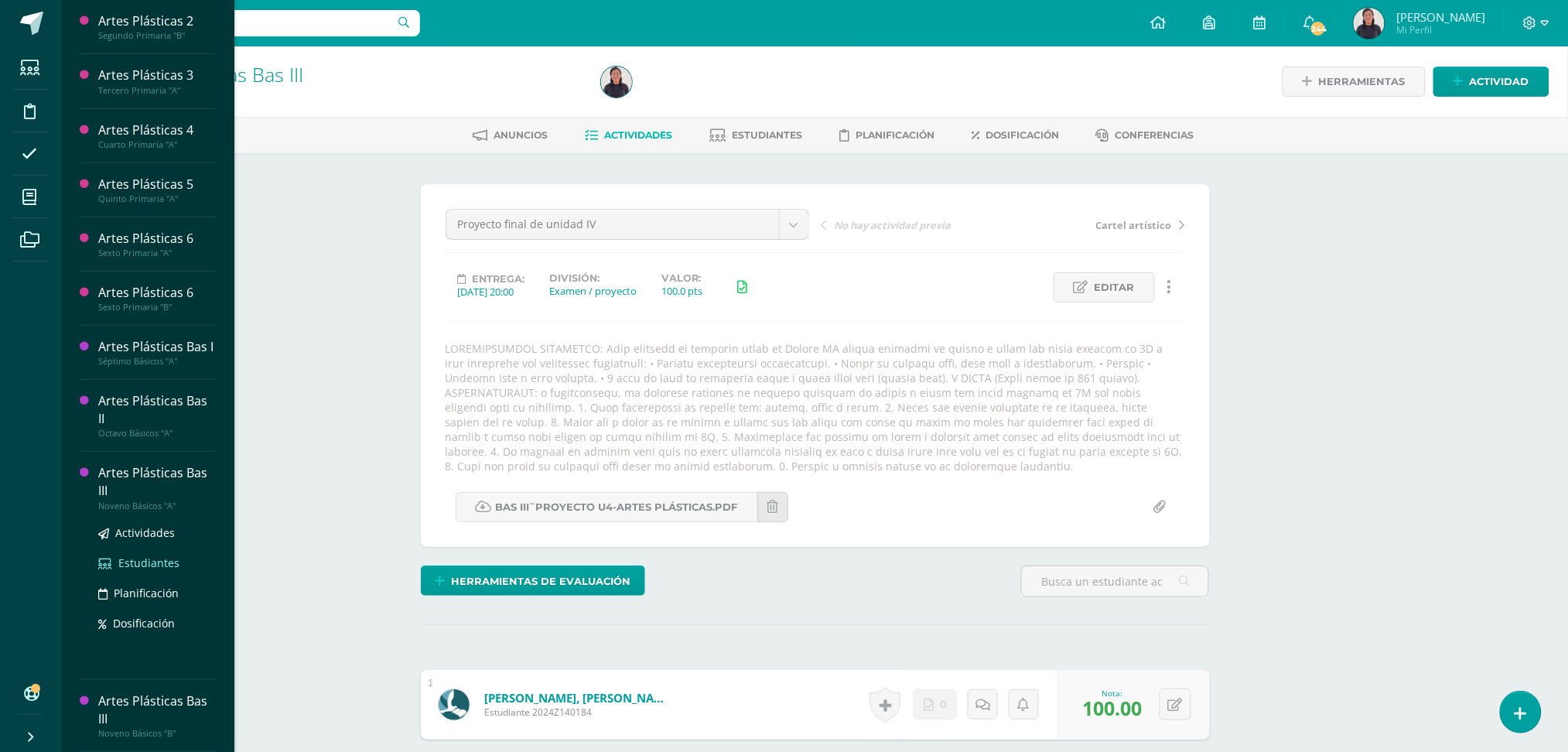
click at [146, 556] on span "Estudiantes" at bounding box center [148, 563] width 61 height 15
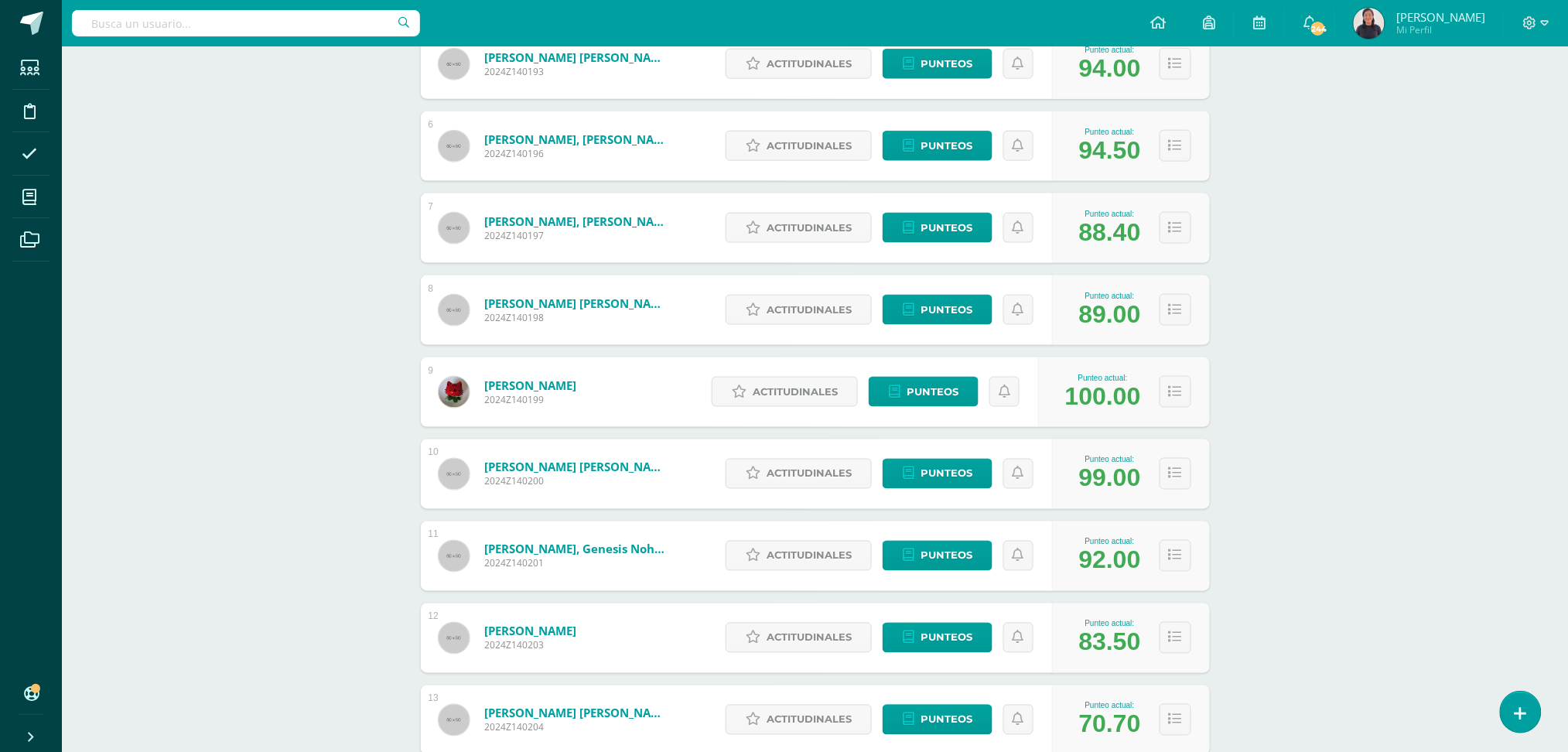
scroll to position [636, 0]
click at [934, 223] on span "Punteos" at bounding box center [947, 226] width 52 height 28
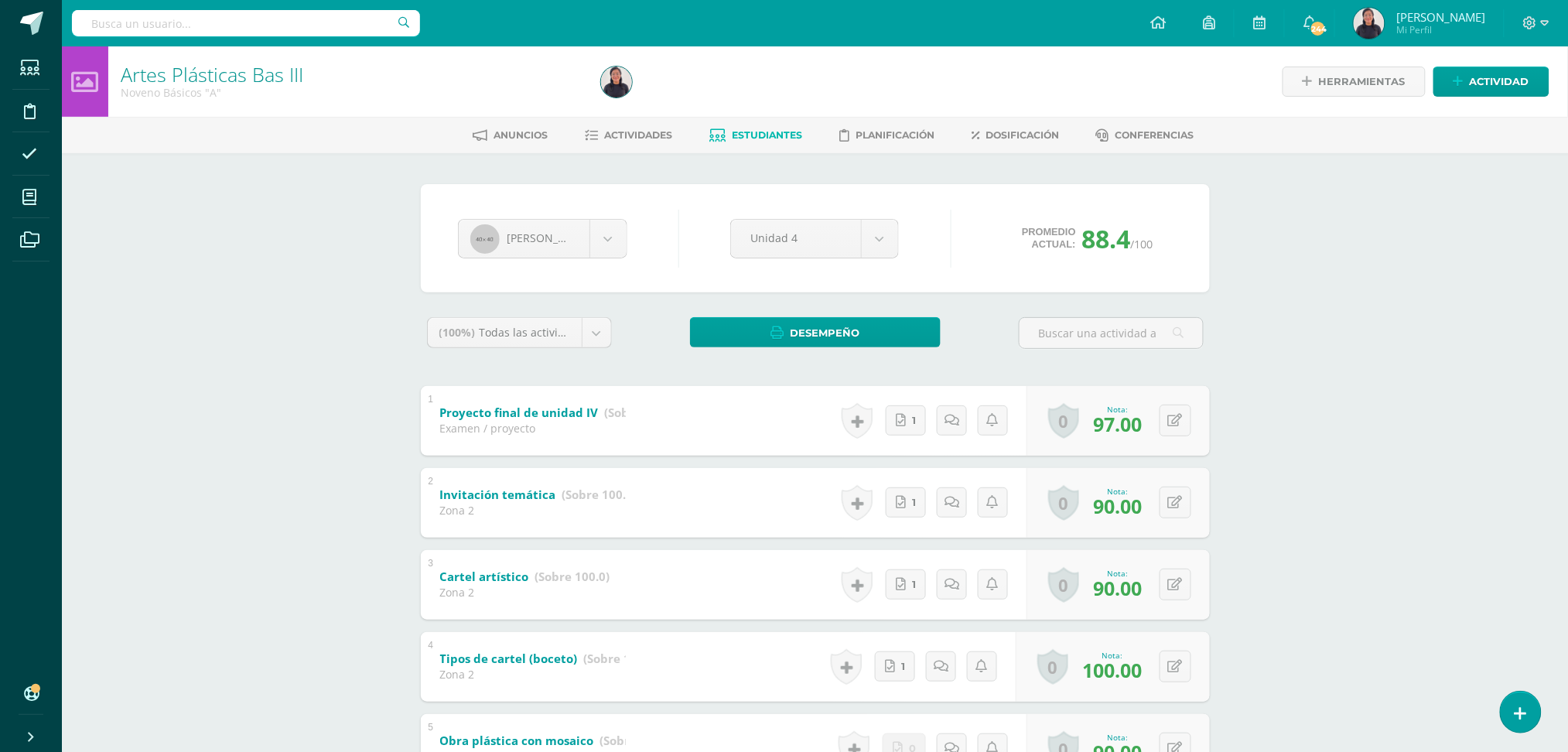
click at [749, 138] on span "Estudiantes" at bounding box center [767, 135] width 71 height 11
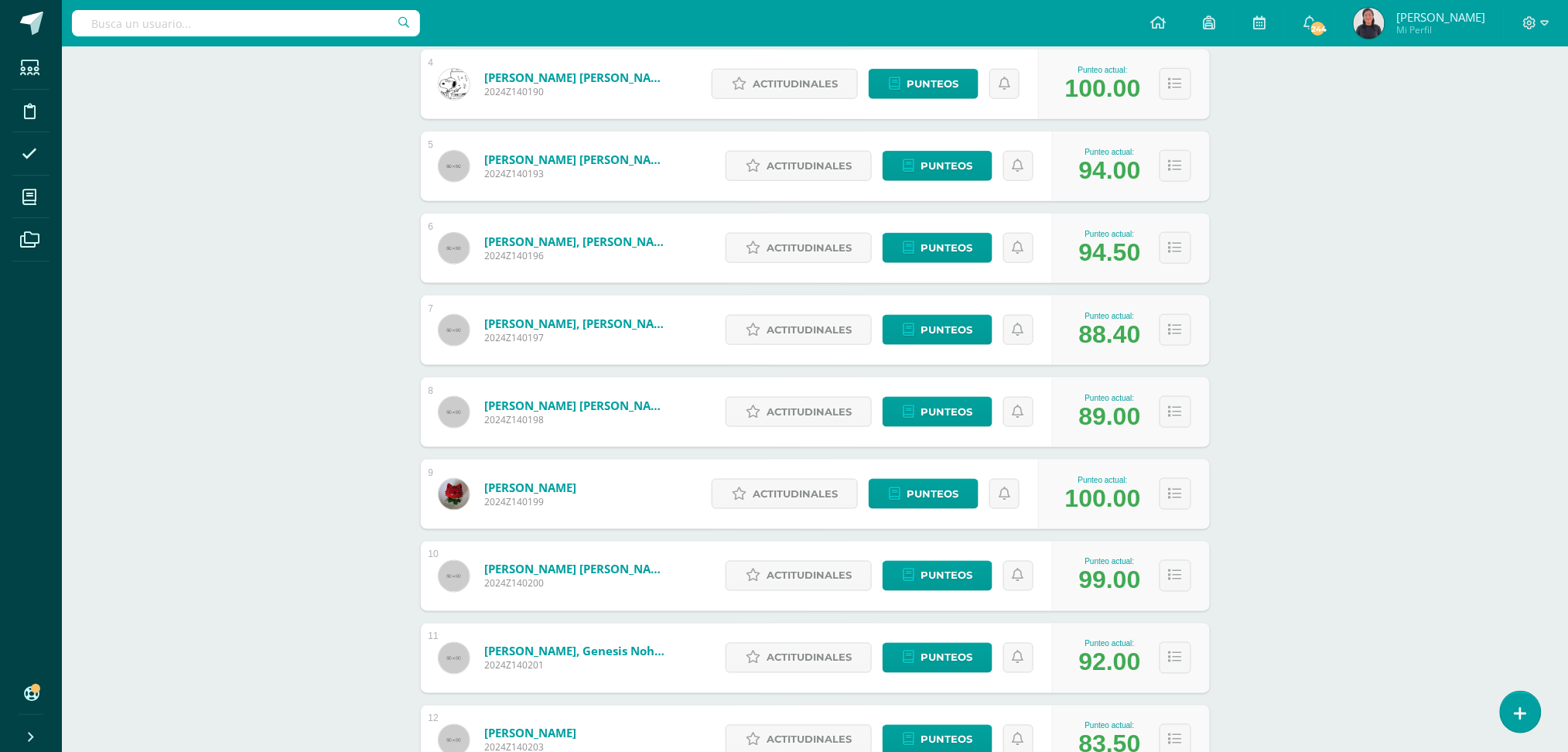
scroll to position [555, 0]
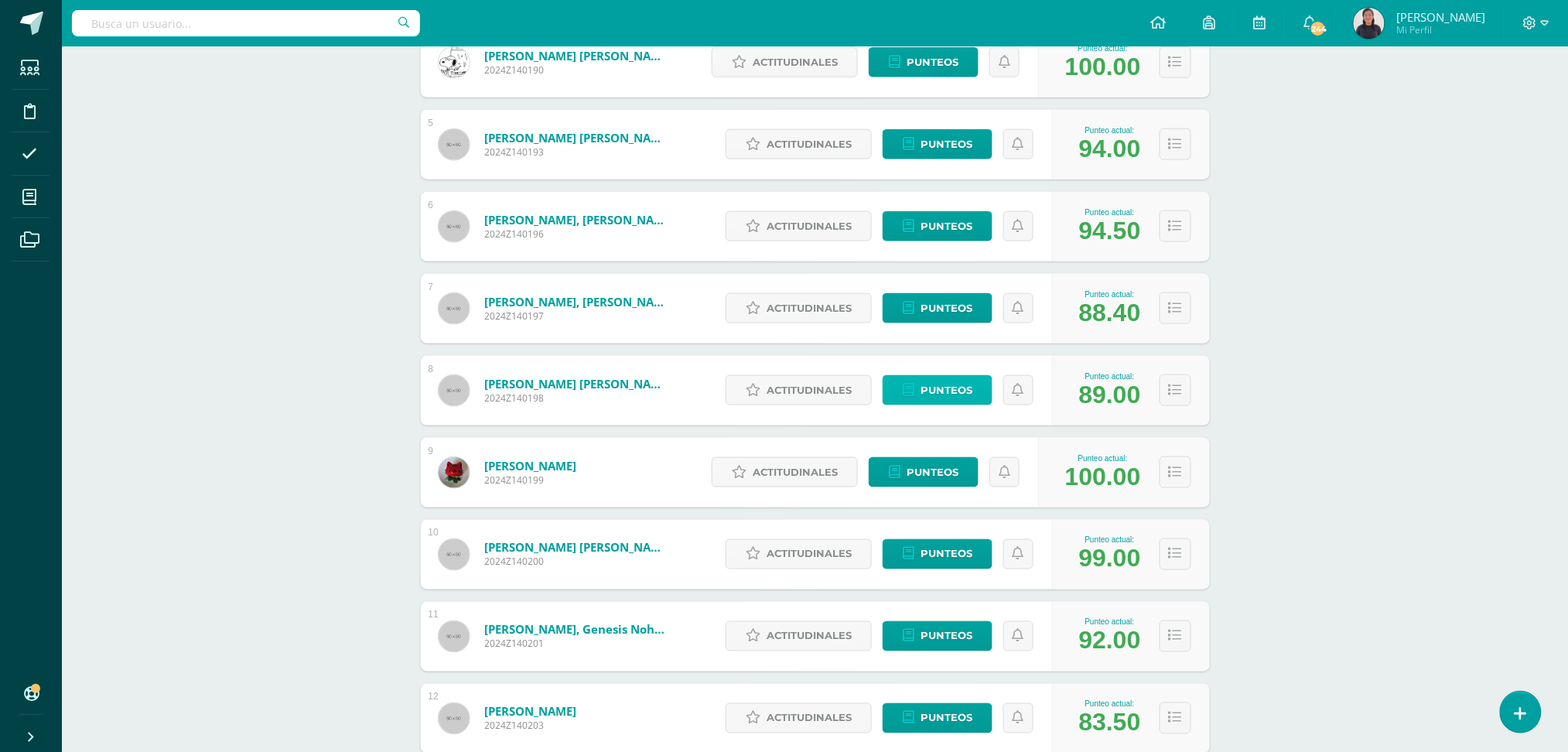
click at [939, 383] on span "Punteos" at bounding box center [947, 389] width 52 height 28
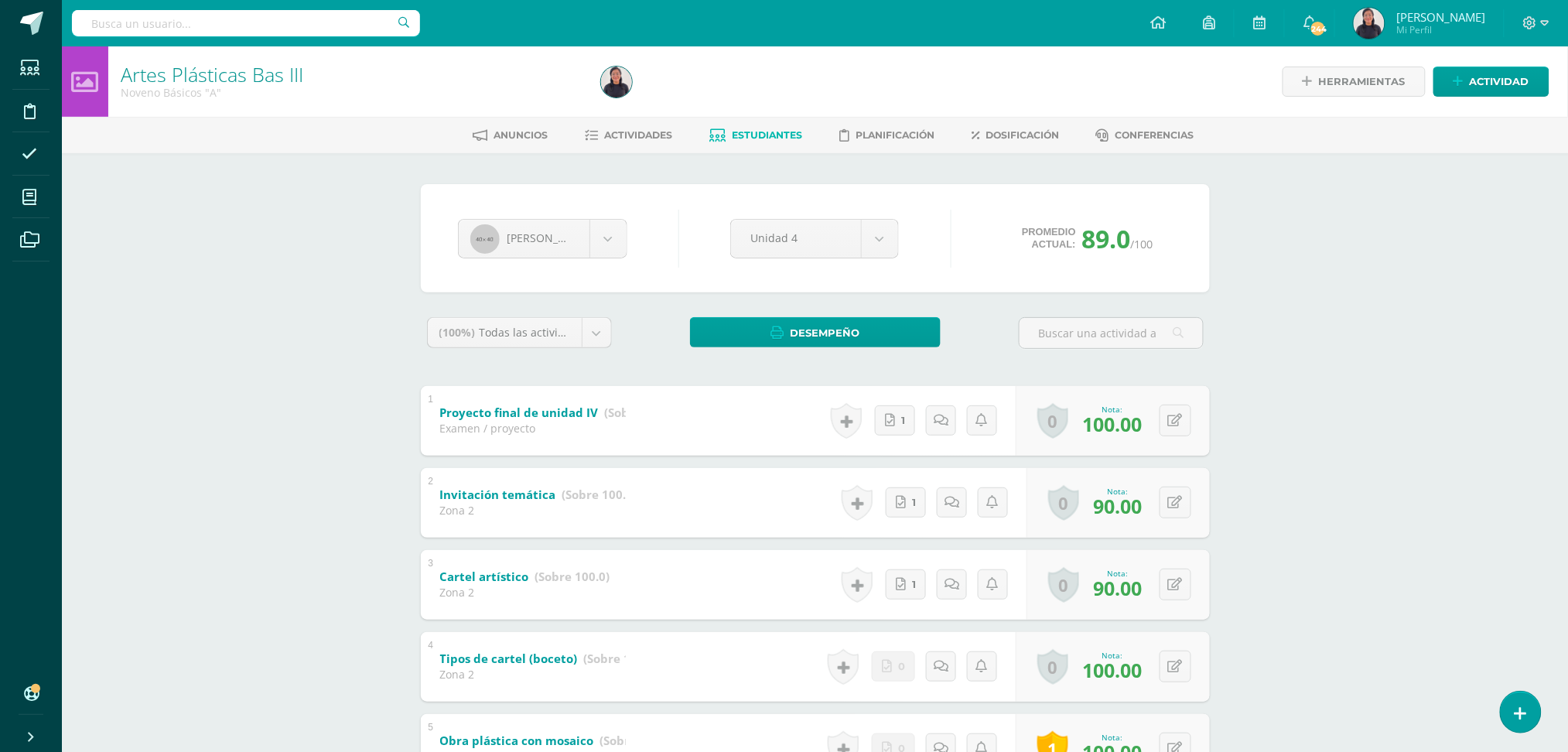
click at [750, 129] on span "Estudiantes" at bounding box center [767, 135] width 71 height 11
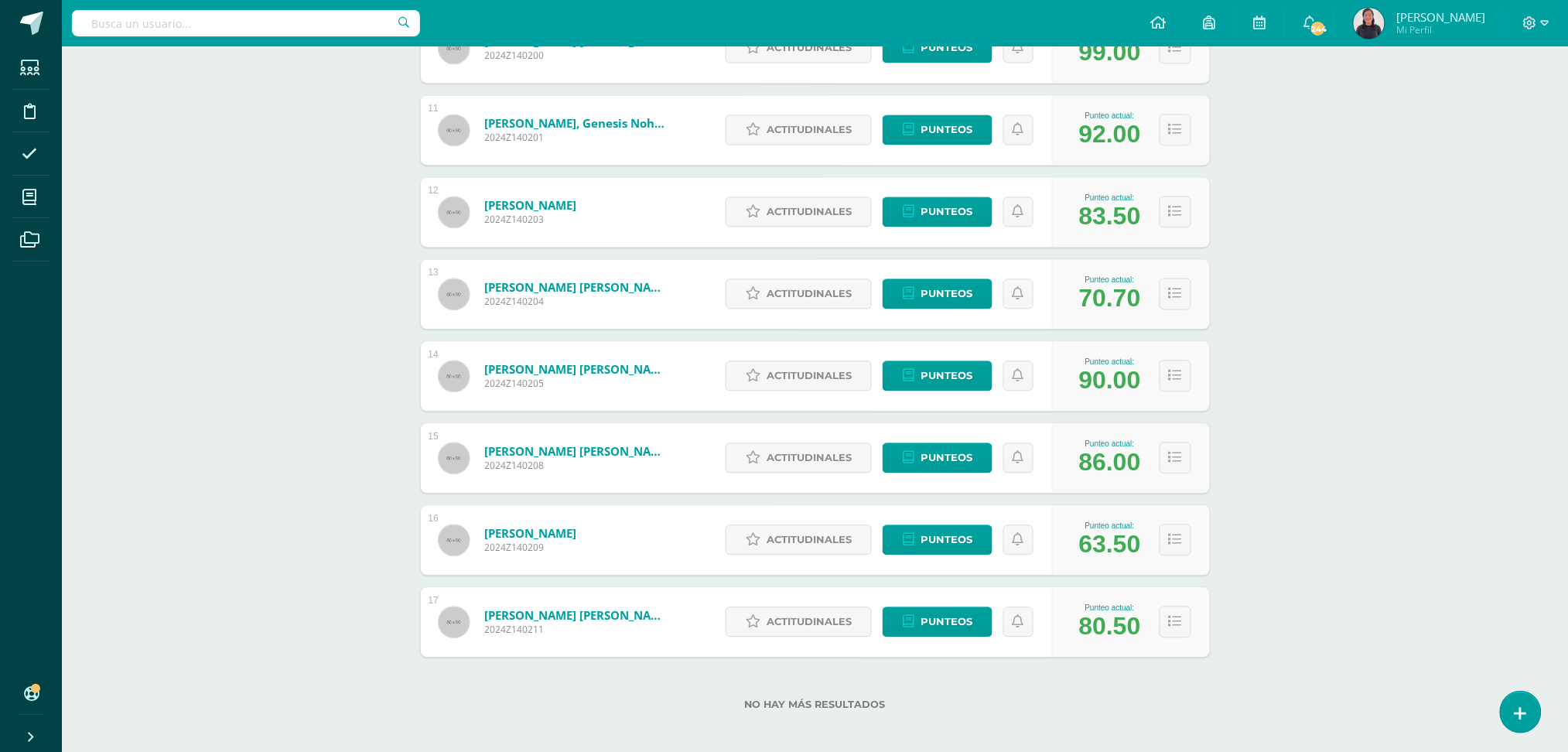
scroll to position [1068, 0]
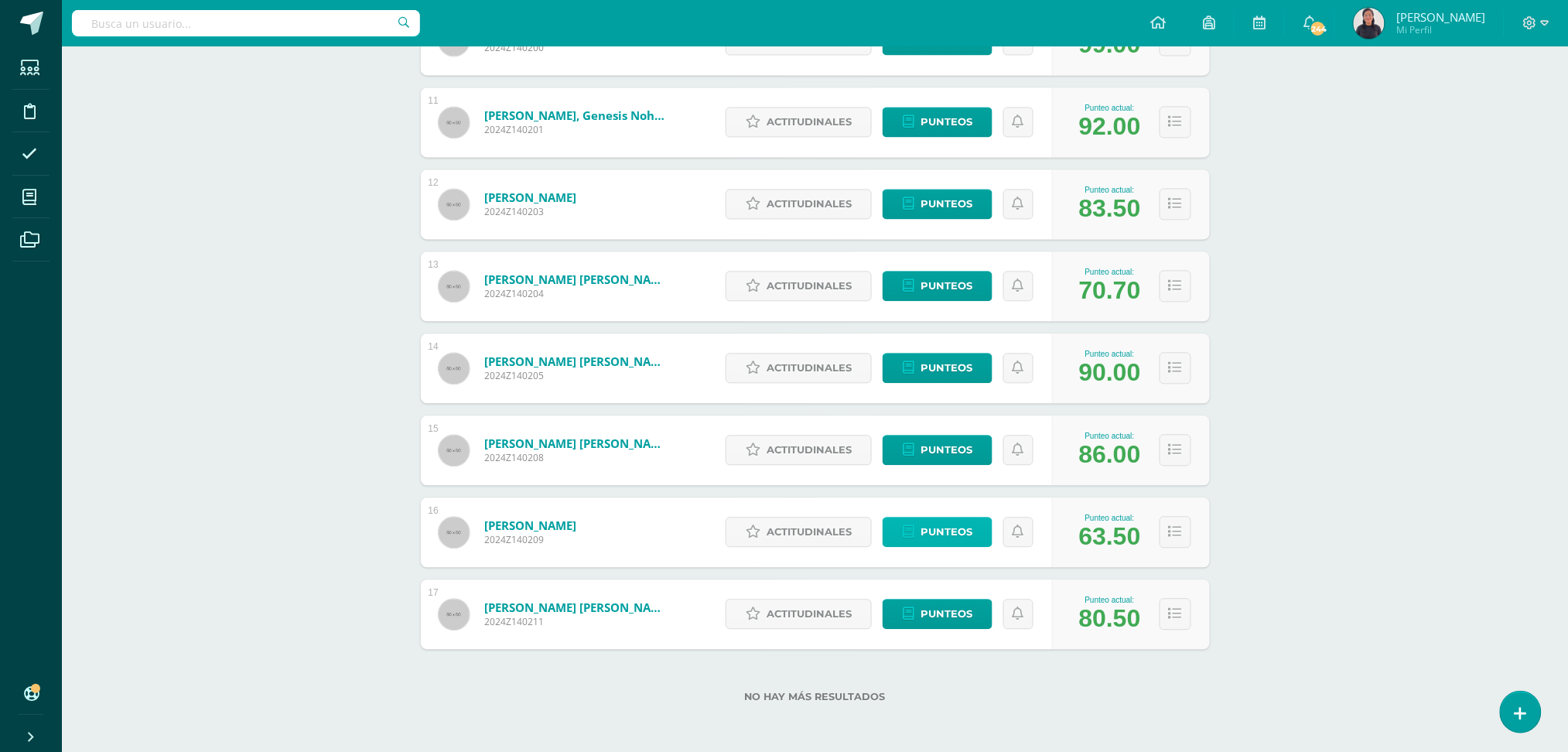
click at [957, 531] on span "Punteos" at bounding box center [947, 532] width 52 height 28
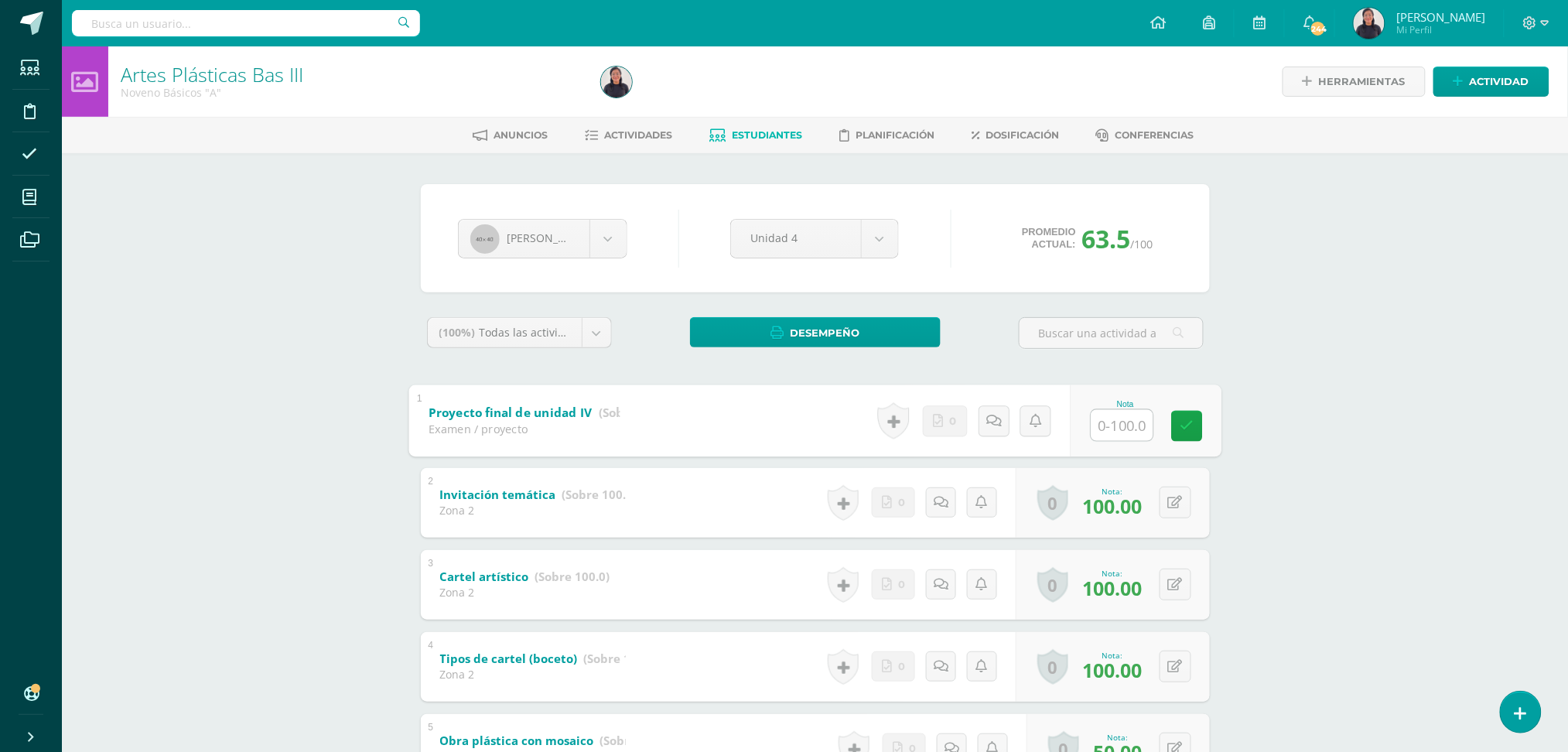
click at [1116, 418] on input "text" at bounding box center [1121, 424] width 62 height 31
type input "1"
click at [999, 419] on link at bounding box center [1010, 421] width 31 height 31
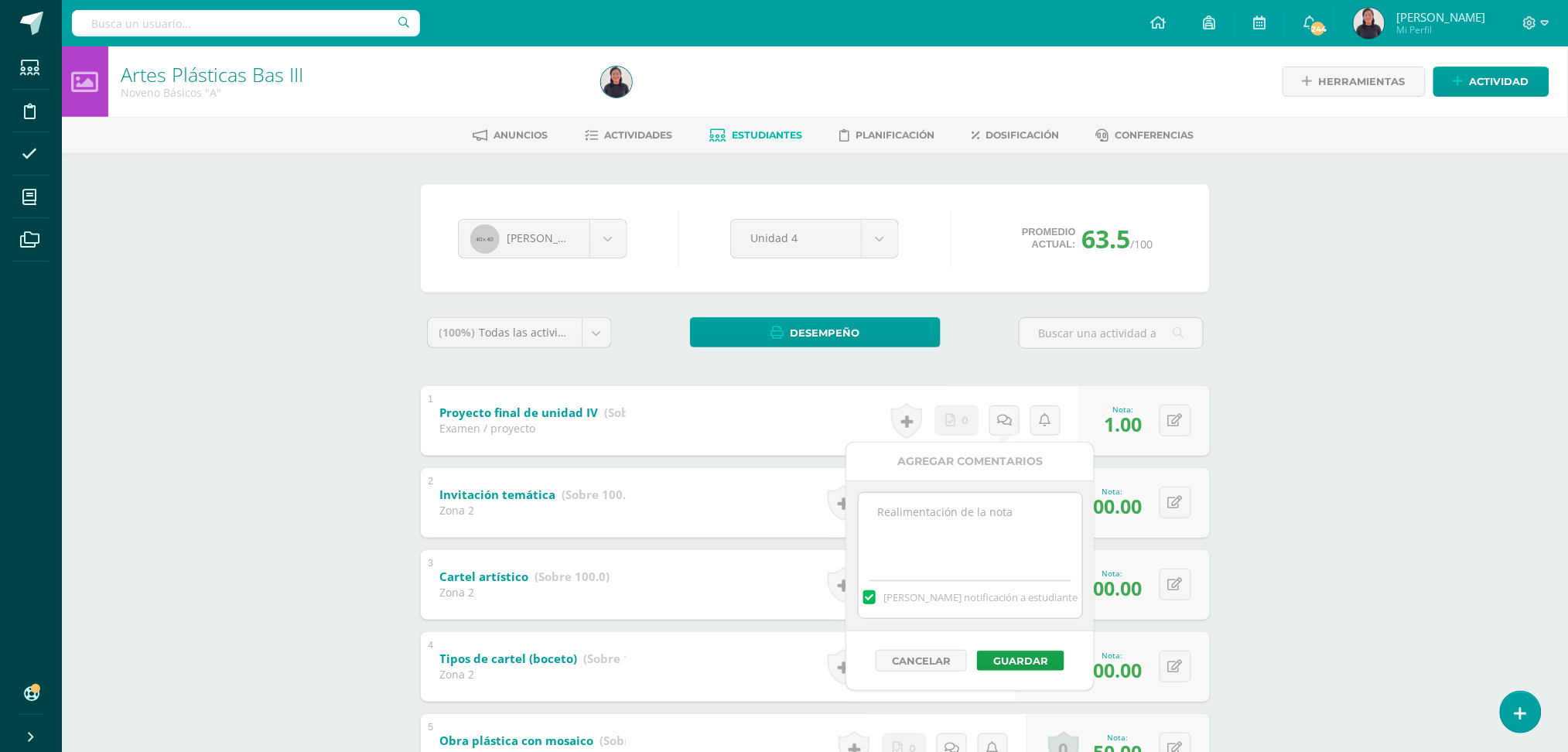
click at [891, 552] on textarea at bounding box center [970, 531] width 224 height 77
paste textarea "Buen día estimado alumno, por favor entregar su proyecto pendiente de entrega, …"
drag, startPoint x: 980, startPoint y: 513, endPoint x: 971, endPoint y: 511, distance: 9.2
click at [971, 511] on textarea "Buen día estimado alumno, por favor entregar su proyecto pendiente de entrega, …" at bounding box center [970, 531] width 224 height 77
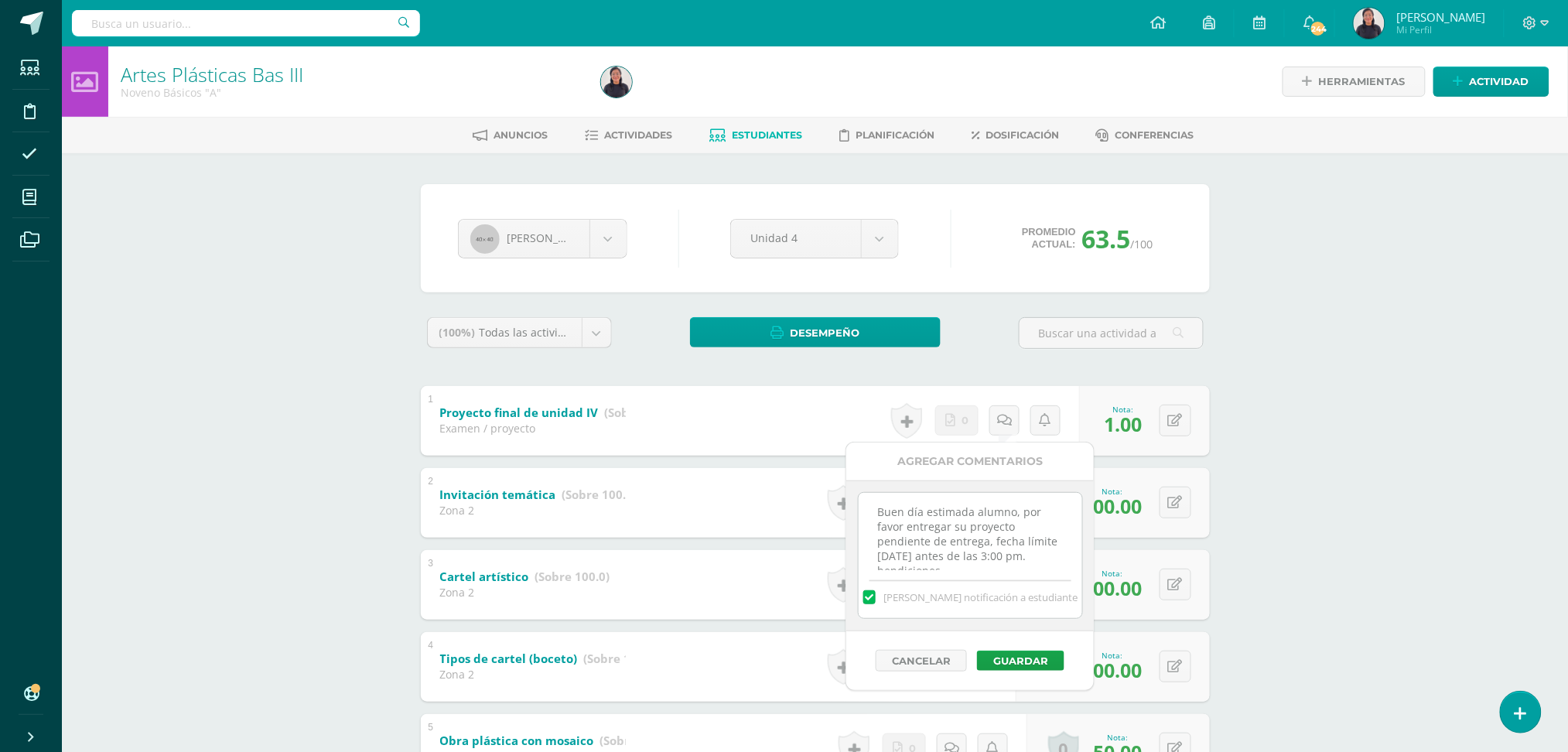
click at [1010, 512] on textarea "Buen día estimada alumno, por favor entregar su proyecto pendiente de entrega, …" at bounding box center [970, 531] width 224 height 77
drag, startPoint x: 873, startPoint y: 500, endPoint x: 1102, endPoint y: 621, distance: 259.0
click at [1102, 621] on body "Estudiantes Disciplina Asistencia Mis cursos Archivos Soporte Ayuda Reportar un…" at bounding box center [784, 607] width 1568 height 1214
type textarea "Buen día estimada alumna, por favor entregar su proyecto pendiente de entrega, …"
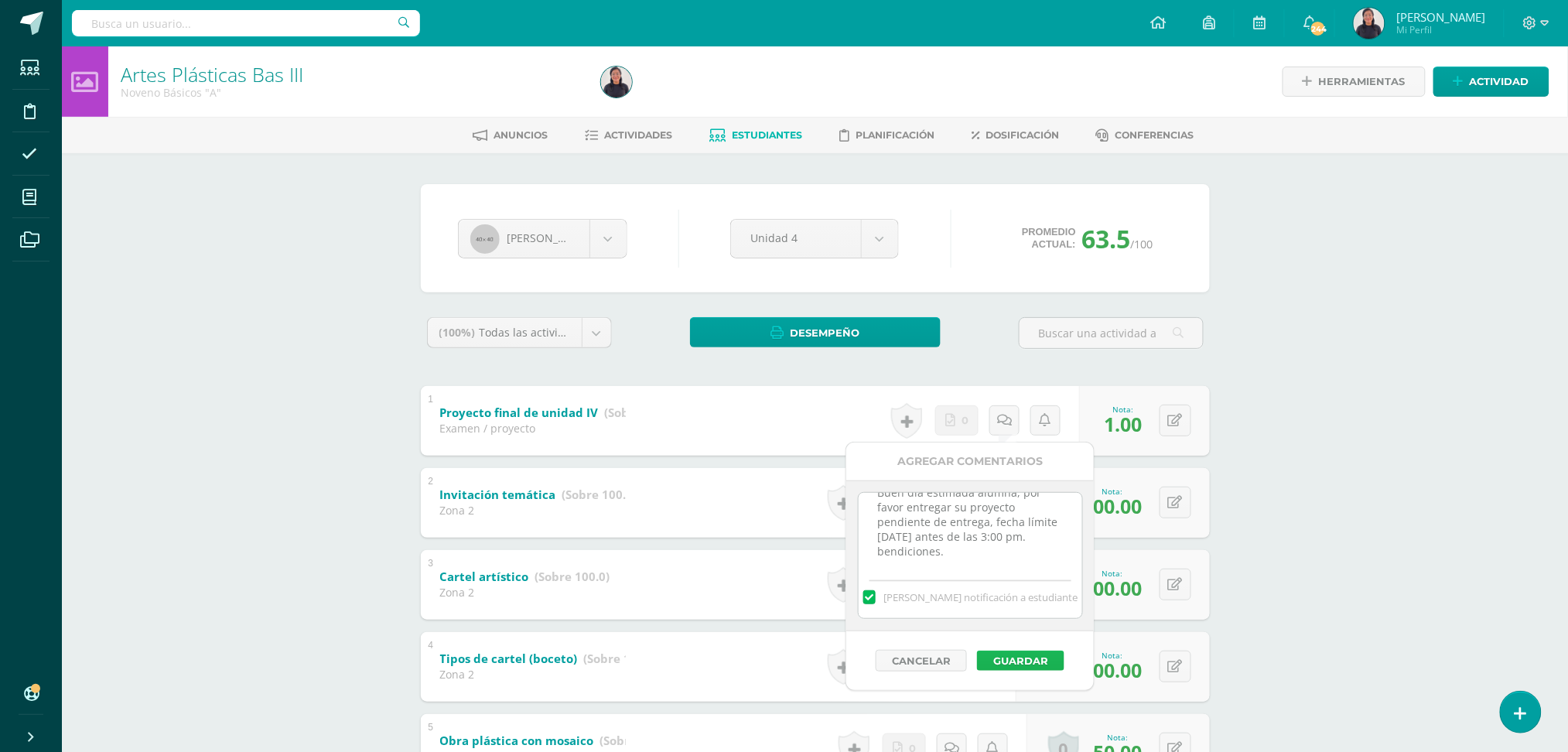
click at [1029, 670] on button "Guardar" at bounding box center [1020, 660] width 88 height 20
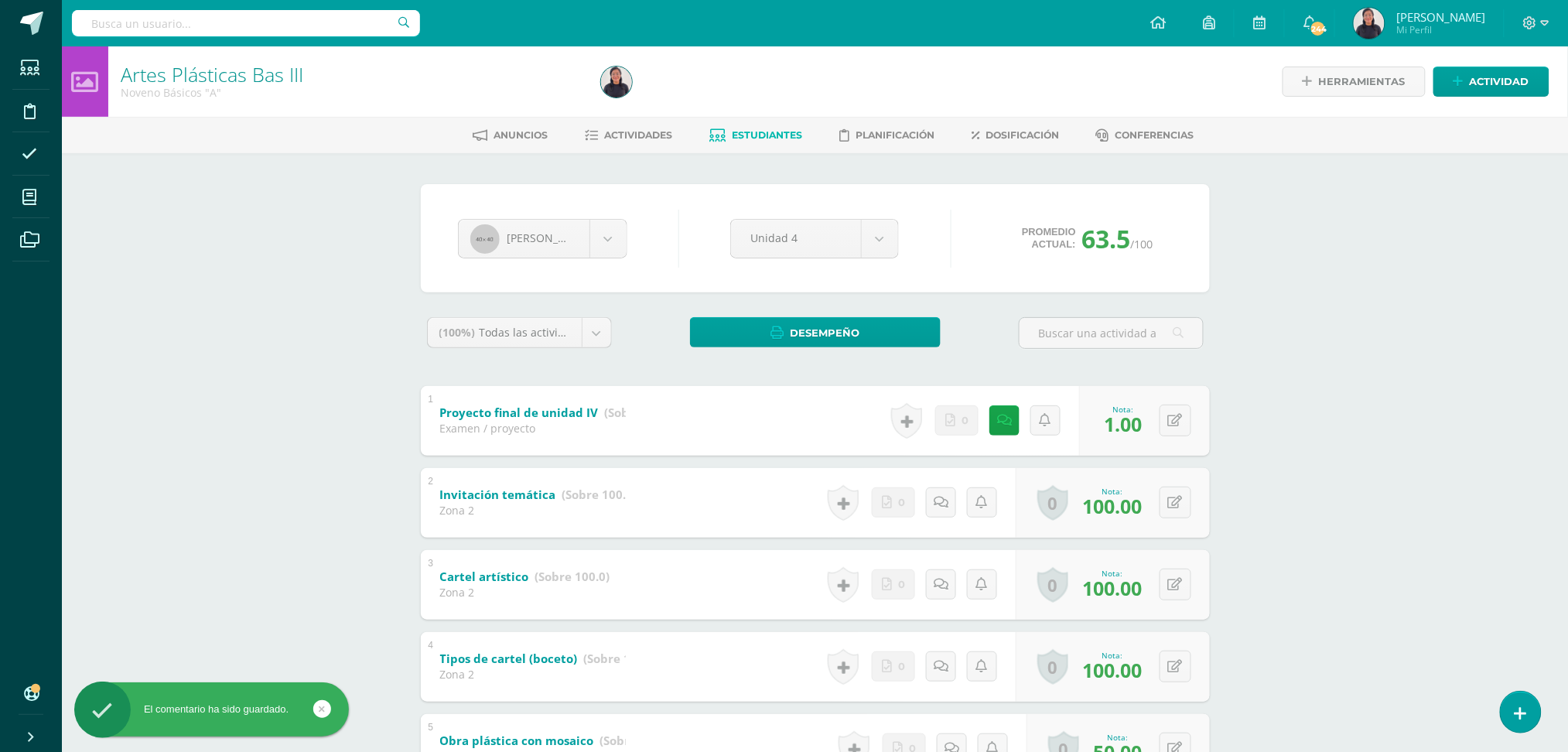
click at [1022, 658] on div "0 Logros Logros obtenidos Aún no hay logros agregados Nota: 100.00" at bounding box center [1112, 667] width 194 height 70
click at [1321, 418] on div "Artes Plásticas Bas III Noveno Básicos "A" Herramientas Detalle de asistencias …" at bounding box center [814, 630] width 1506 height 1168
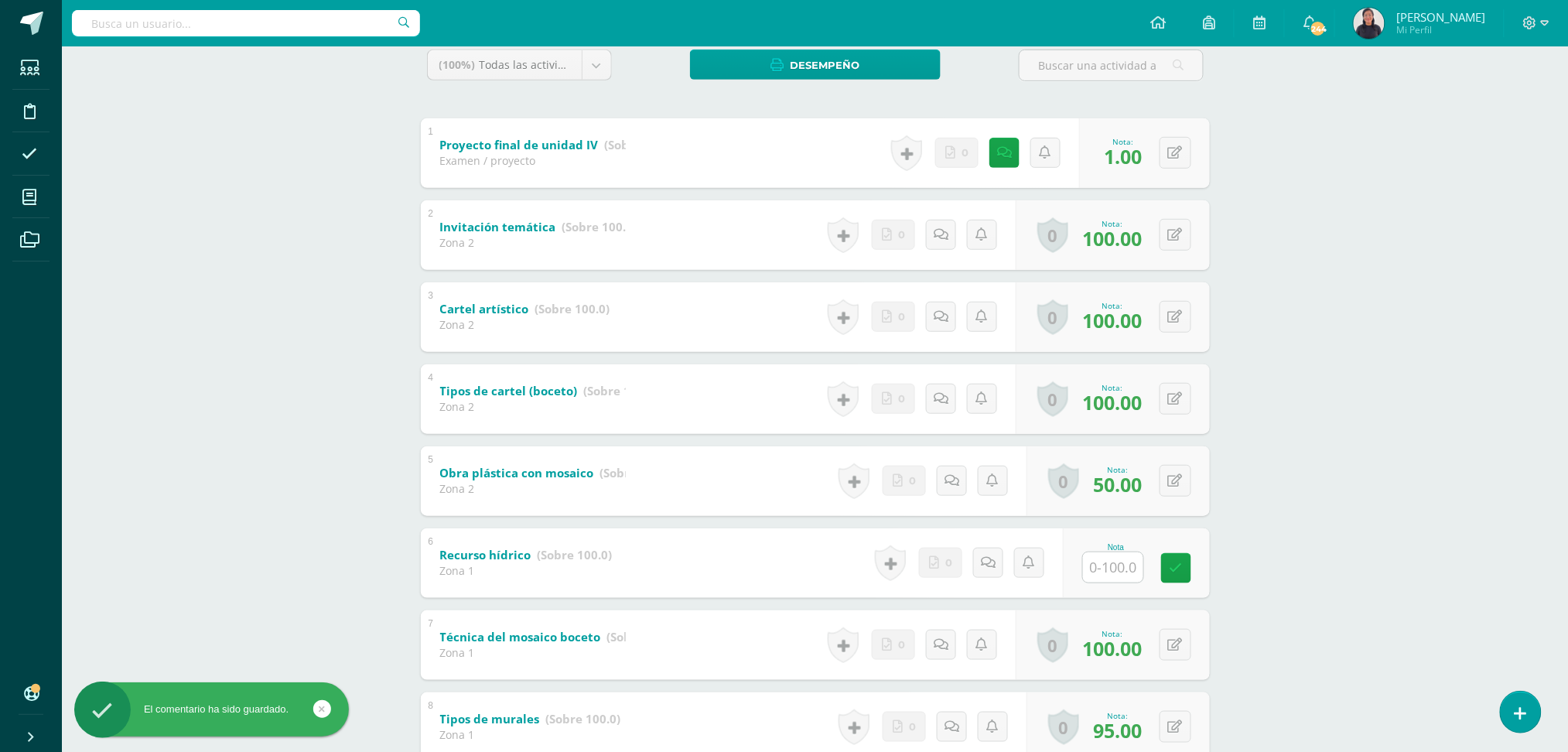
scroll to position [274, 0]
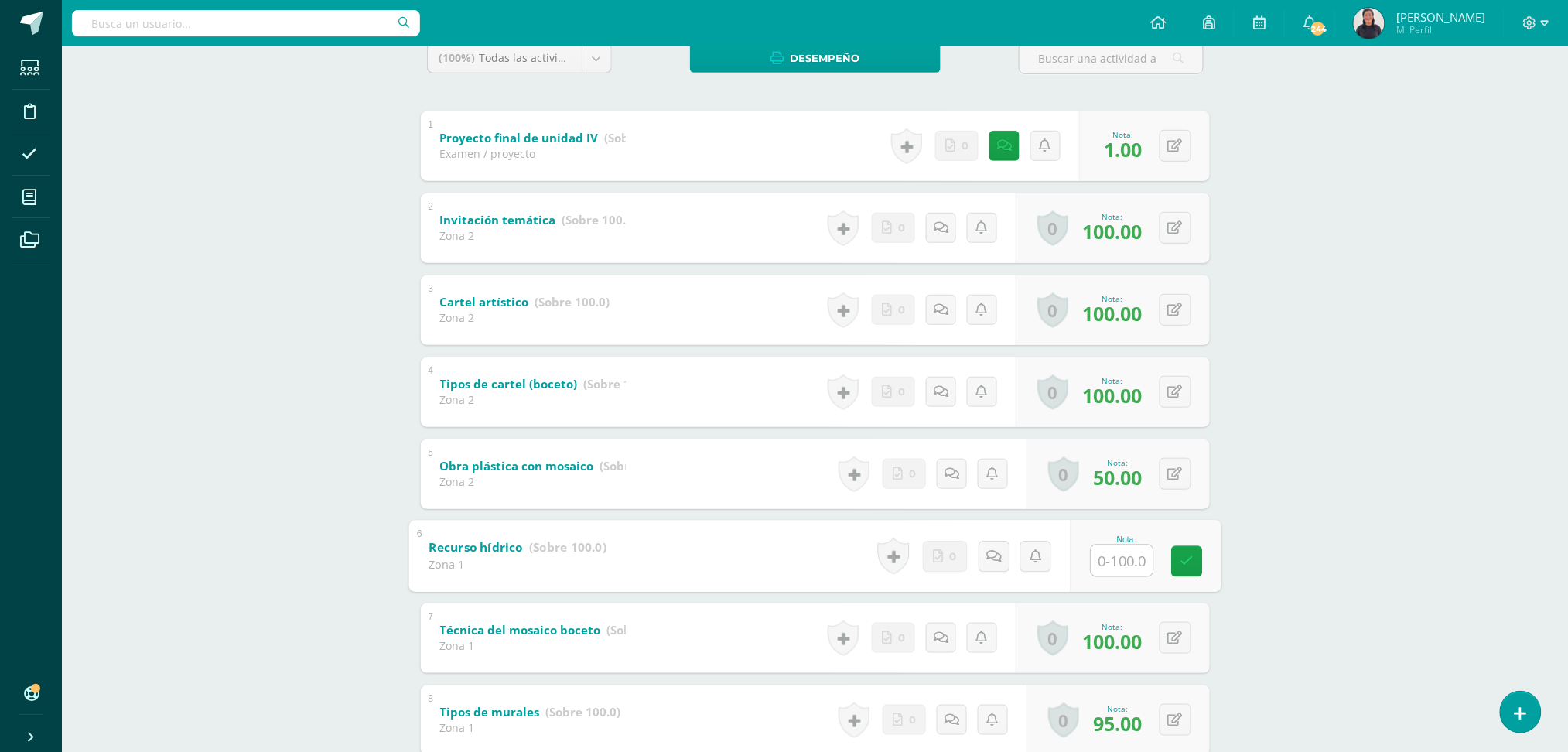
click at [1126, 564] on input "text" at bounding box center [1121, 560] width 62 height 31
type input "90"
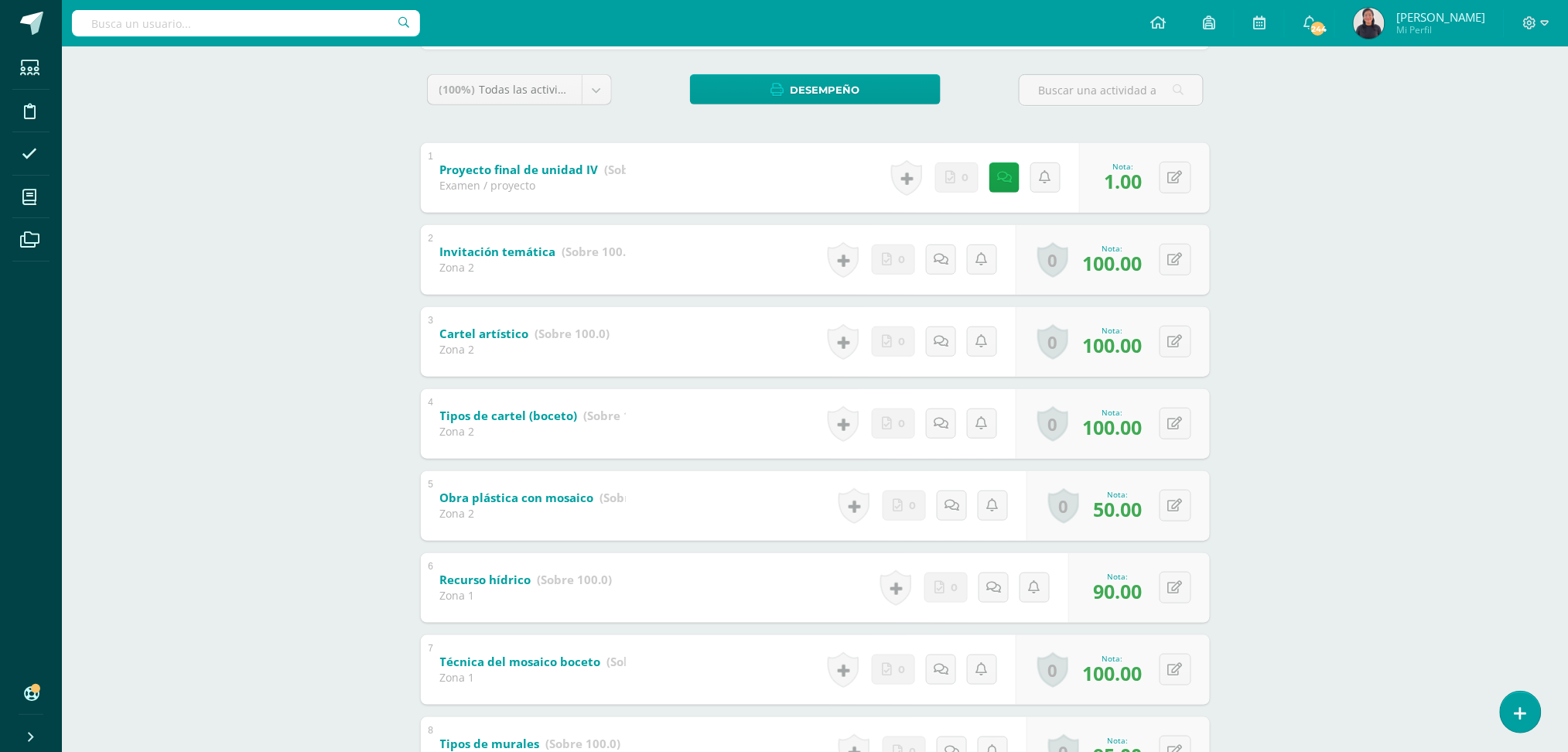
scroll to position [0, 0]
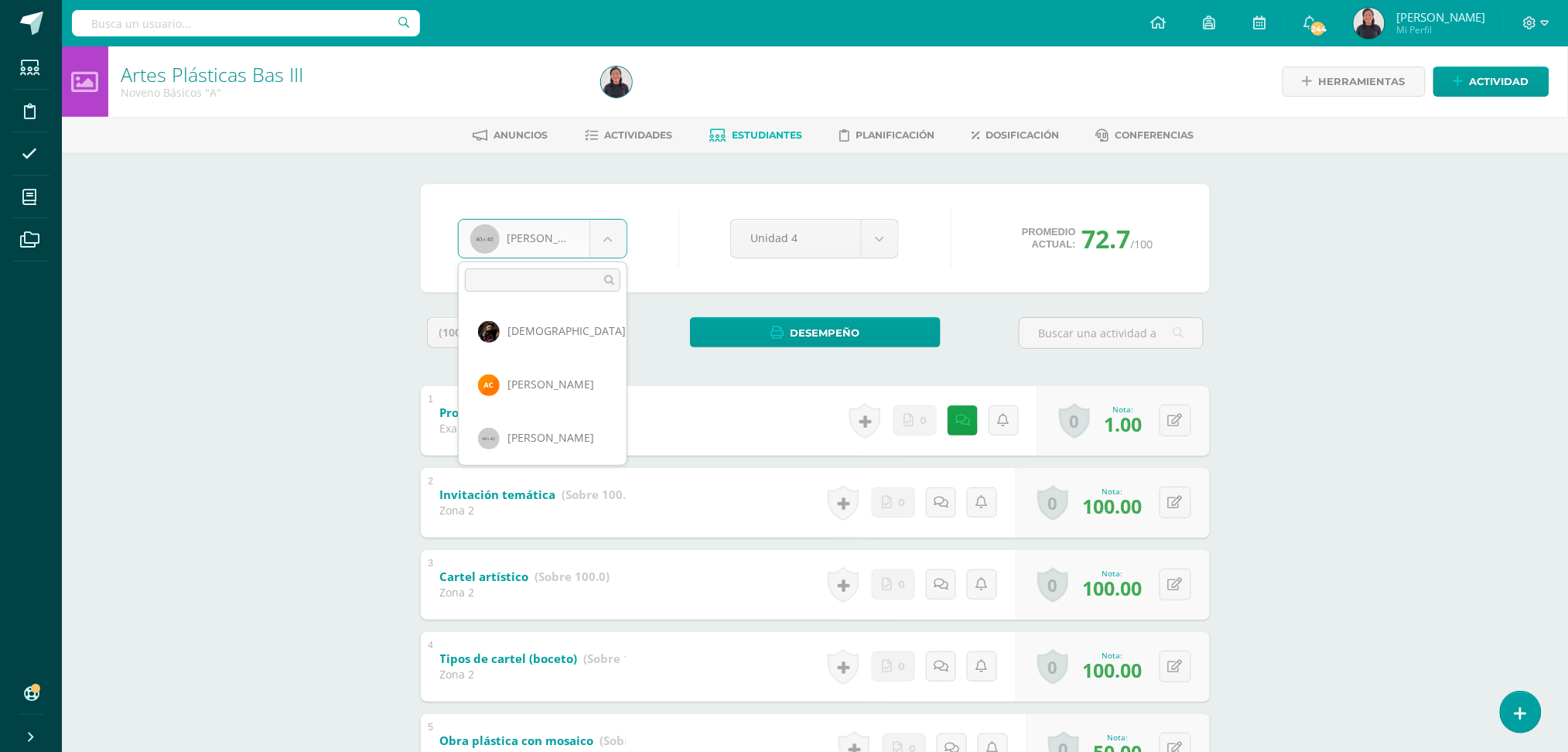
click at [616, 229] on body "Estudiantes Disciplina Asistencia Mis cursos Archivos Soporte Ayuda Reportar un…" at bounding box center [784, 607] width 1568 height 1214
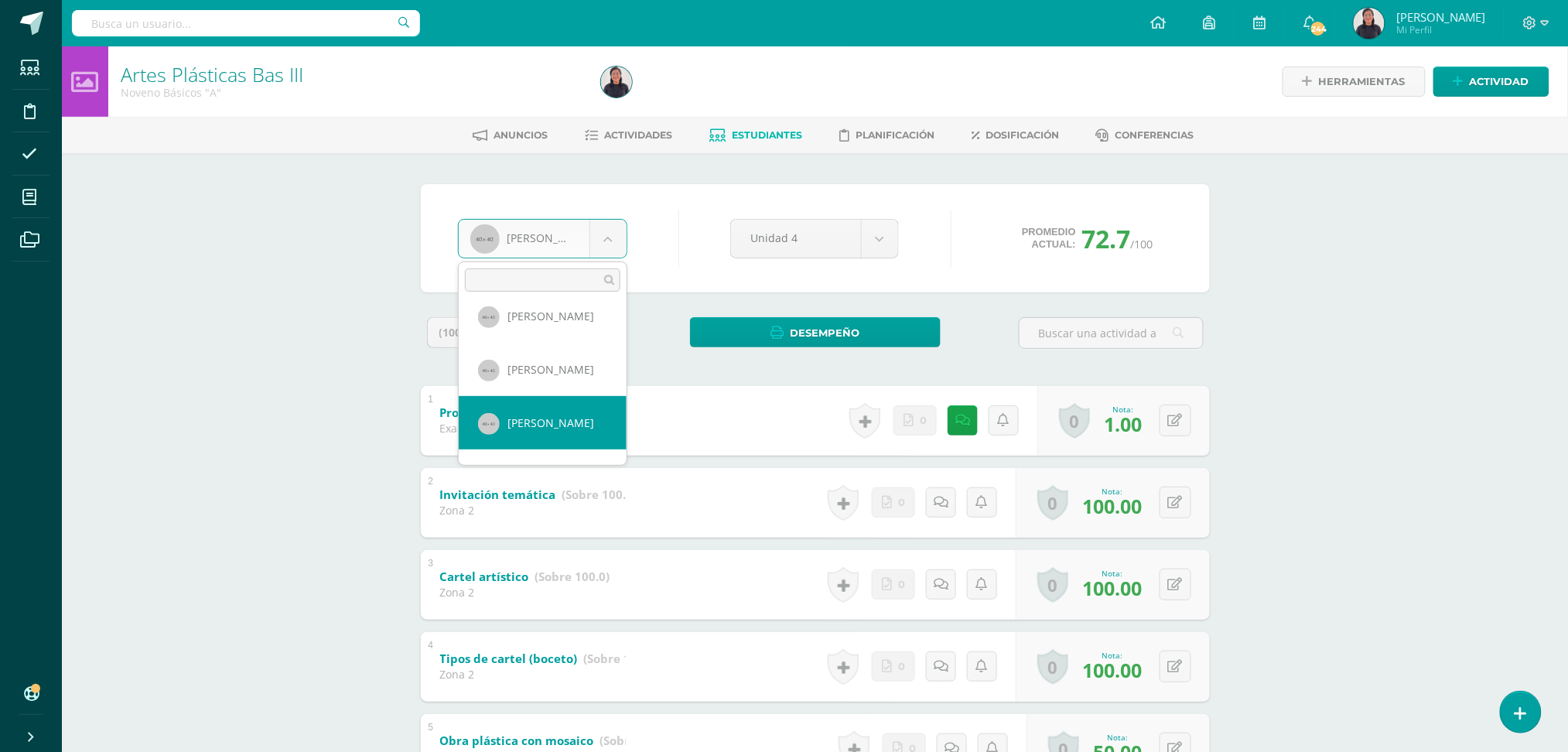
select select "223"
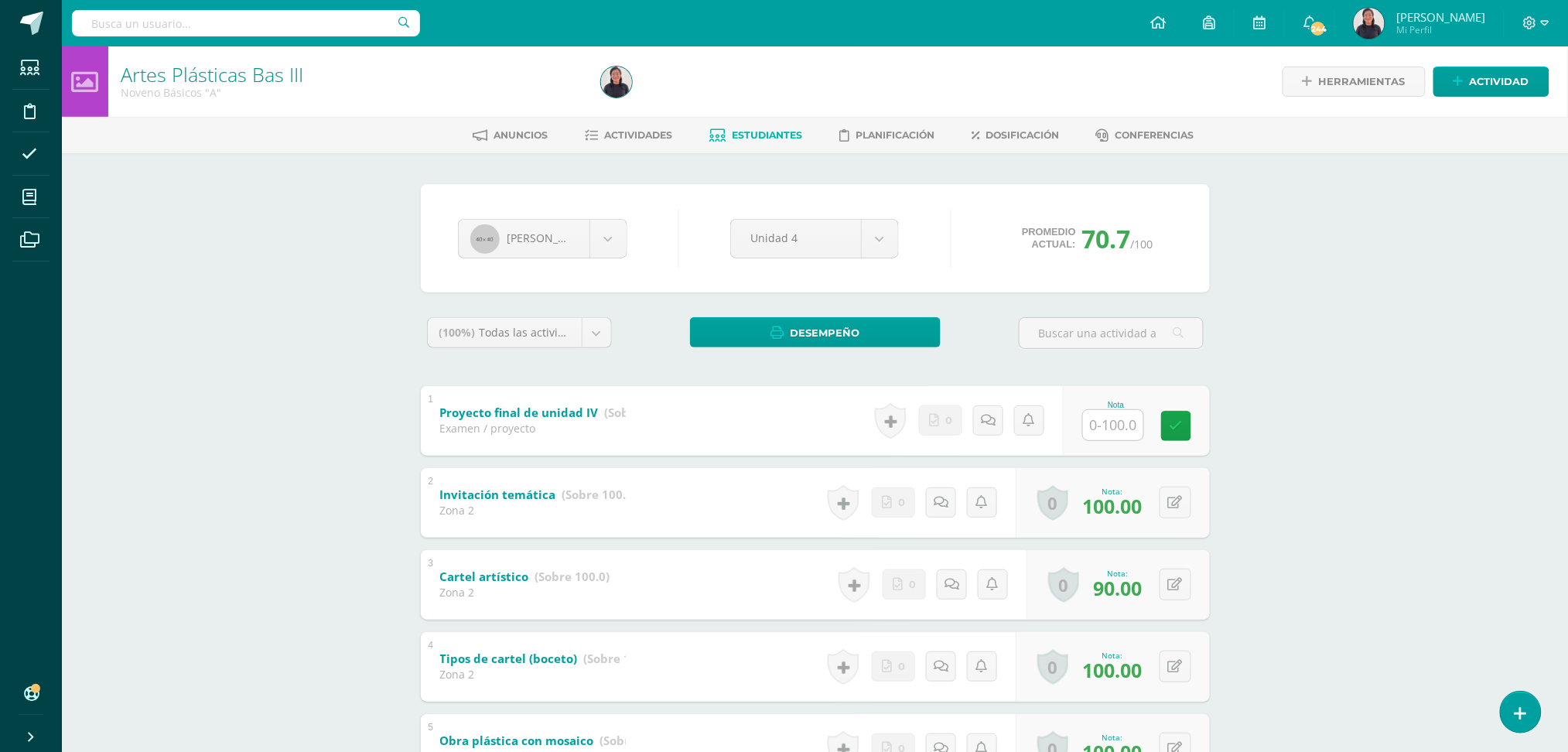
click at [1123, 416] on input "text" at bounding box center [1113, 424] width 60 height 30
type input "1"
click at [1018, 406] on link at bounding box center [1004, 420] width 30 height 30
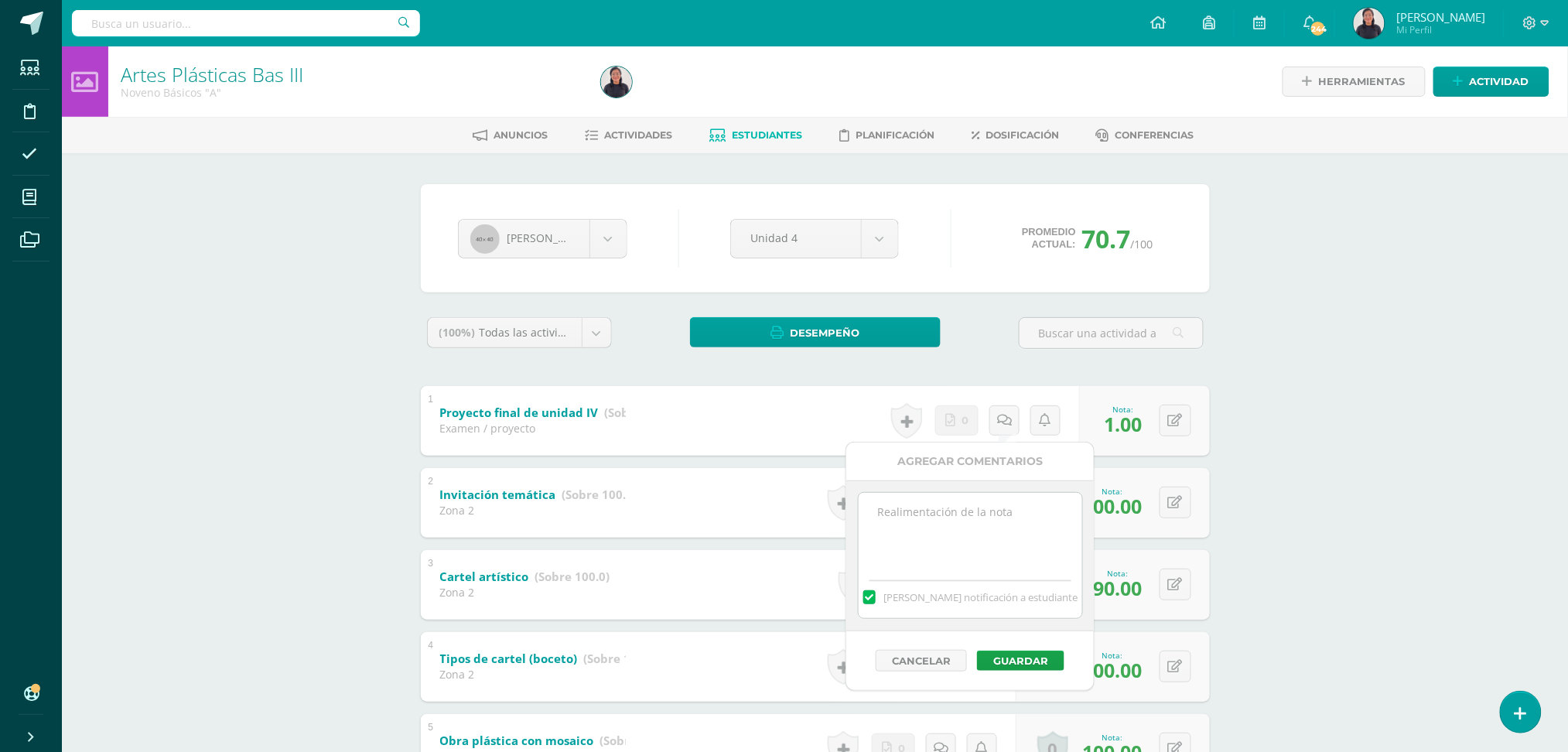
click at [959, 529] on textarea at bounding box center [970, 531] width 224 height 77
paste textarea "Buen día estimada alumna, por favor entregar su proyecto pendiente de entrega, …"
click at [971, 513] on textarea "Buen día estimada alumna, por favor entregar su proyecto pendiente de entrega, …" at bounding box center [970, 531] width 224 height 77
click at [1011, 514] on textarea "Buen día estimado alumna, por favor entregar su proyecto pendiente de entrega, …" at bounding box center [970, 531] width 224 height 77
type textarea "Buen día estimado alumno, por favor entregar su proyecto pendiente de entrega, …"
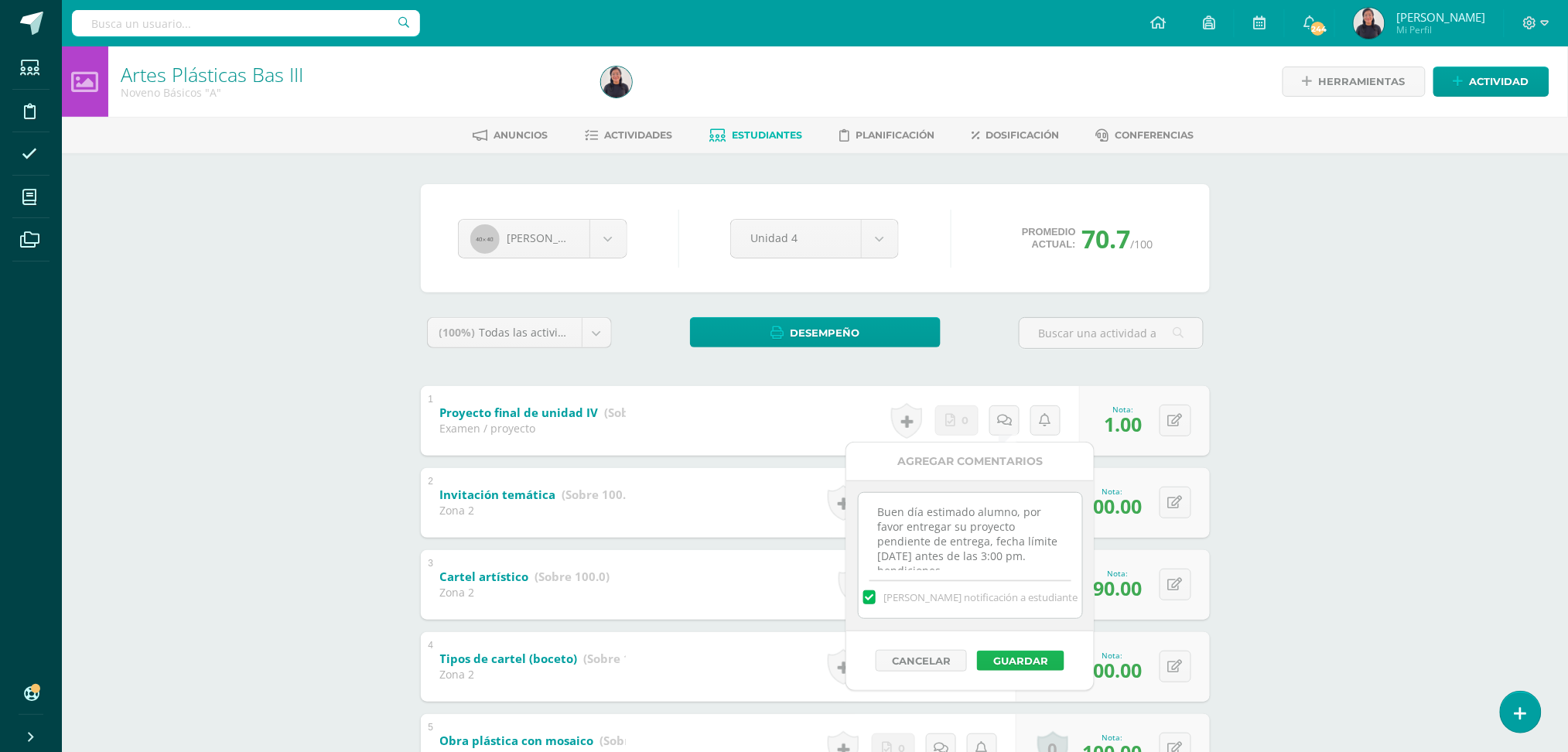
click at [1029, 659] on button "Guardar" at bounding box center [1020, 660] width 88 height 20
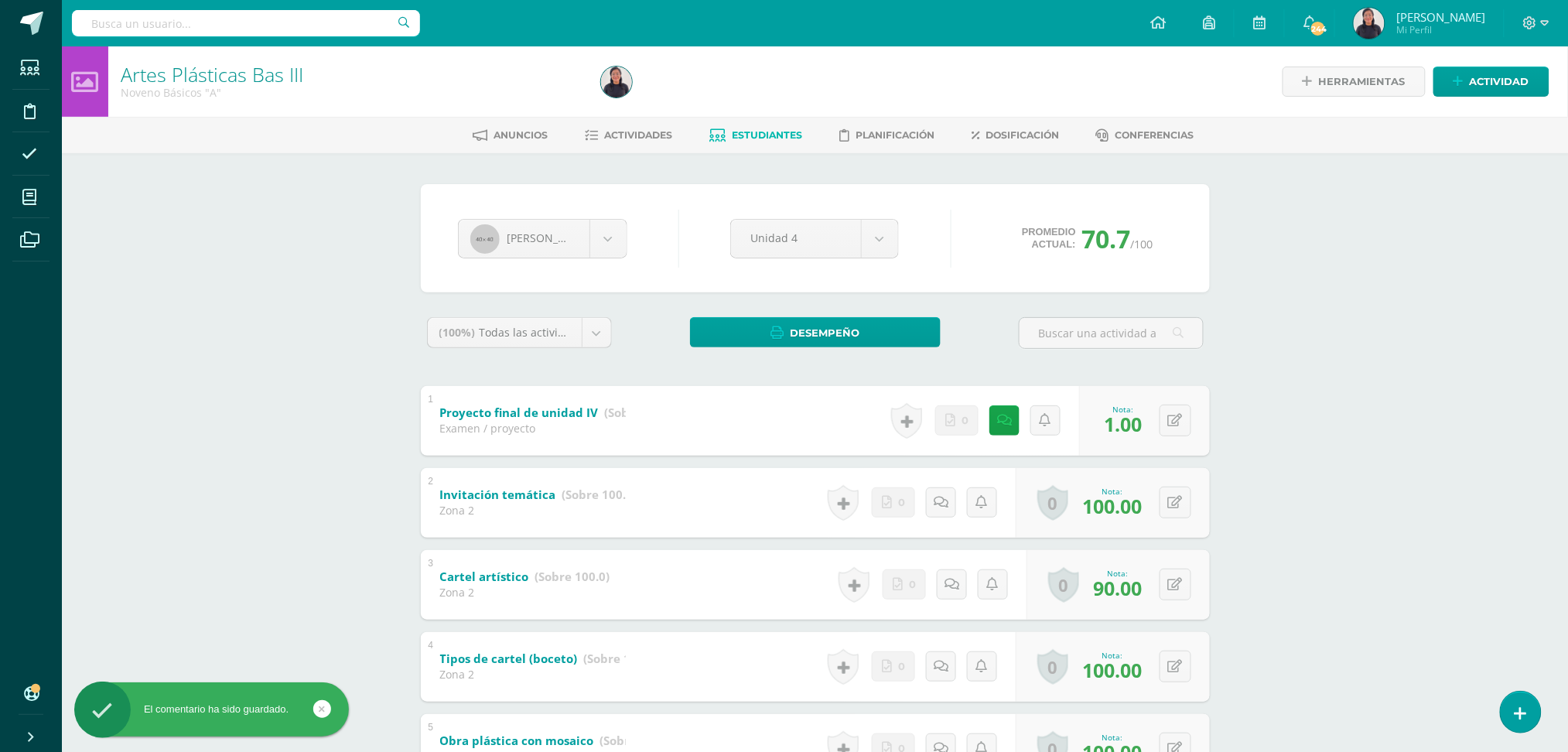
click at [742, 126] on link "Estudiantes" at bounding box center [755, 135] width 92 height 25
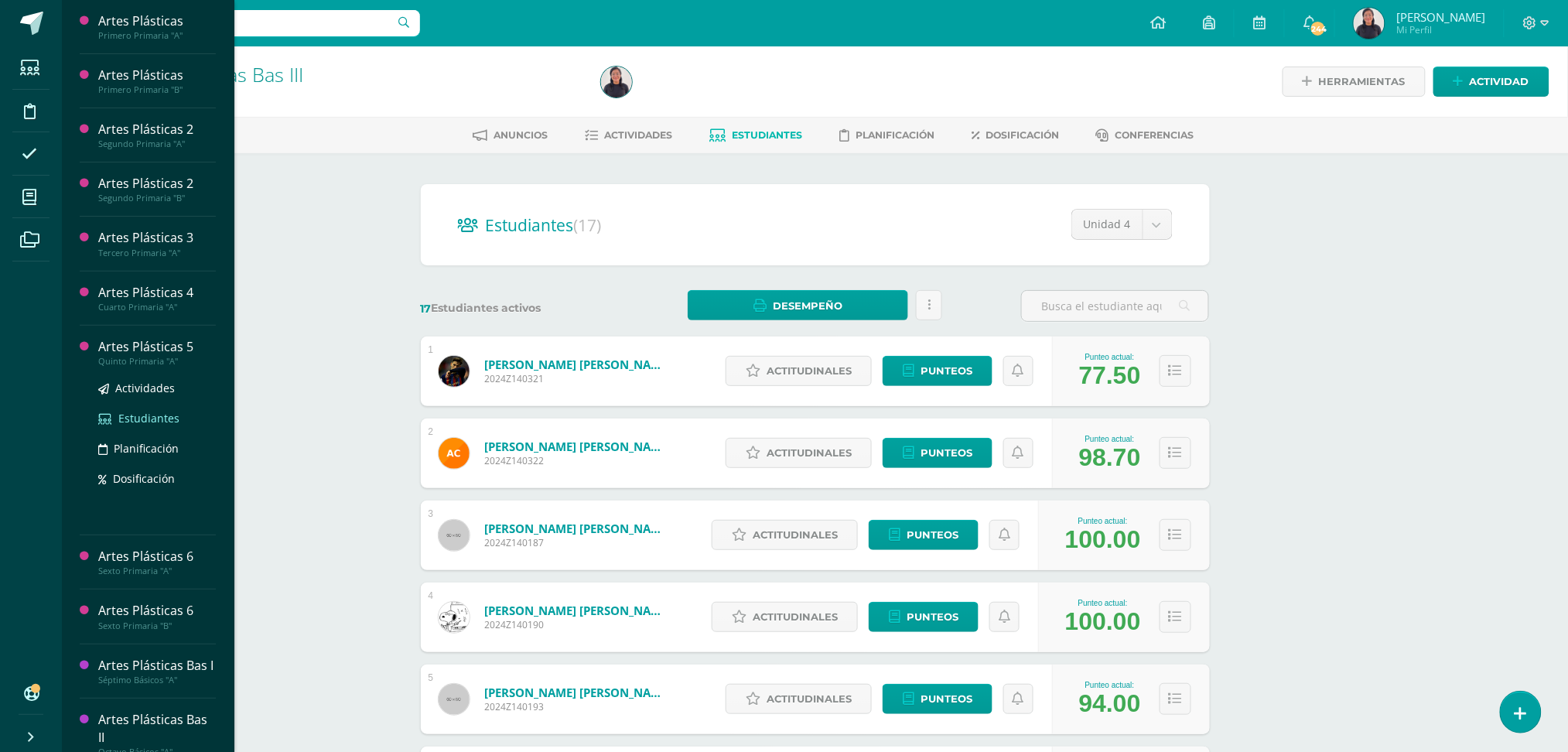
click at [142, 412] on span "Estudiantes" at bounding box center [148, 418] width 61 height 15
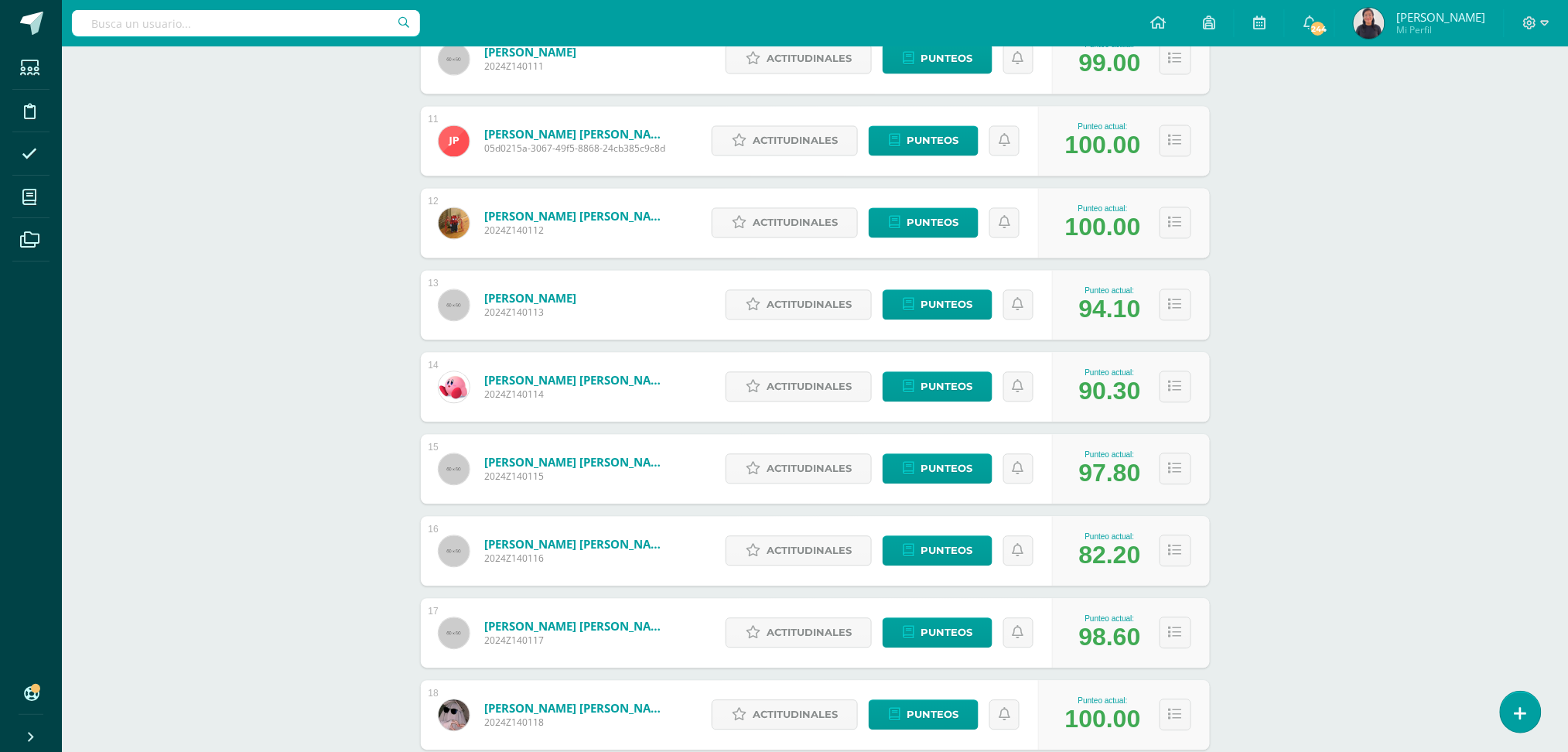
scroll to position [1232, 0]
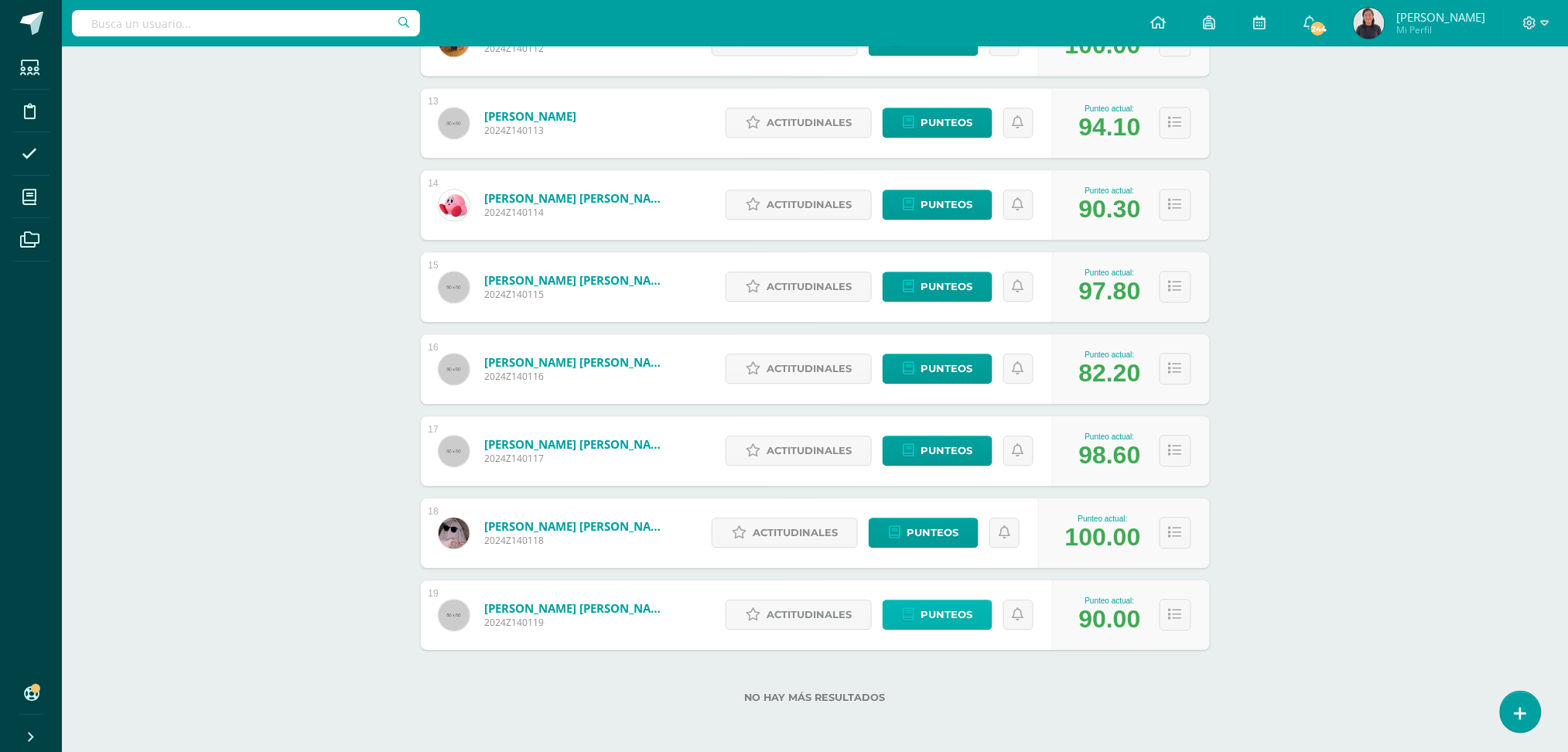
click at [939, 601] on span "Punteos" at bounding box center [947, 614] width 52 height 28
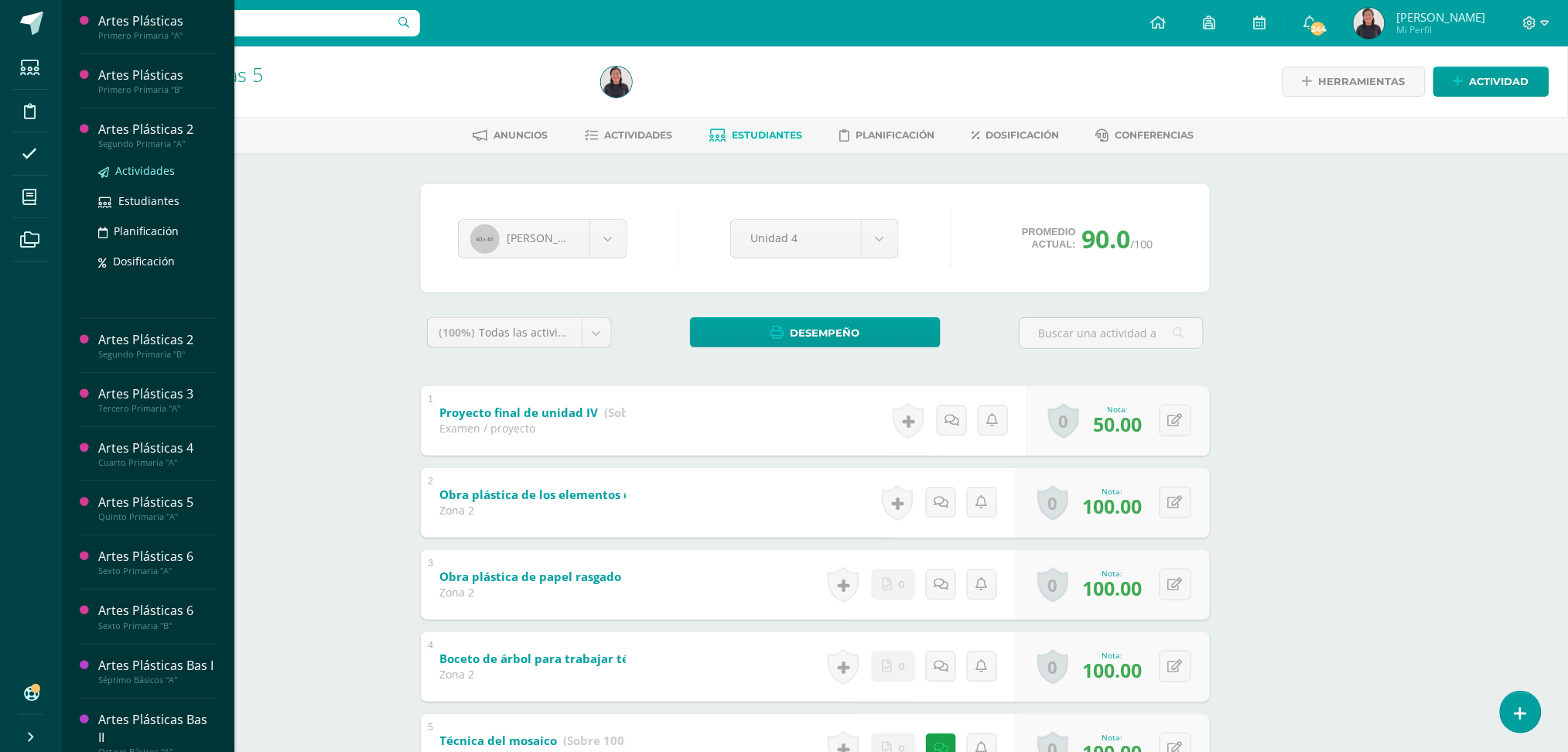
click at [149, 170] on span "Actividades" at bounding box center [144, 170] width 59 height 15
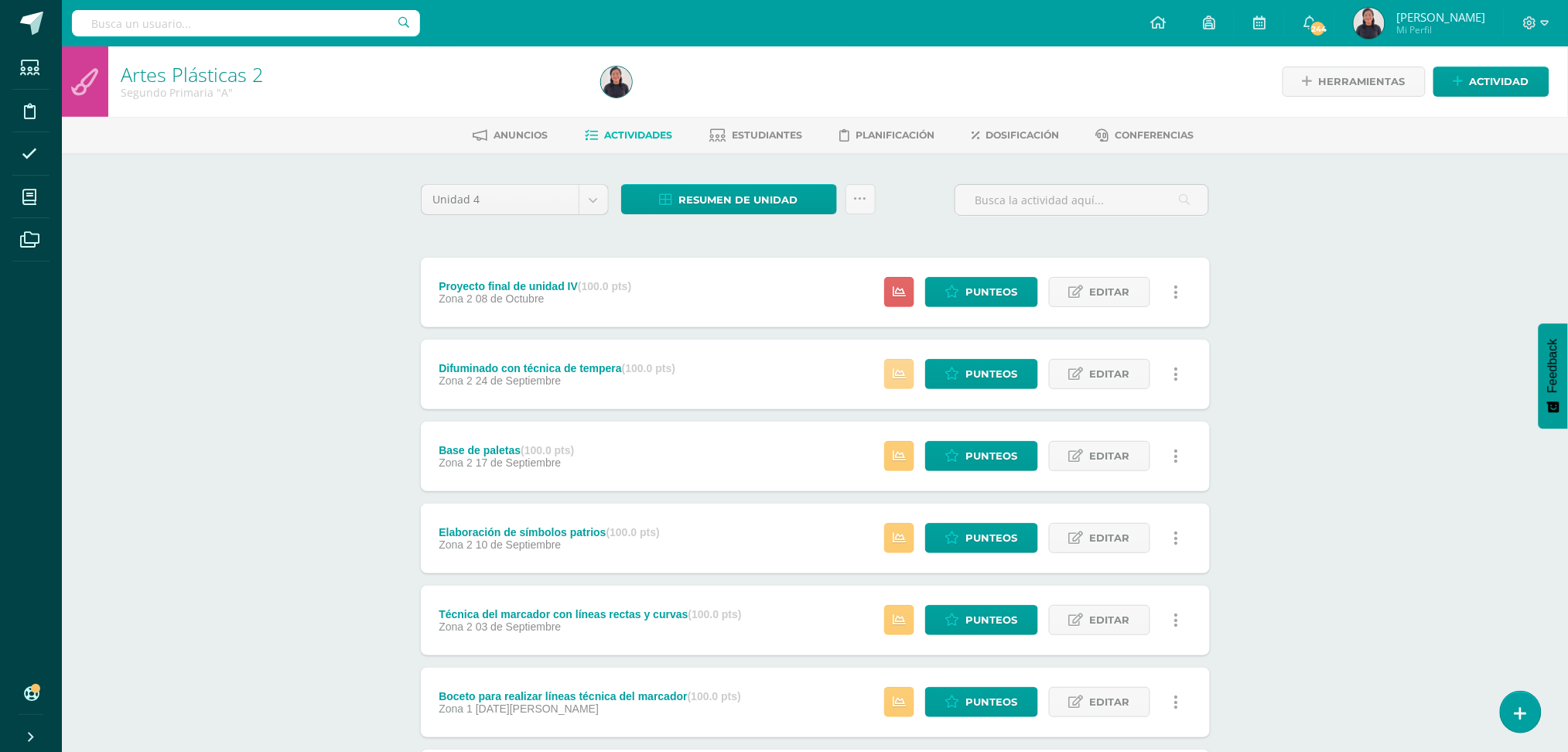
click at [895, 378] on icon at bounding box center [899, 374] width 13 height 13
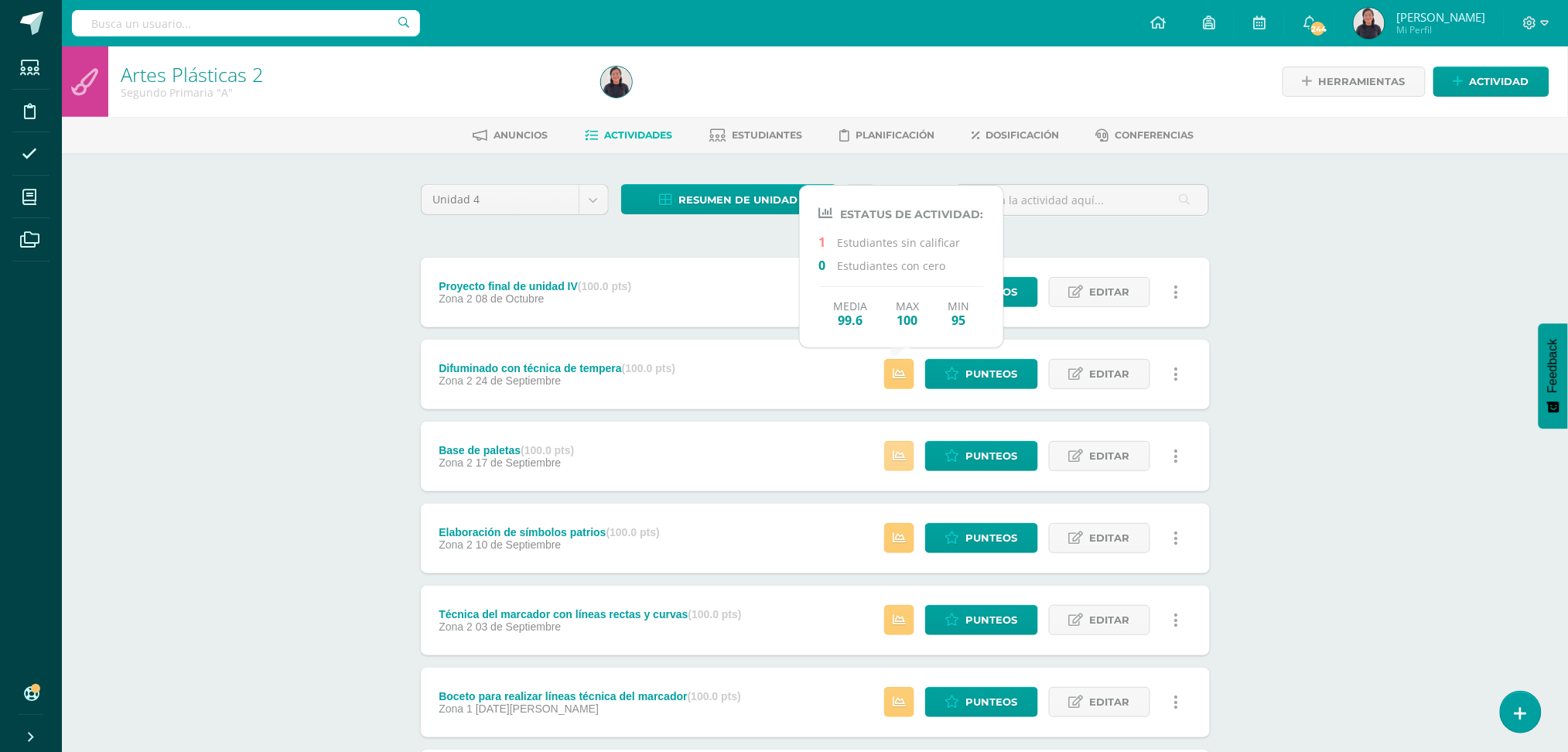
click at [899, 458] on icon at bounding box center [899, 456] width 13 height 13
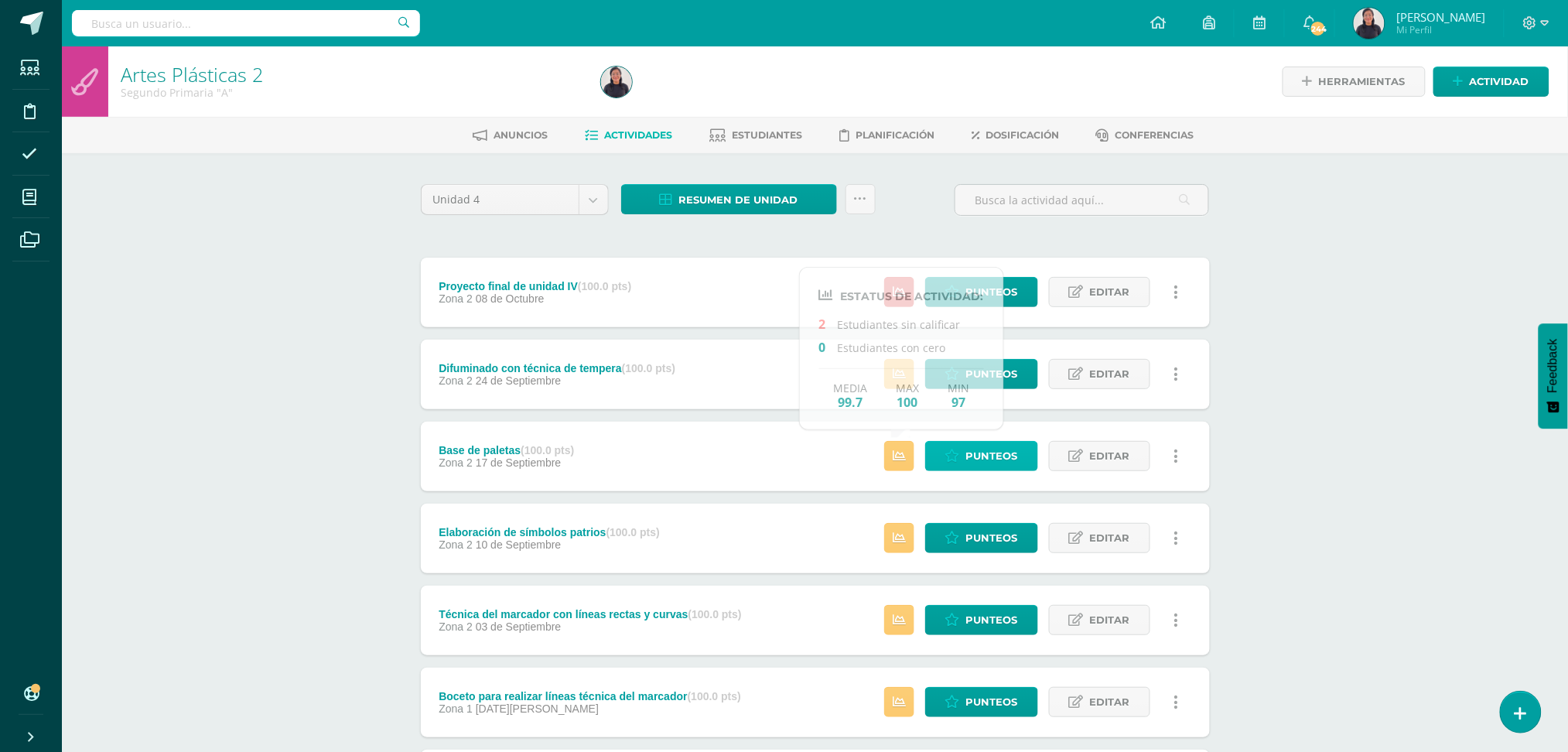
click at [1001, 449] on span "Punteos" at bounding box center [992, 455] width 52 height 28
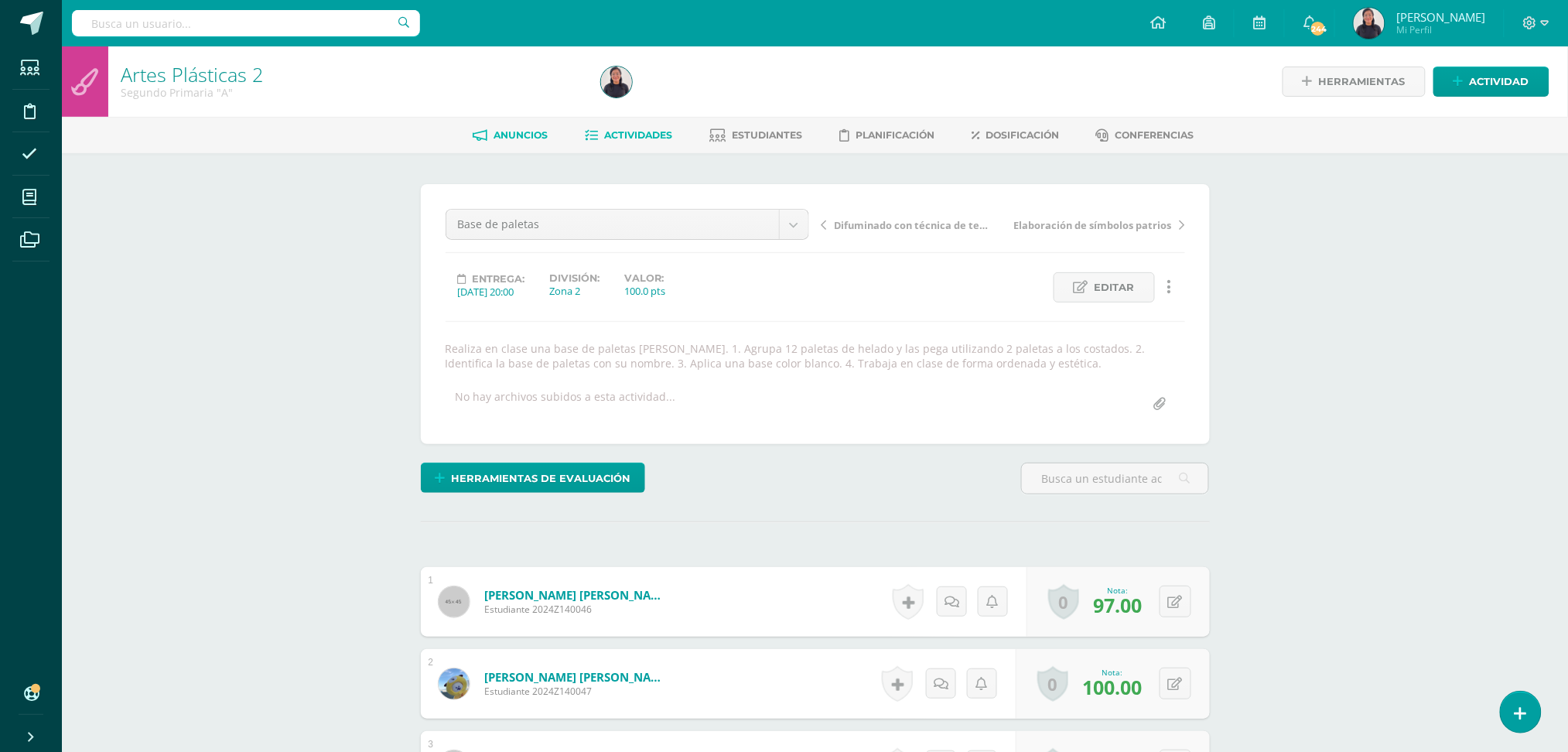
scroll to position [1, 0]
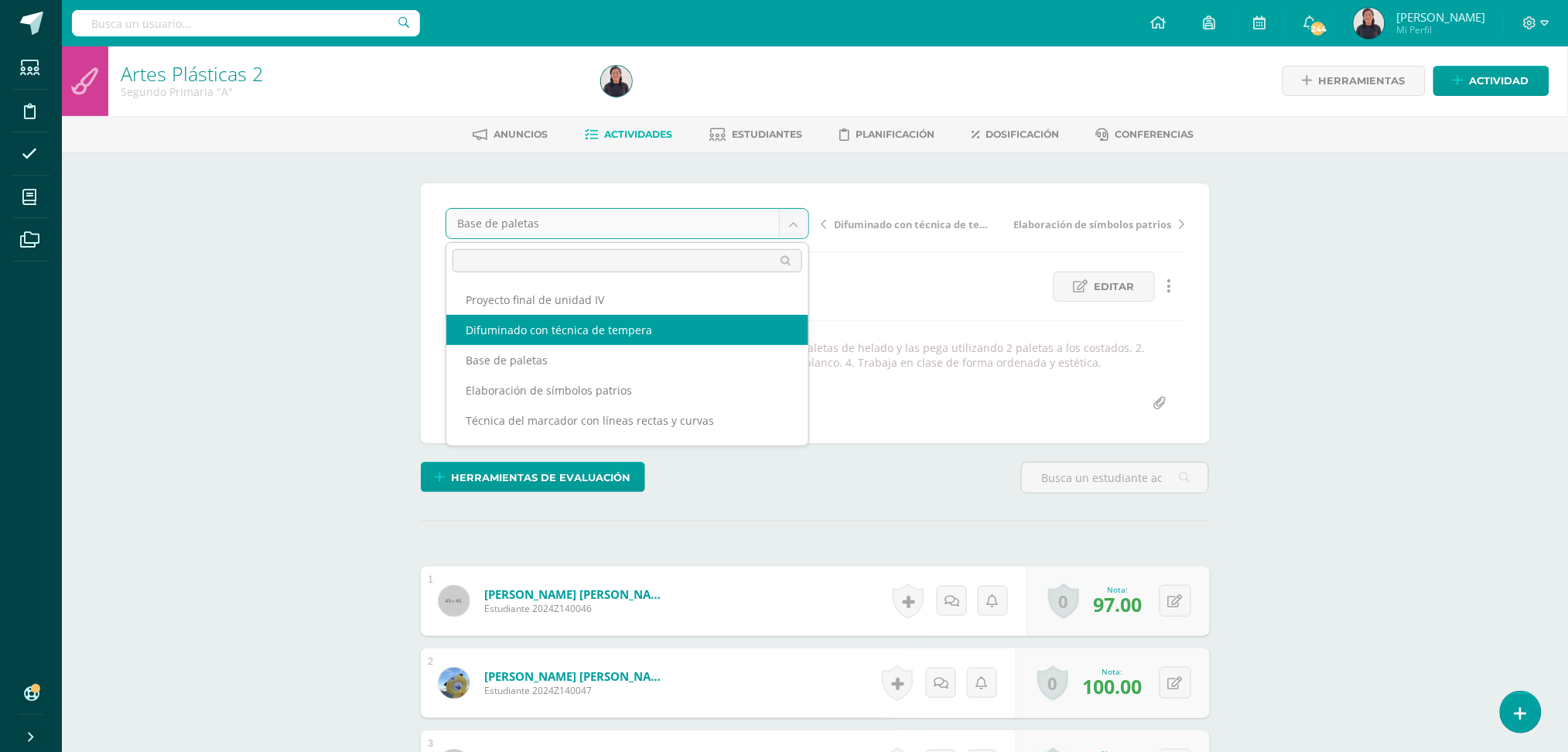
select select "/dashboard/teacher/grade-activity/33254/"
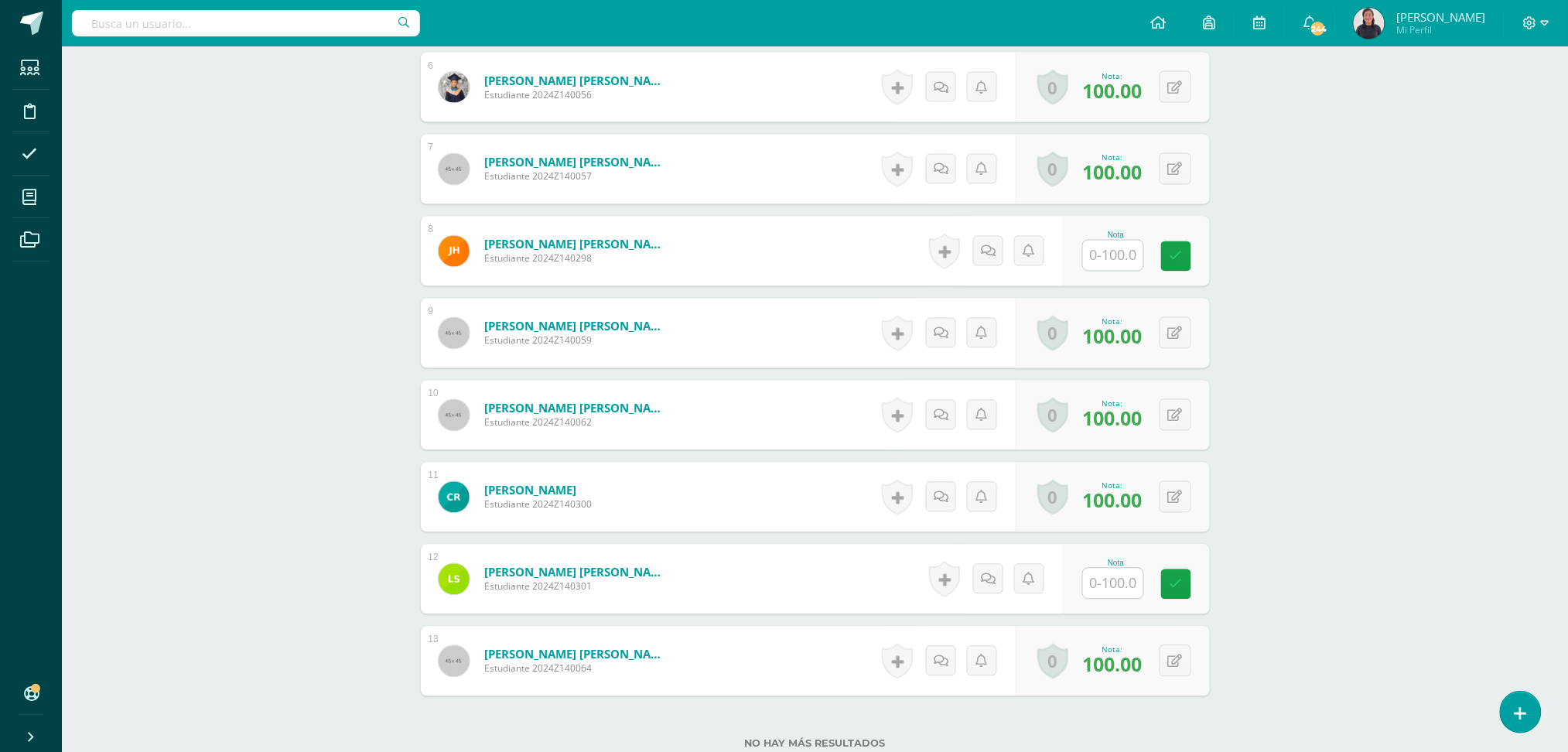
scroll to position [943, 0]
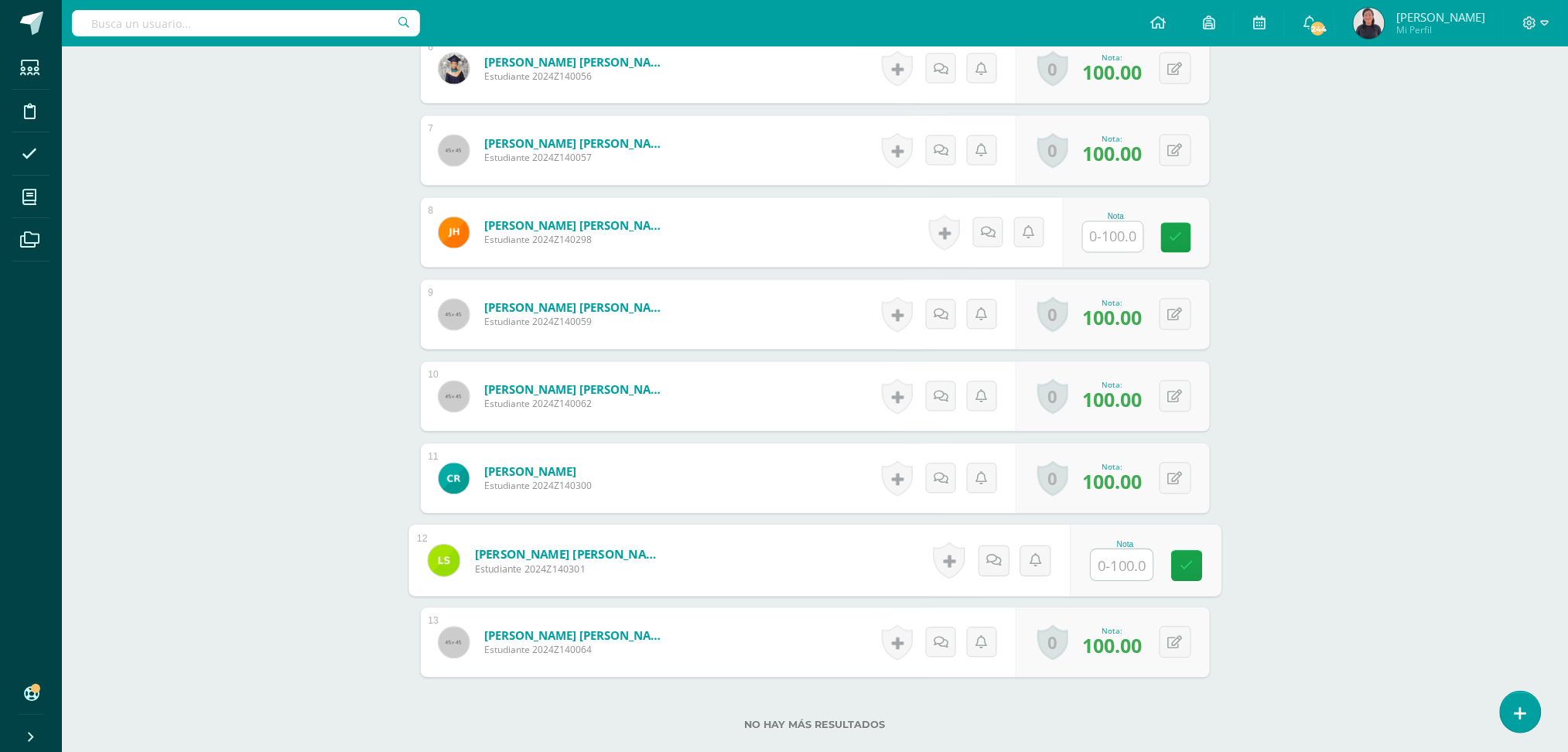
click at [1103, 563] on input "text" at bounding box center [1121, 565] width 62 height 31
type input "100"
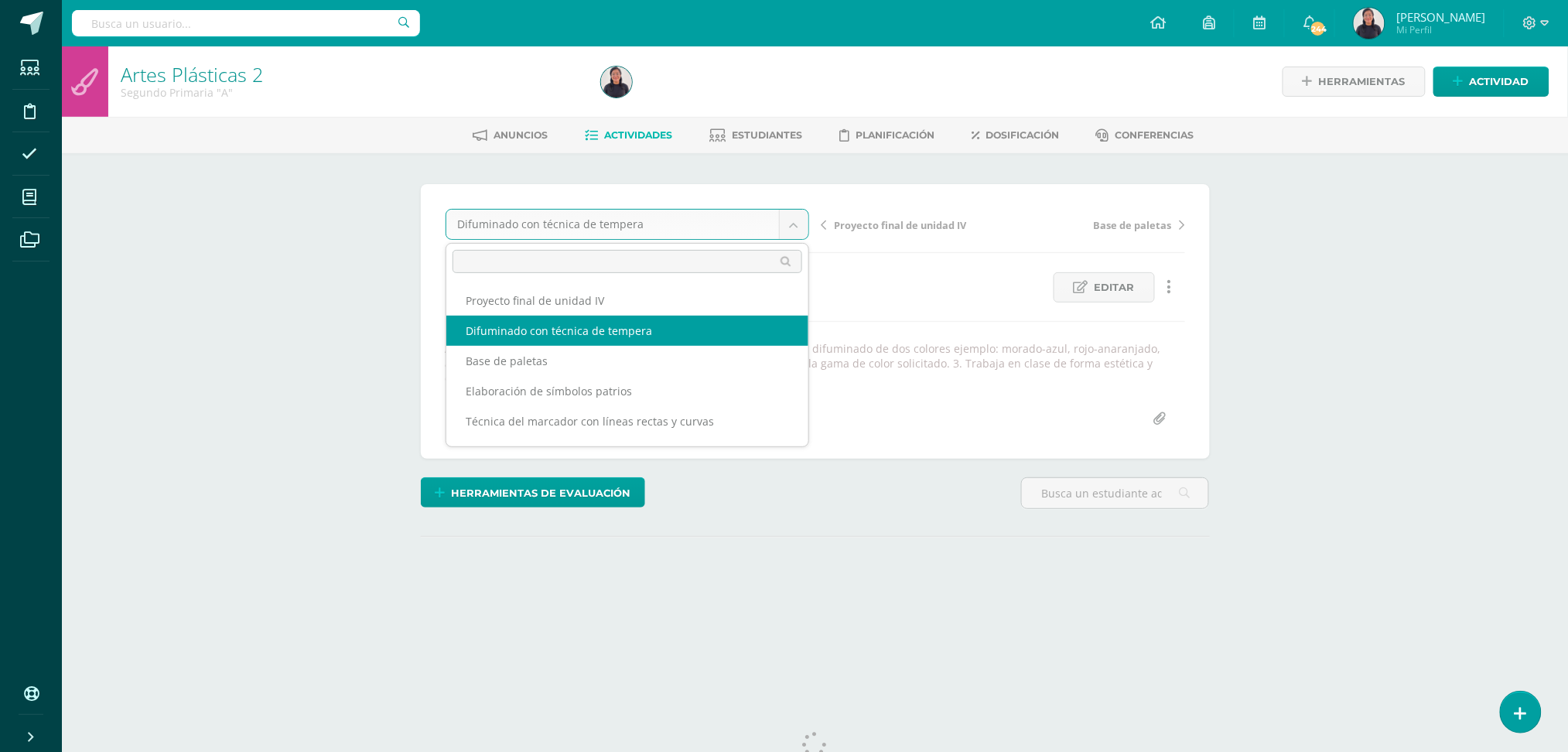
click at [802, 221] on body "Estudiantes Disciplina Asistencia Mis cursos Archivos Soporte Ayuda Reportar un…" at bounding box center [784, 329] width 1568 height 657
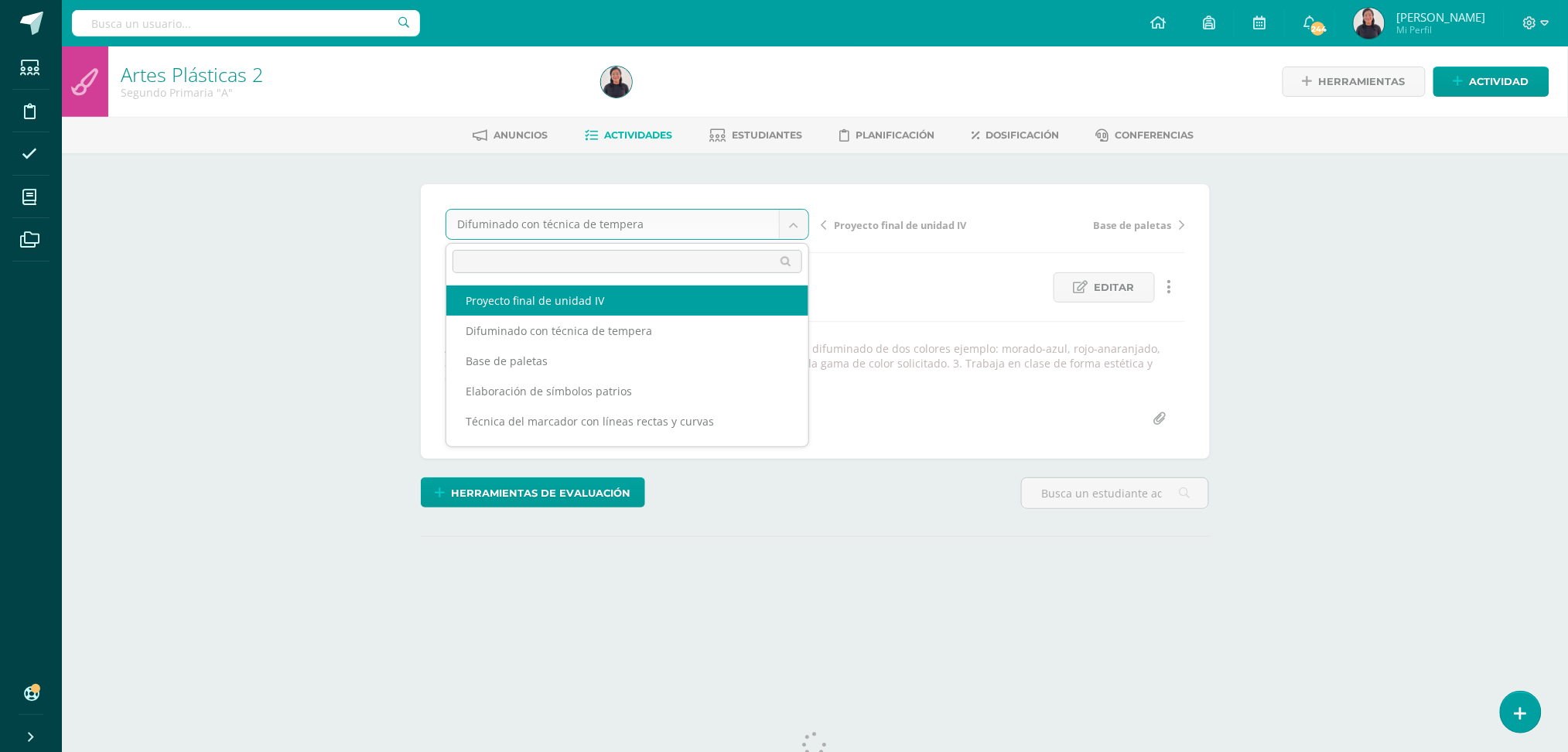
select select "/dashboard/teacher/grade-activity/33336/"
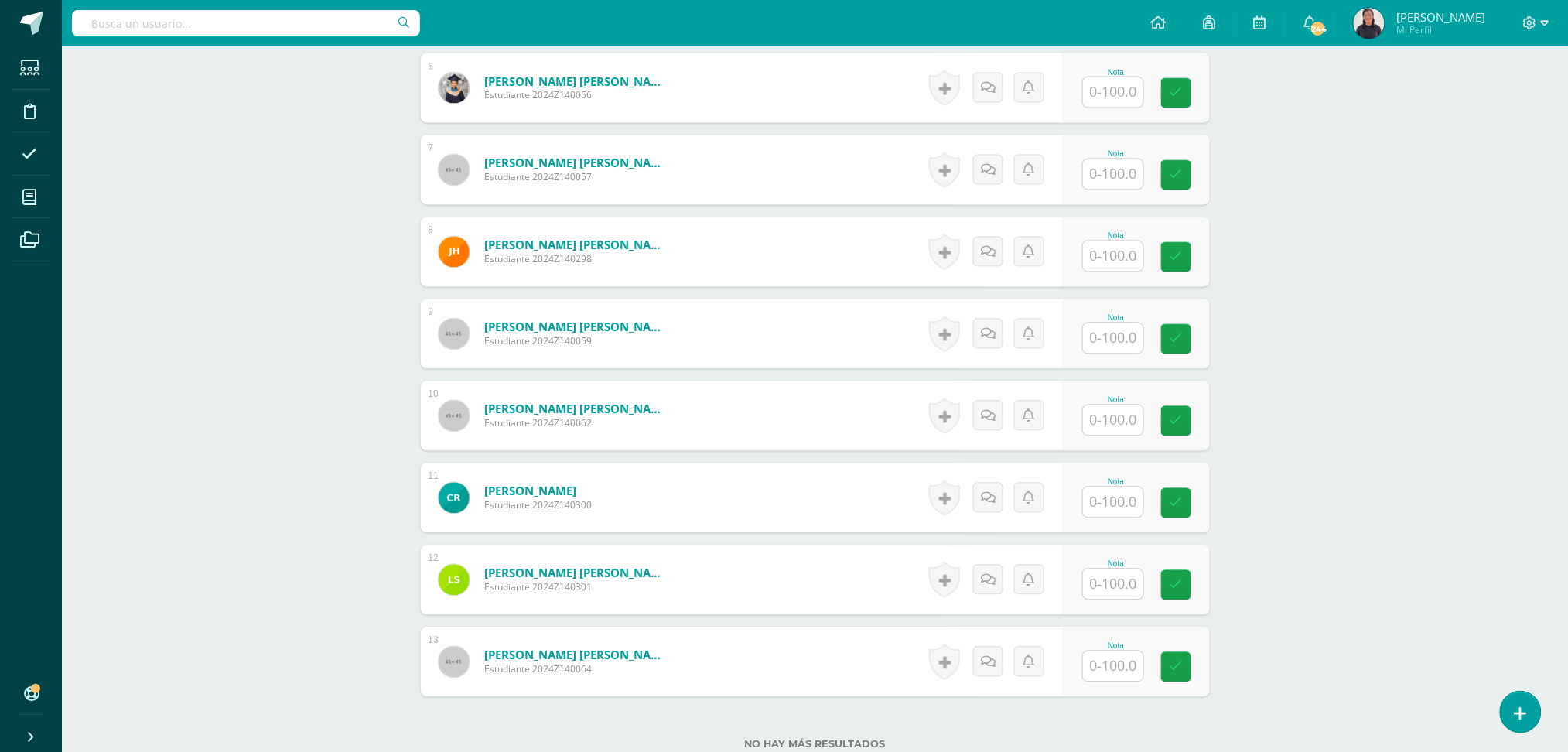
scroll to position [984, 0]
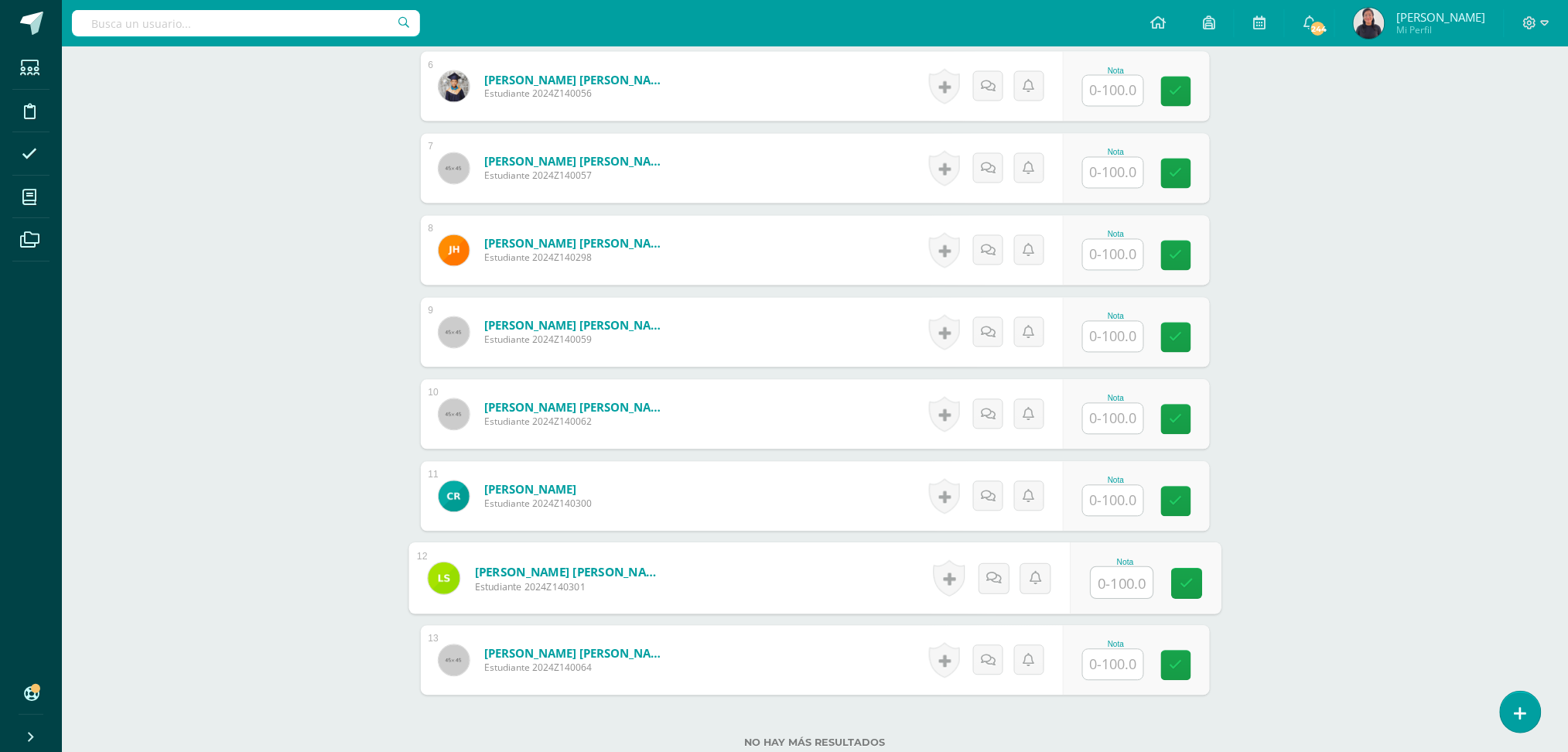
click at [1134, 587] on input "text" at bounding box center [1121, 583] width 62 height 31
type input "100"
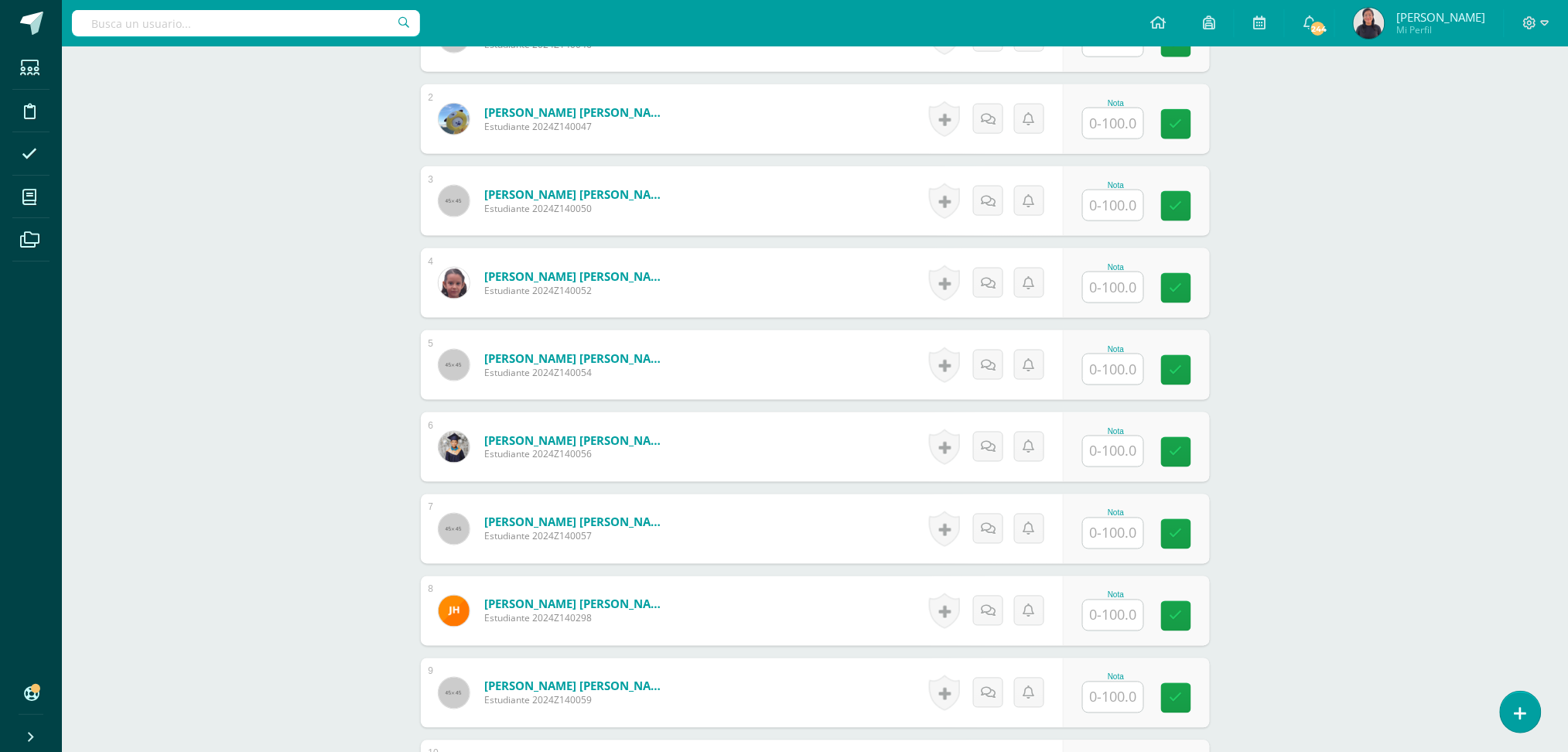
scroll to position [634, 0]
